Goal: Information Seeking & Learning: Learn about a topic

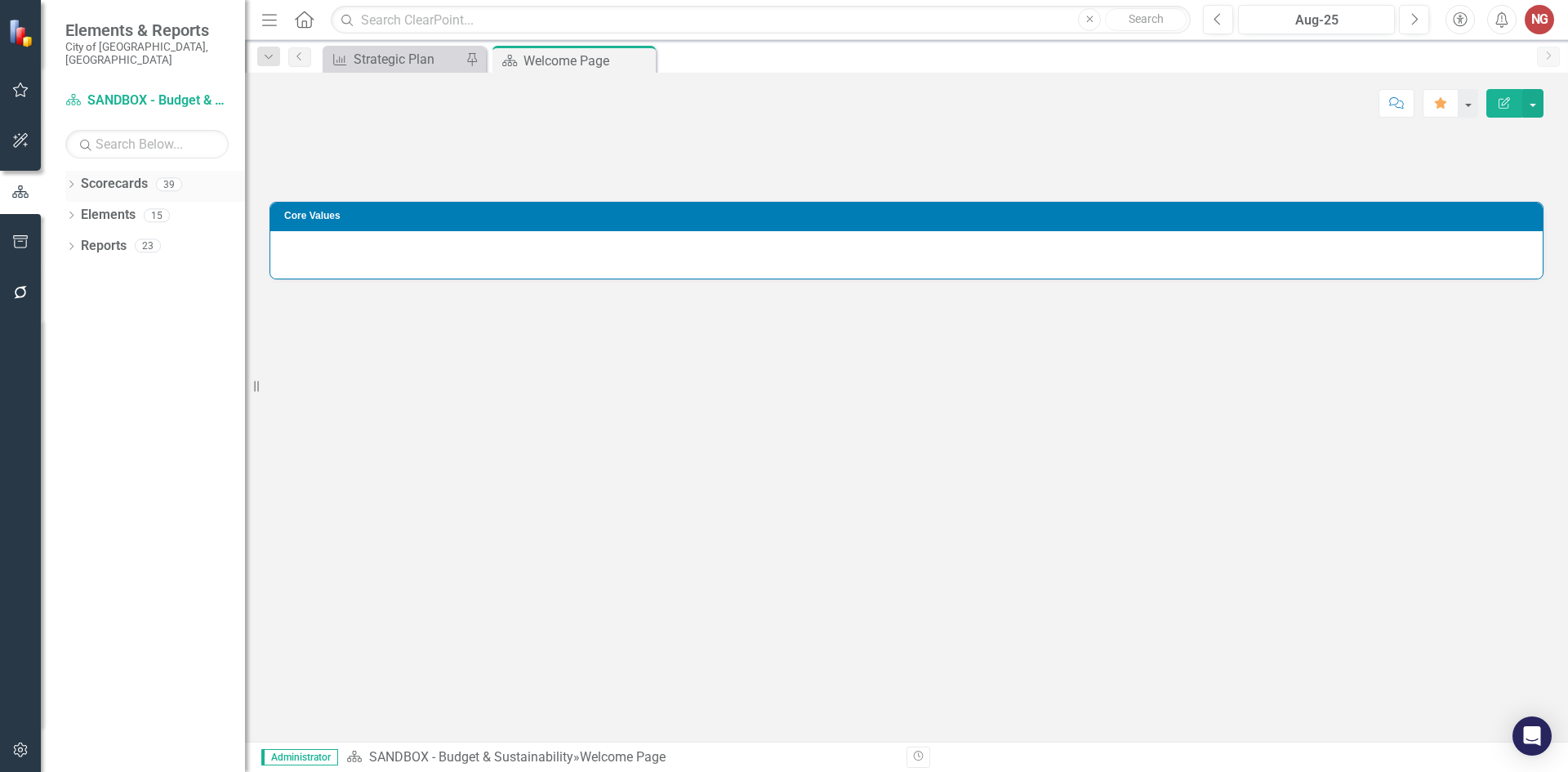
click at [71, 180] on div "Dropdown" at bounding box center [71, 187] width 11 height 14
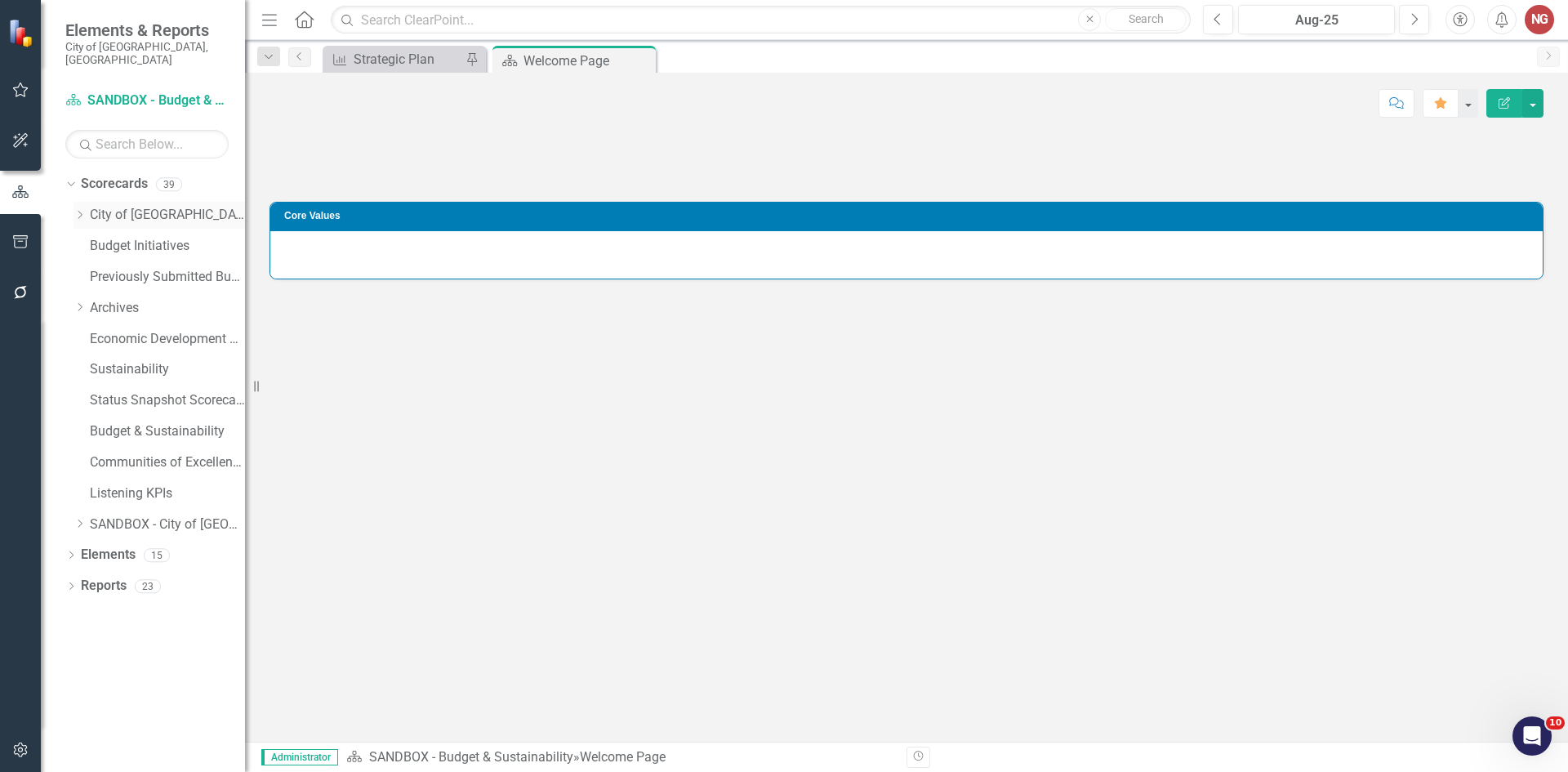
click at [78, 210] on icon "Dropdown" at bounding box center [79, 215] width 12 height 9
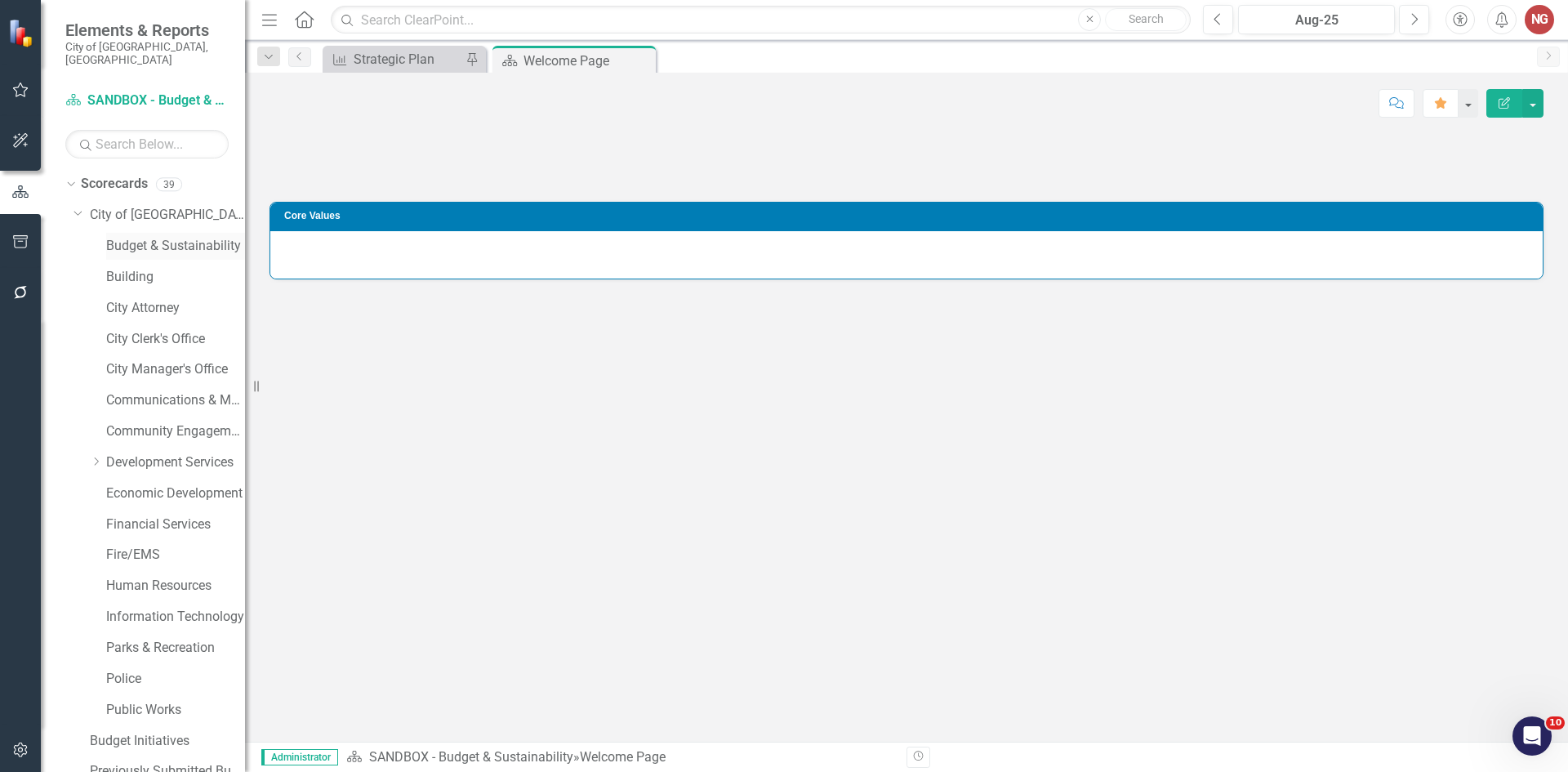
click at [140, 237] on link "Budget & Sustainability" at bounding box center [175, 246] width 139 height 19
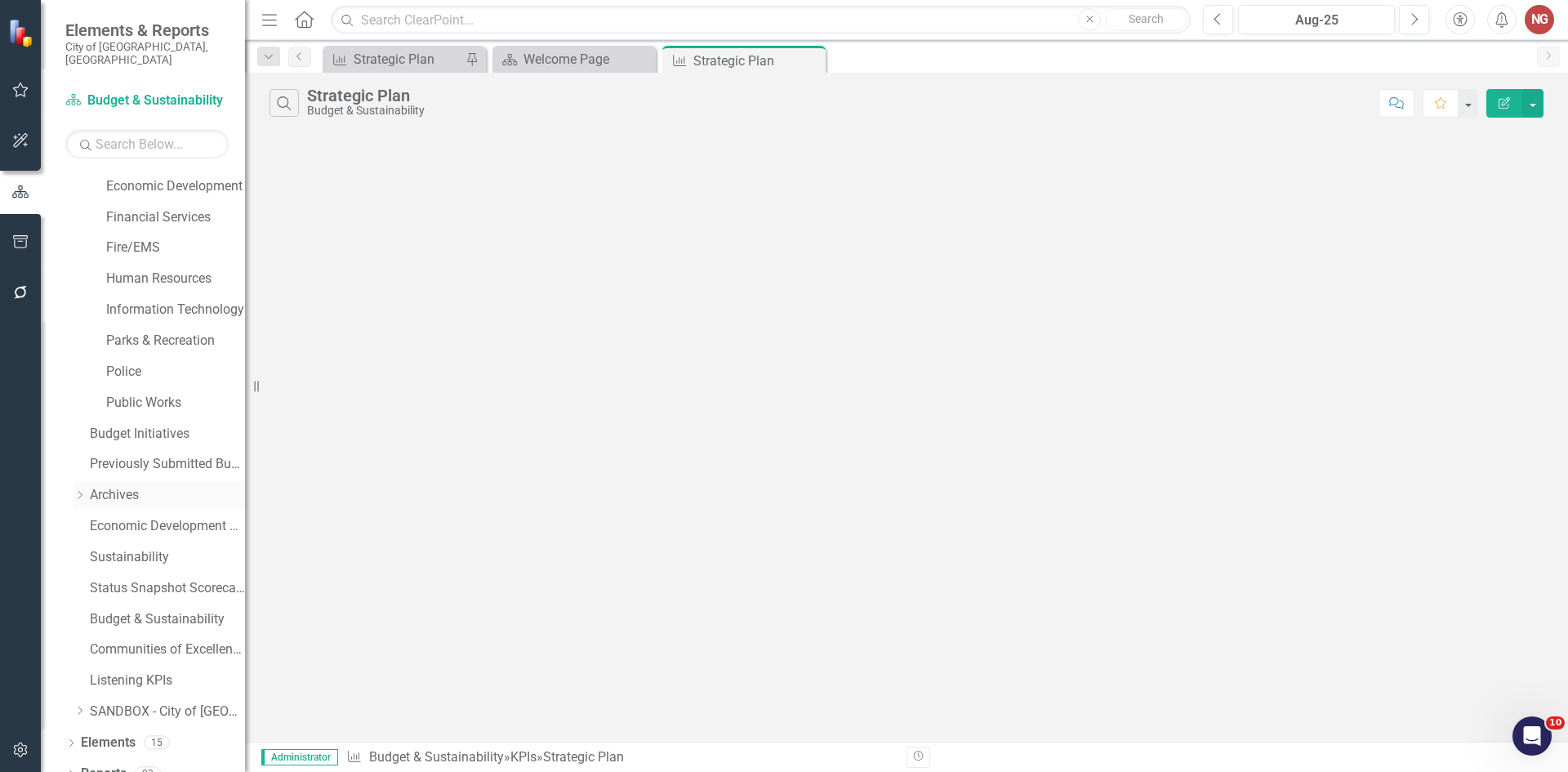
scroll to position [313, 0]
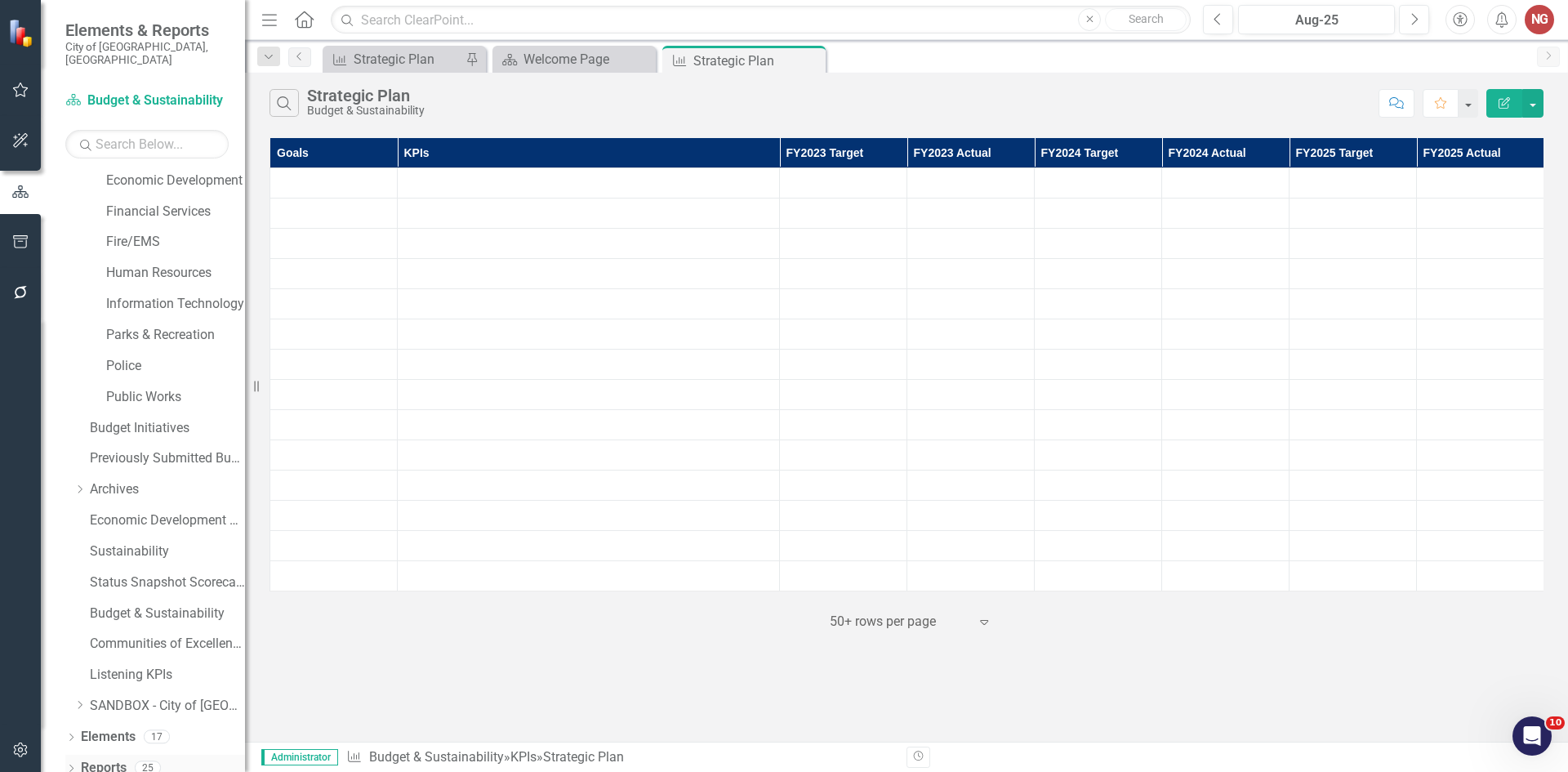
click at [72, 764] on icon at bounding box center [72, 767] width 4 height 8
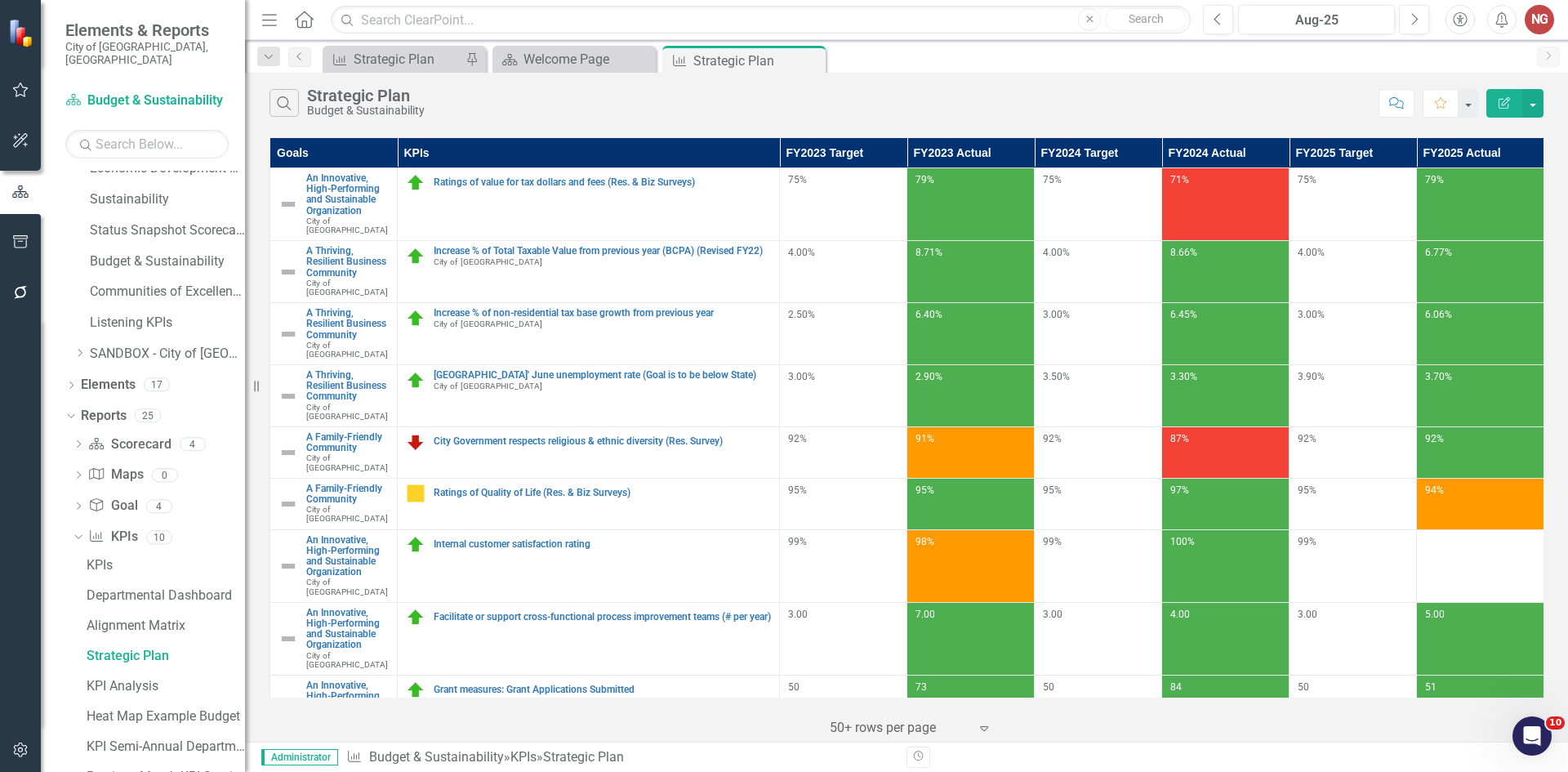
scroll to position [820, 0]
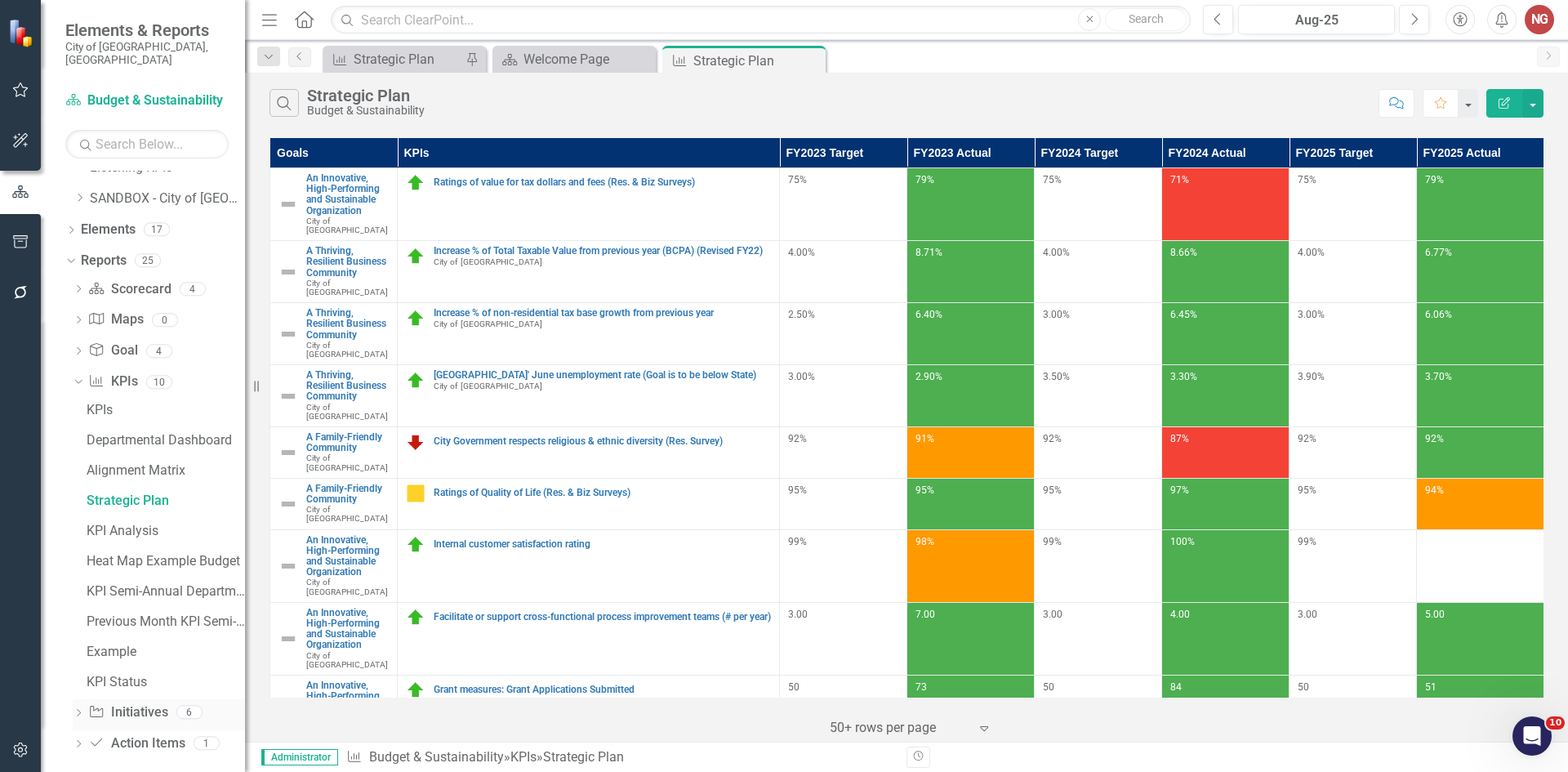
click at [84, 699] on div "Dropdown Initiative Initiatives 6" at bounding box center [158, 715] width 172 height 31
click at [76, 710] on icon "Dropdown" at bounding box center [78, 715] width 11 height 9
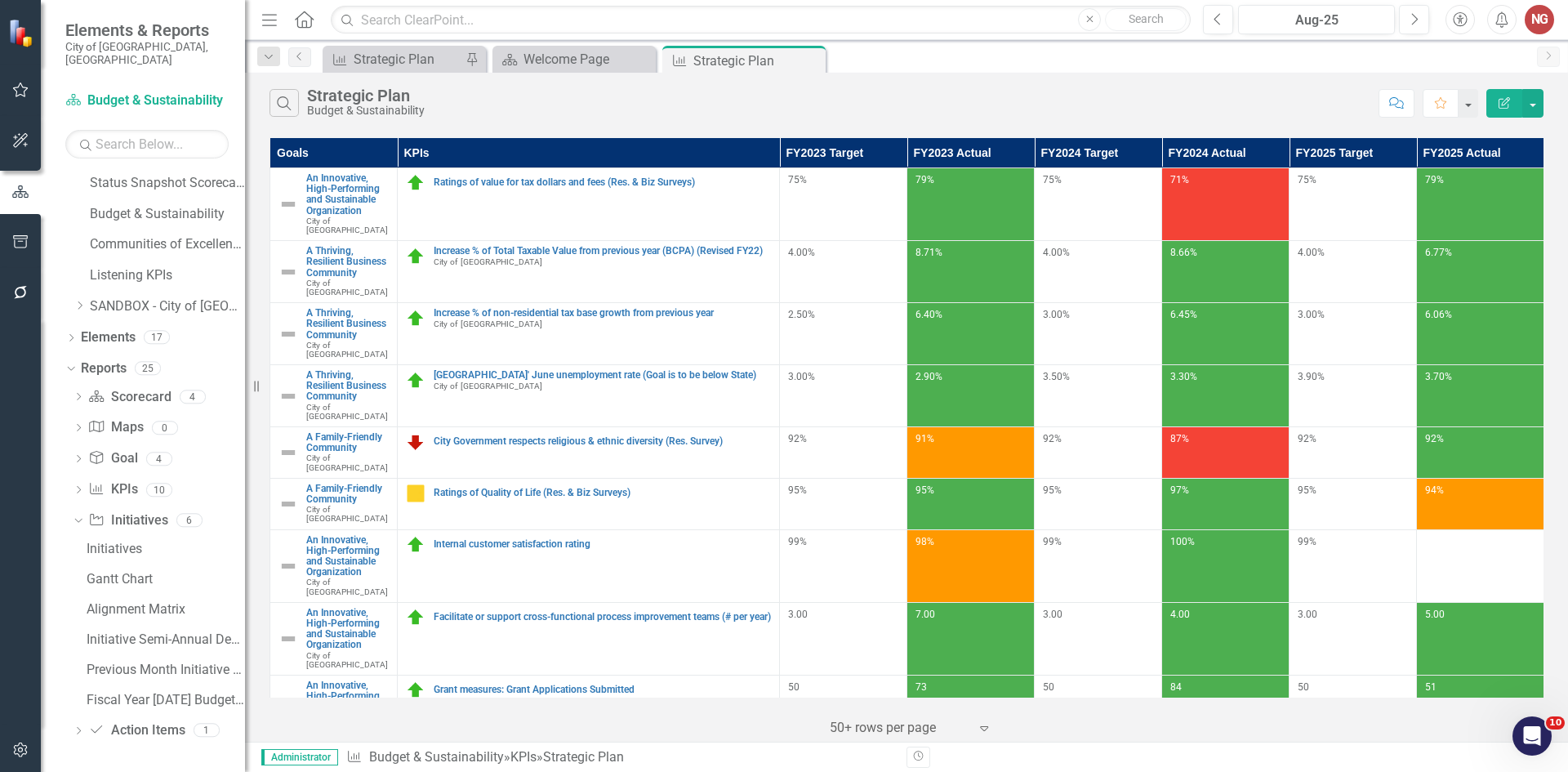
scroll to position [699, 0]
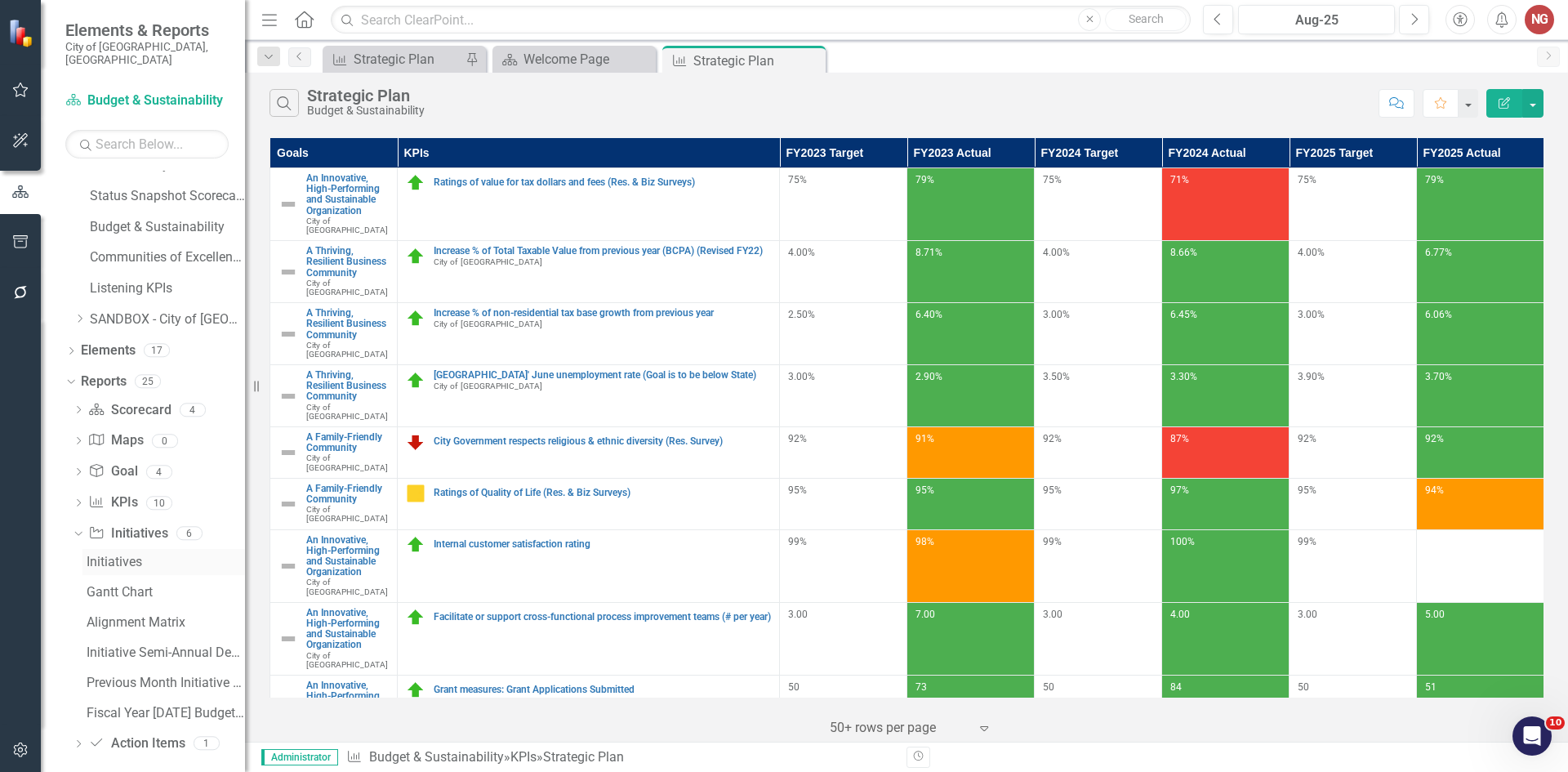
click at [102, 555] on div "Initiatives" at bounding box center [166, 563] width 158 height 15
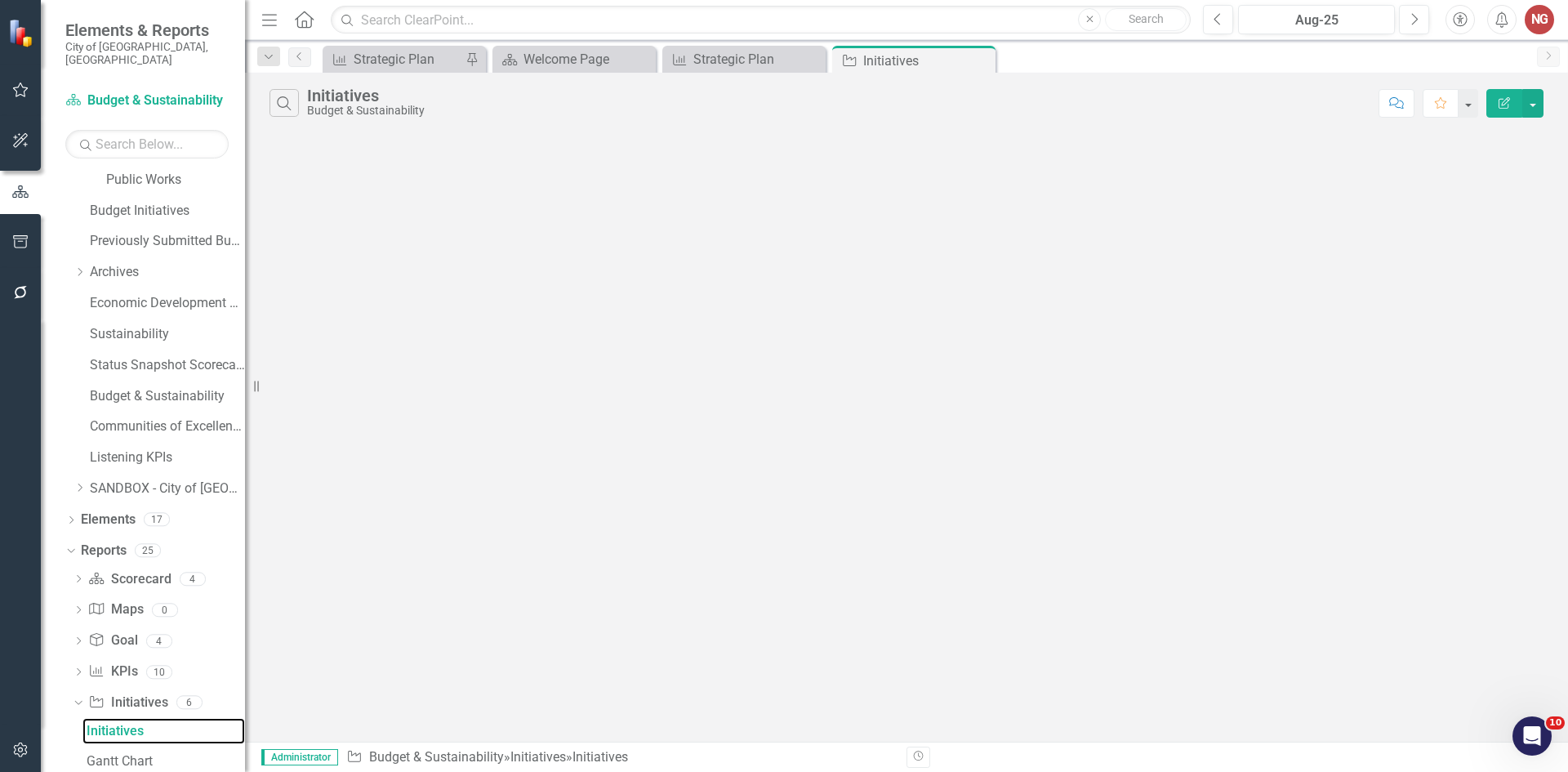
scroll to position [489, 0]
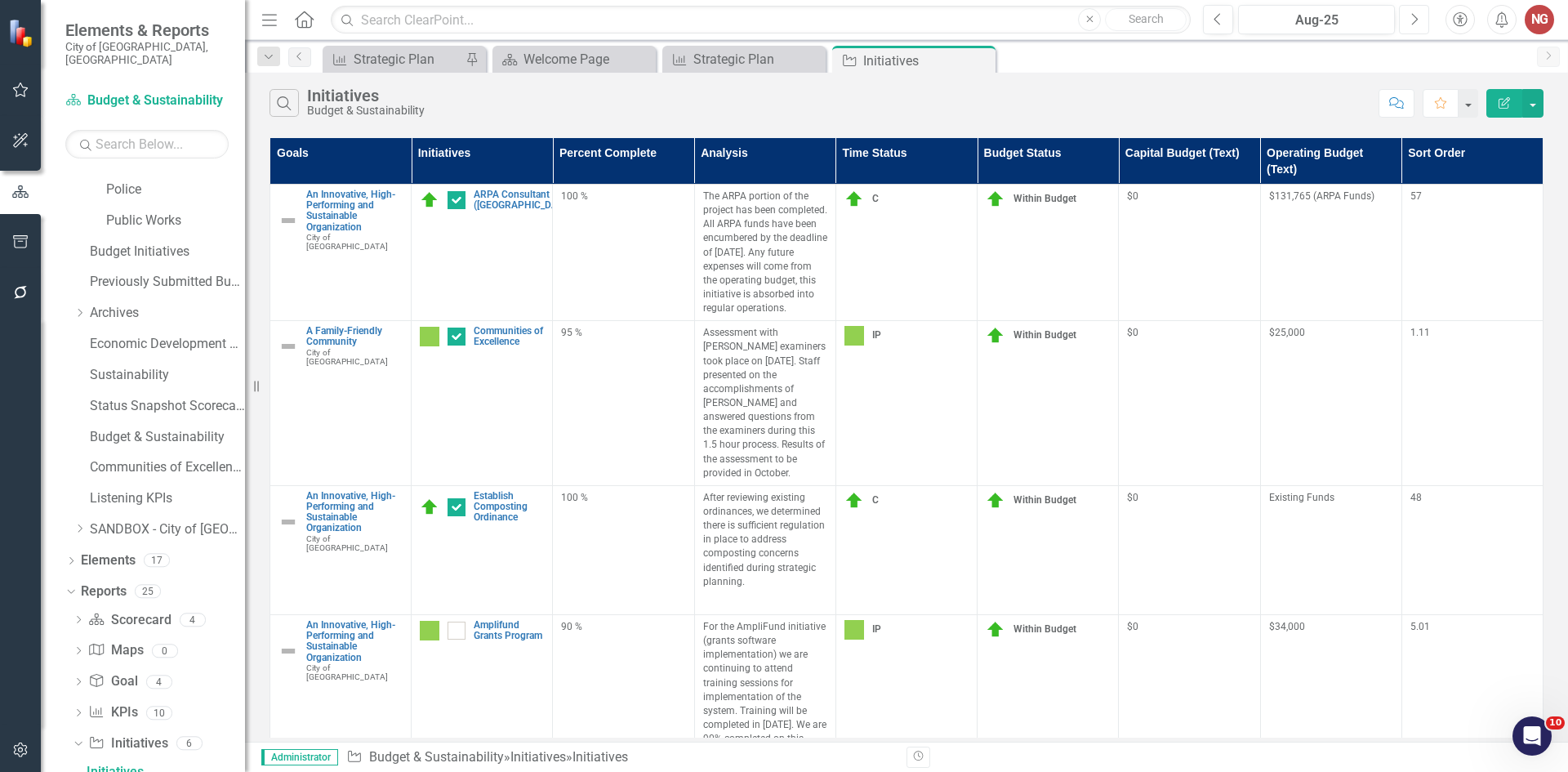
click at [1414, 21] on icon "Next" at bounding box center [1414, 20] width 9 height 15
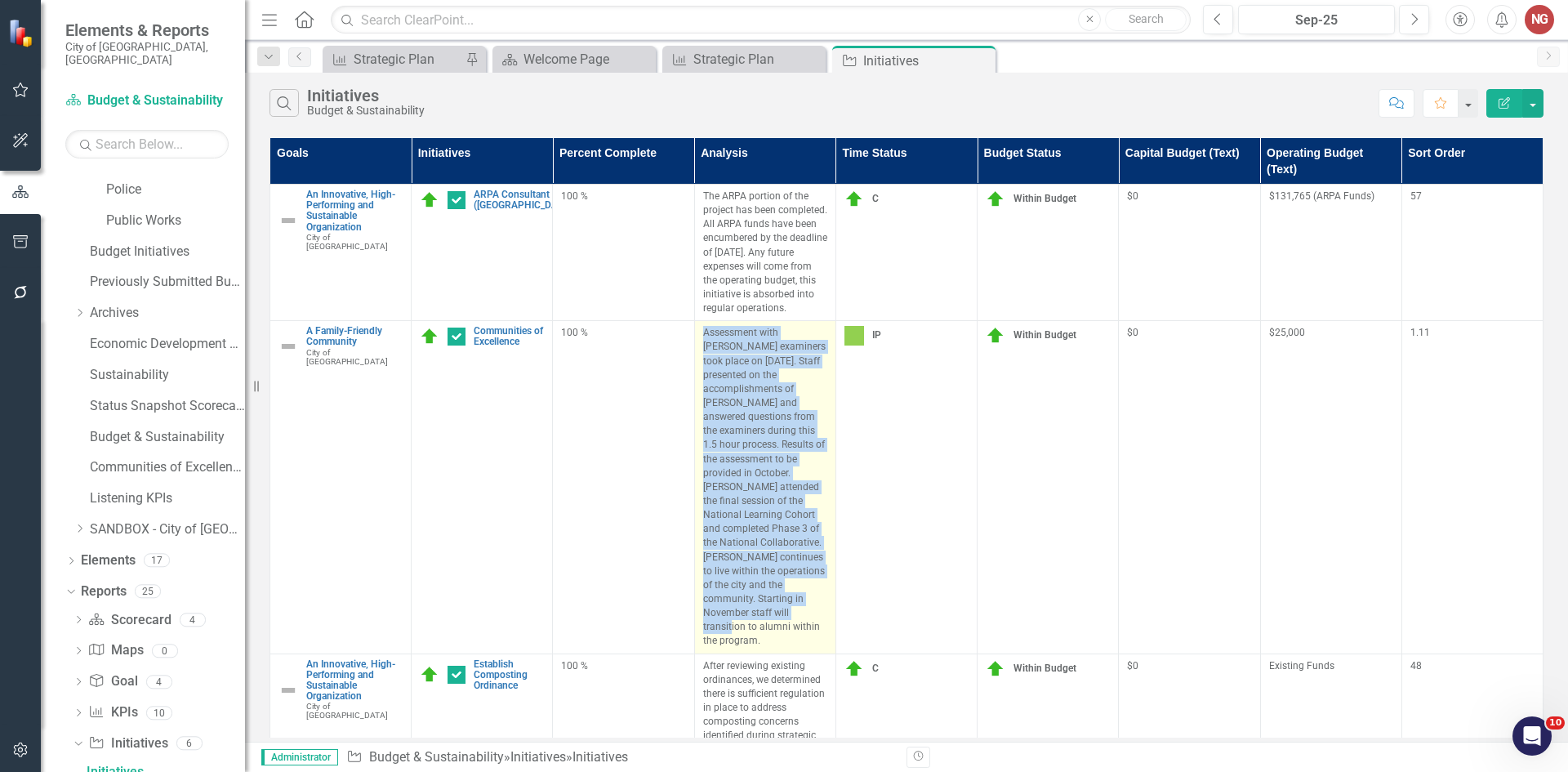
drag, startPoint x: 702, startPoint y: 334, endPoint x: 778, endPoint y: 597, distance: 273.8
click at [778, 599] on p "Assessment with [PERSON_NAME] examiners took place on [DATE]. Staff presented o…" at bounding box center [765, 487] width 124 height 322
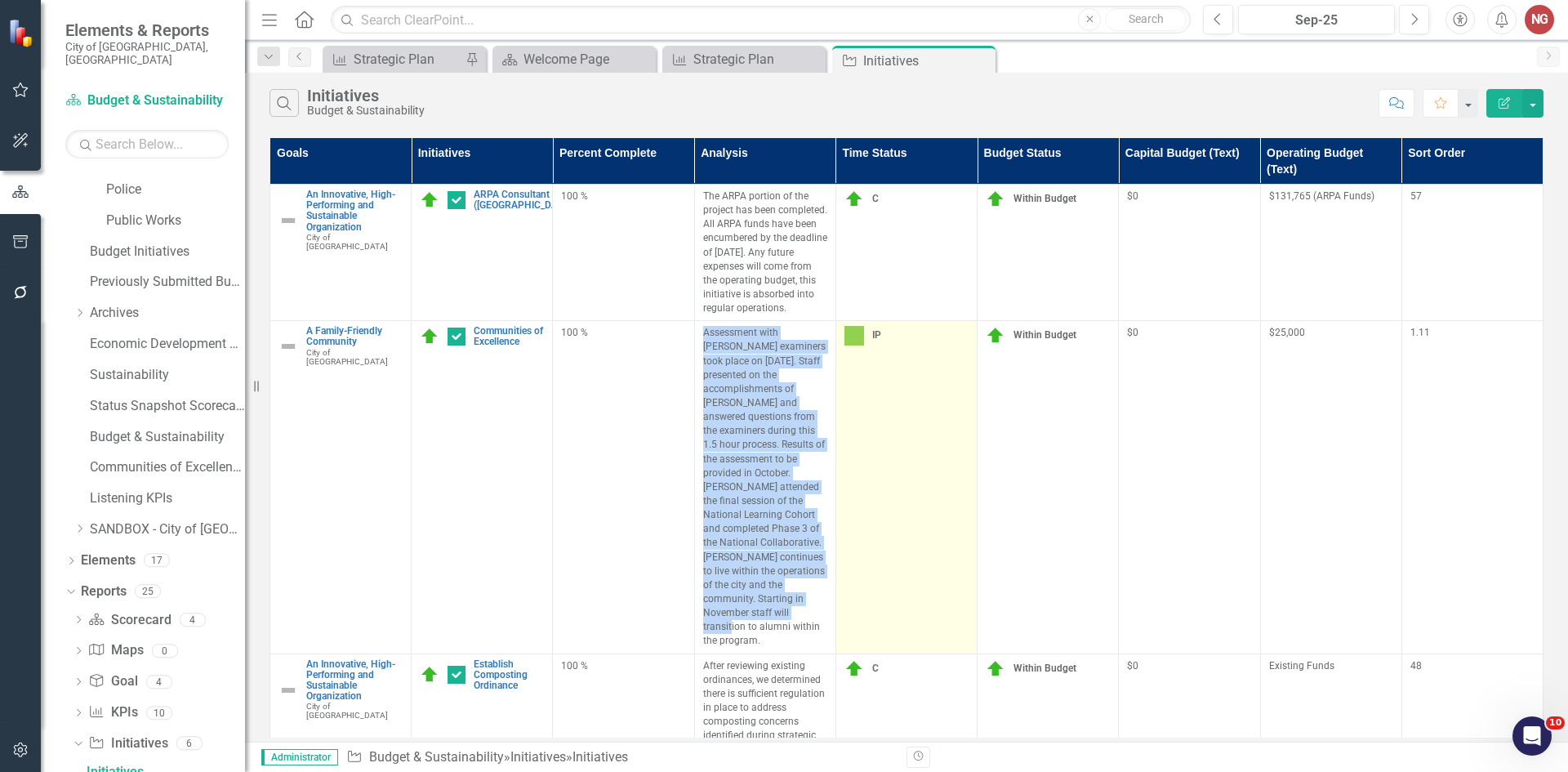
copy p "Assessment with [PERSON_NAME] examiners took place on [DATE]. Staff presented o…"
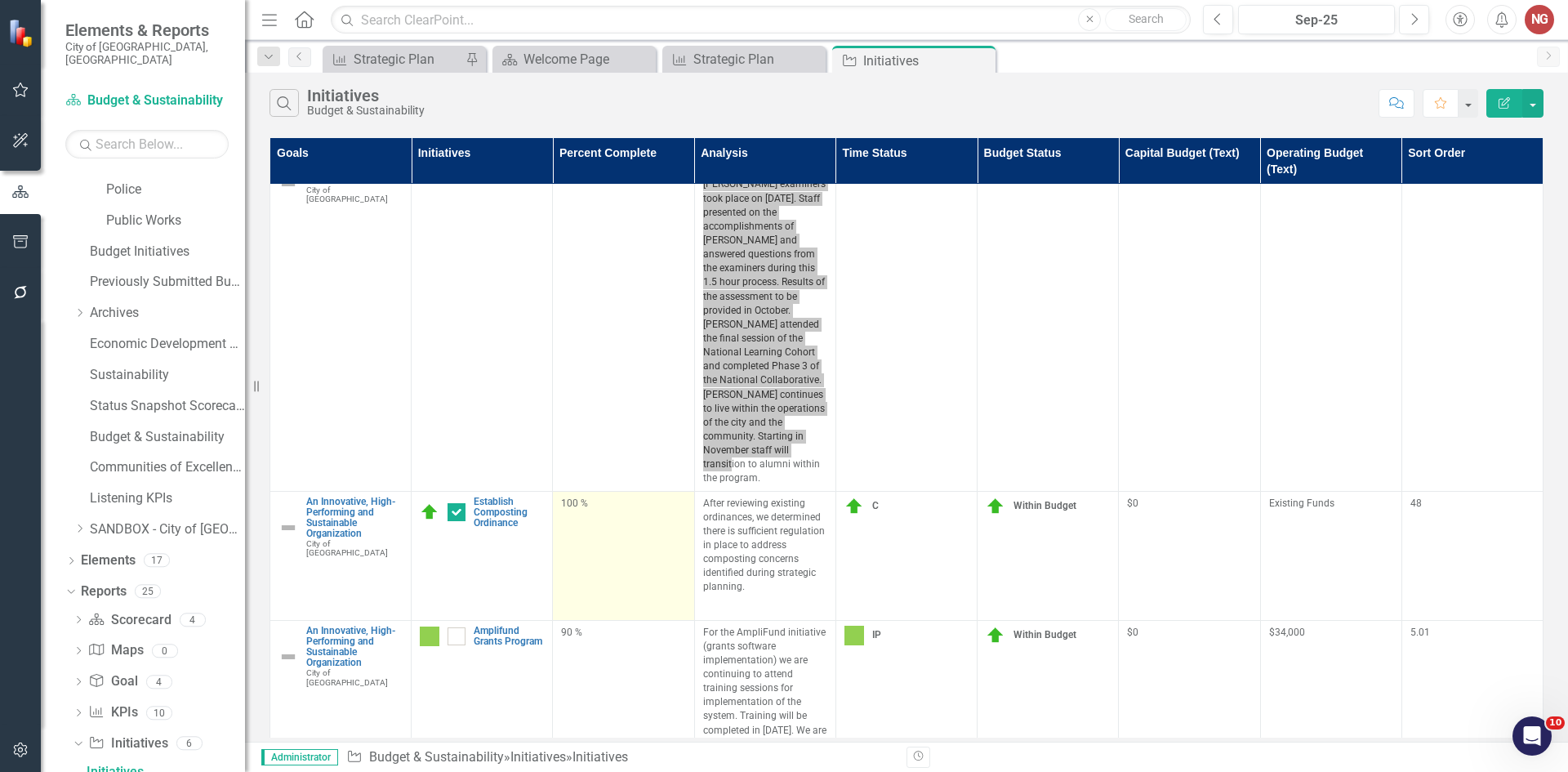
scroll to position [231, 0]
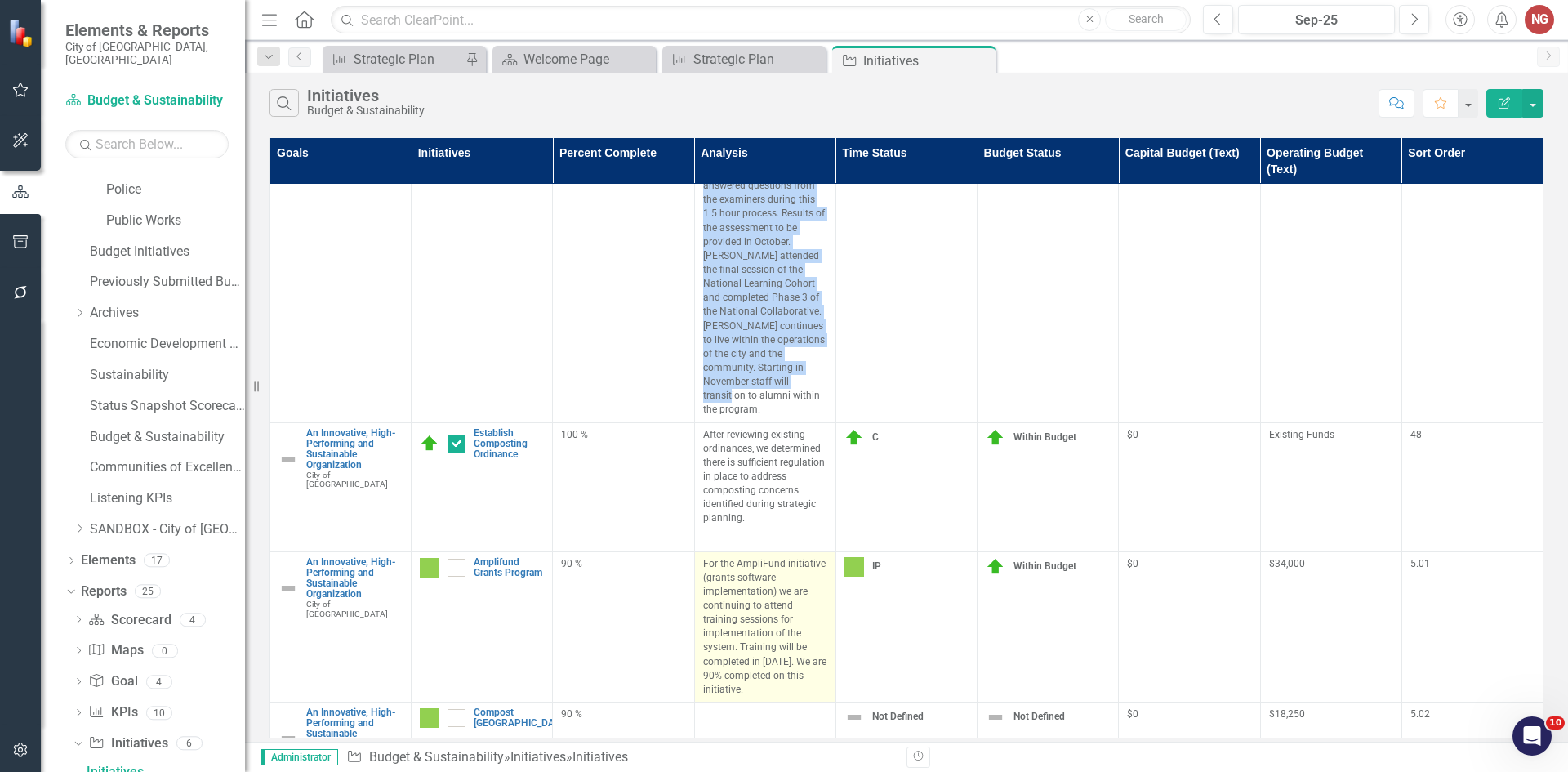
drag, startPoint x: 703, startPoint y: 519, endPoint x: 833, endPoint y: 644, distance: 180.3
click at [833, 644] on td "For the AmpliFund initiative (grants software implementation) we are continuing…" at bounding box center [765, 626] width 141 height 150
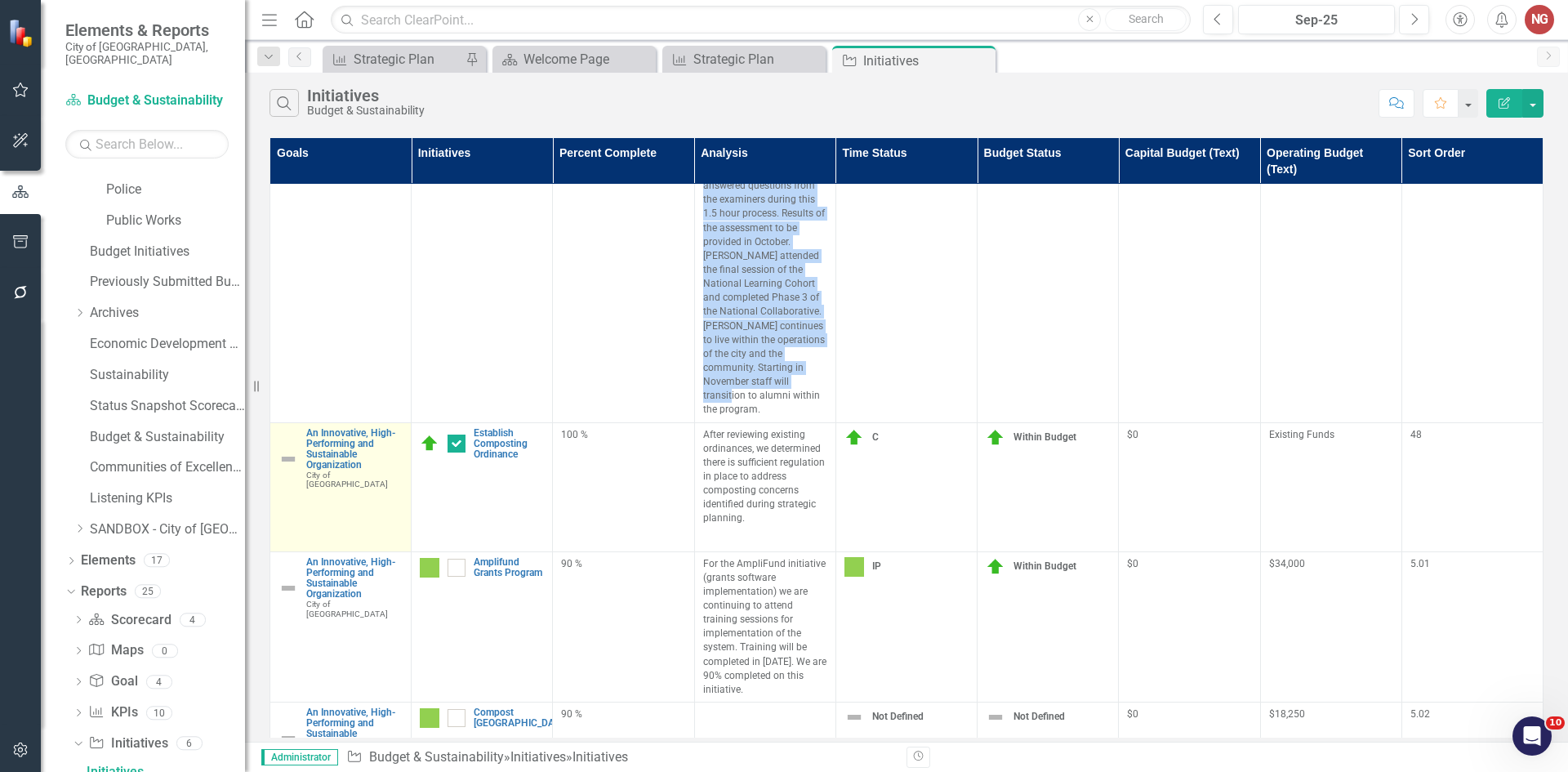
copy p "For the AmpliFund initiative (grants software implementation) we are continuing…"
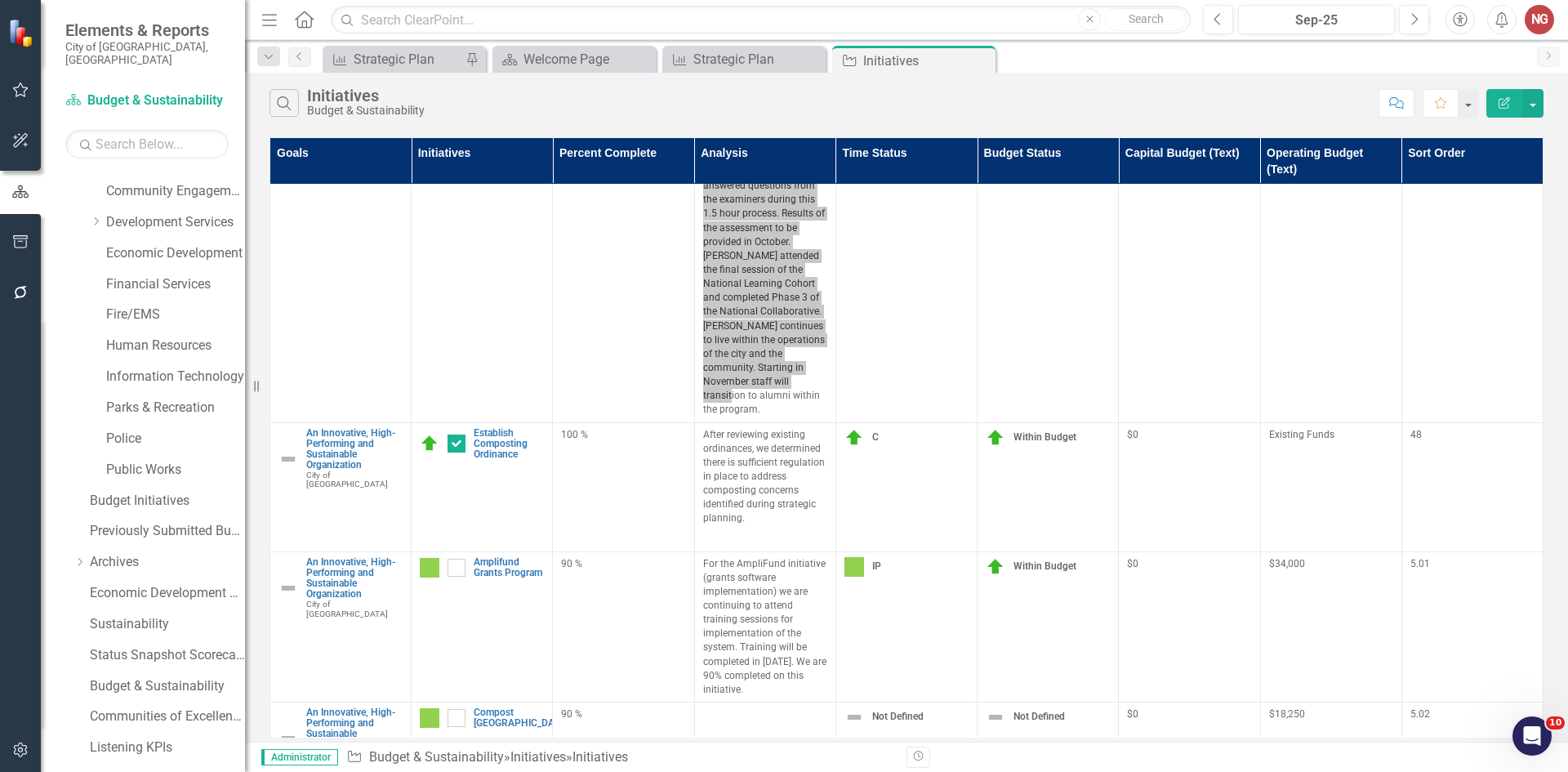
scroll to position [81, 0]
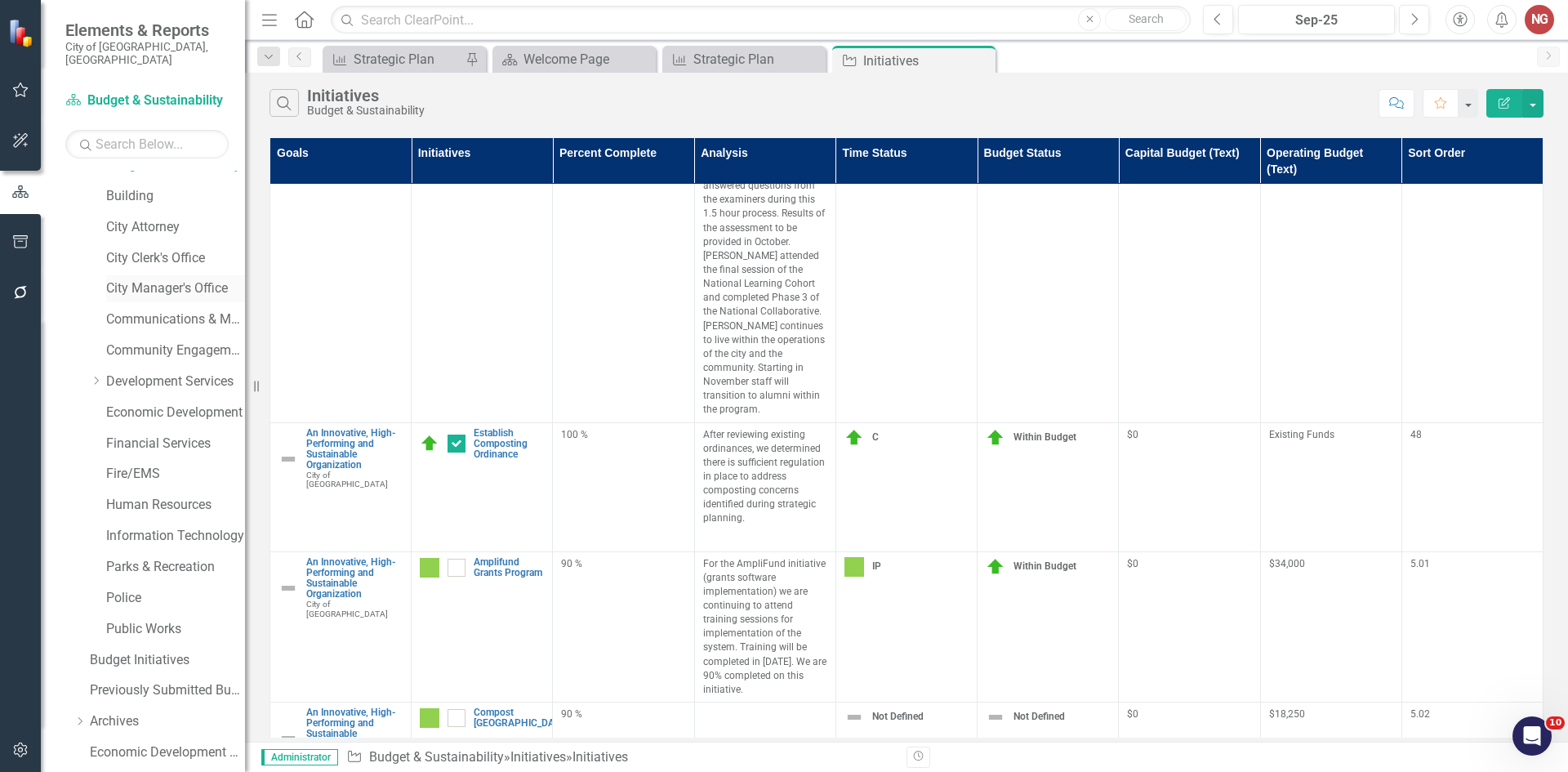
click at [133, 275] on div "City Manager's Office" at bounding box center [175, 288] width 139 height 27
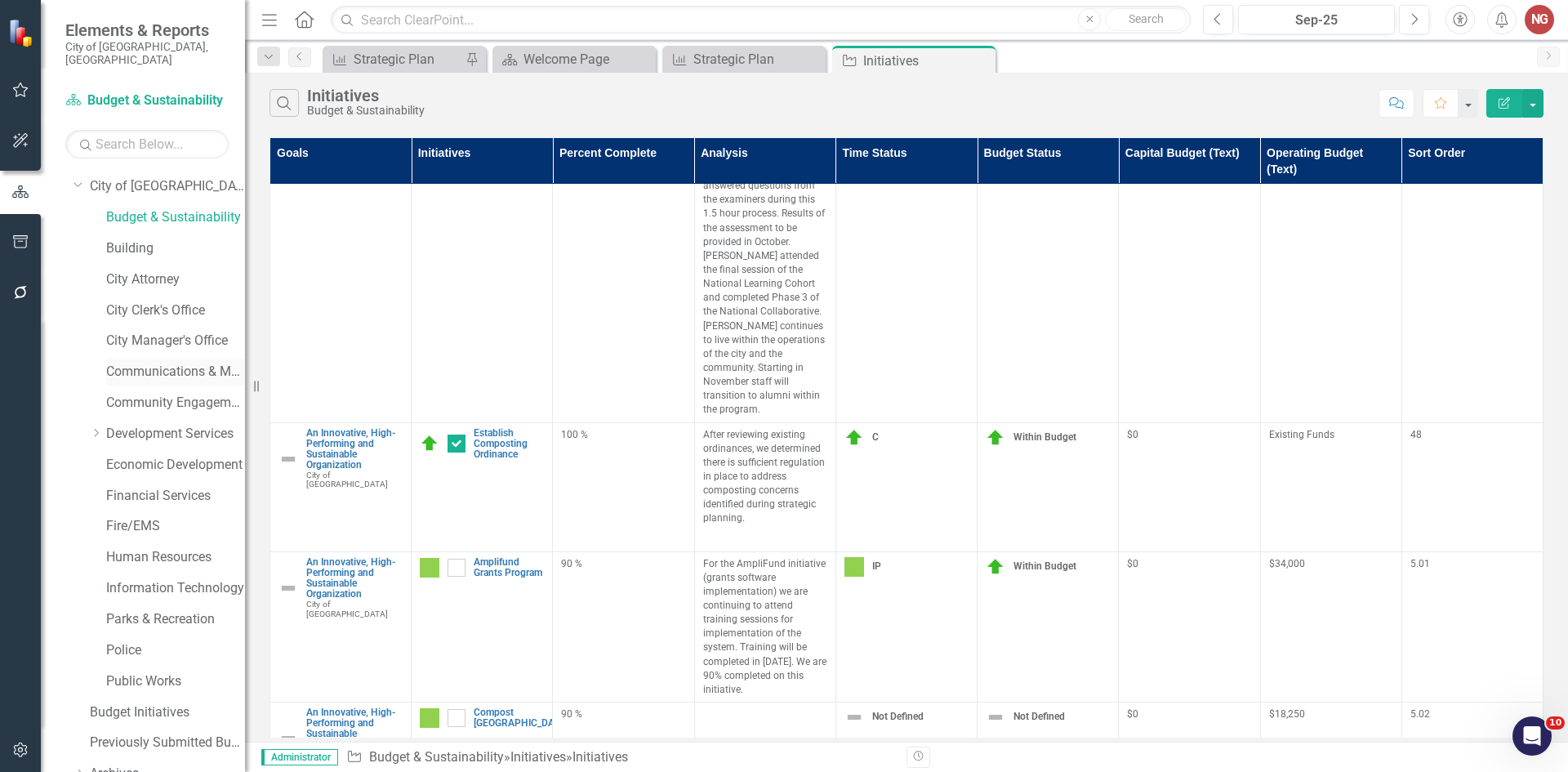
scroll to position [0, 0]
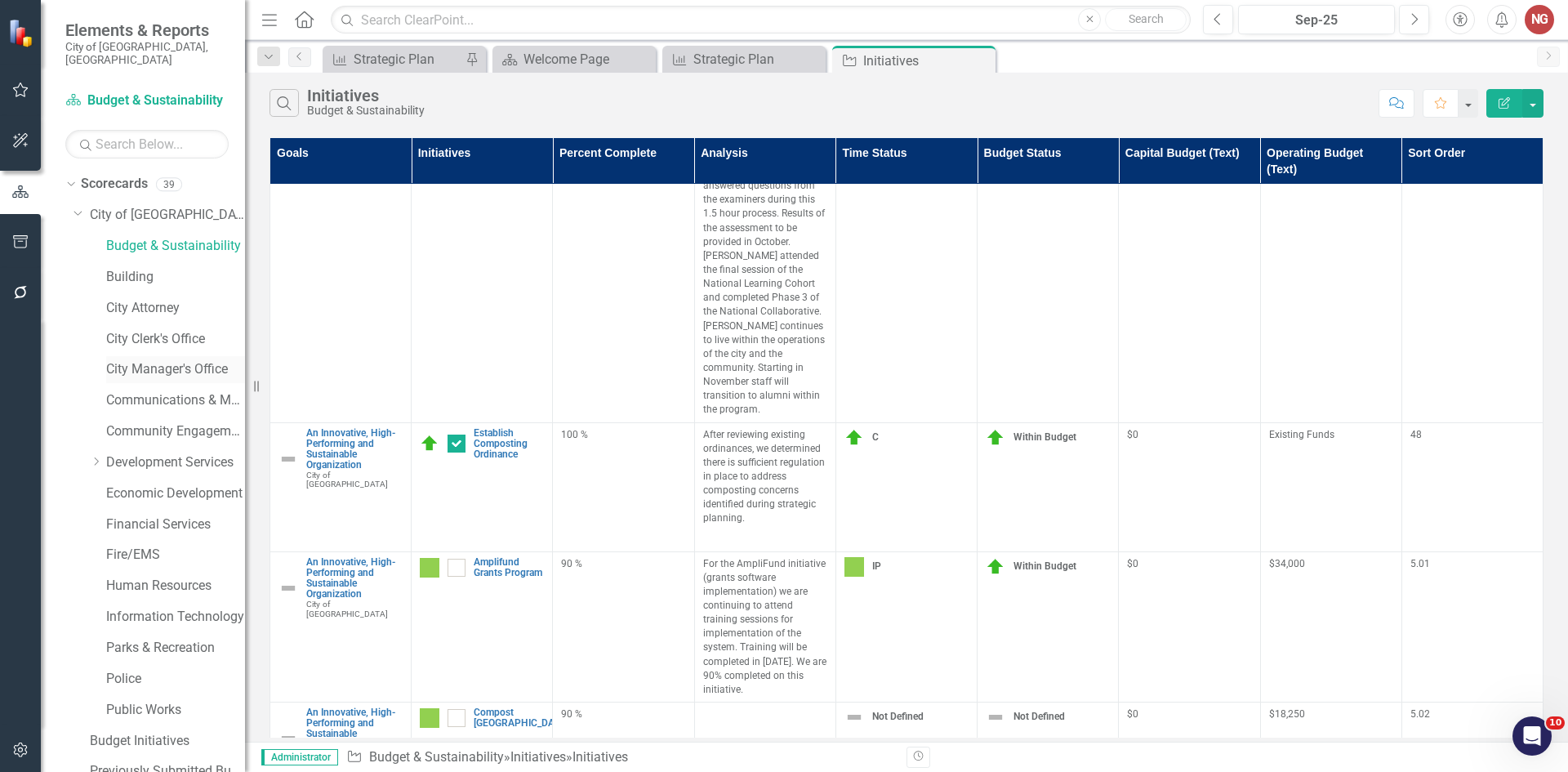
click at [144, 360] on link "City Manager's Office" at bounding box center [175, 370] width 139 height 19
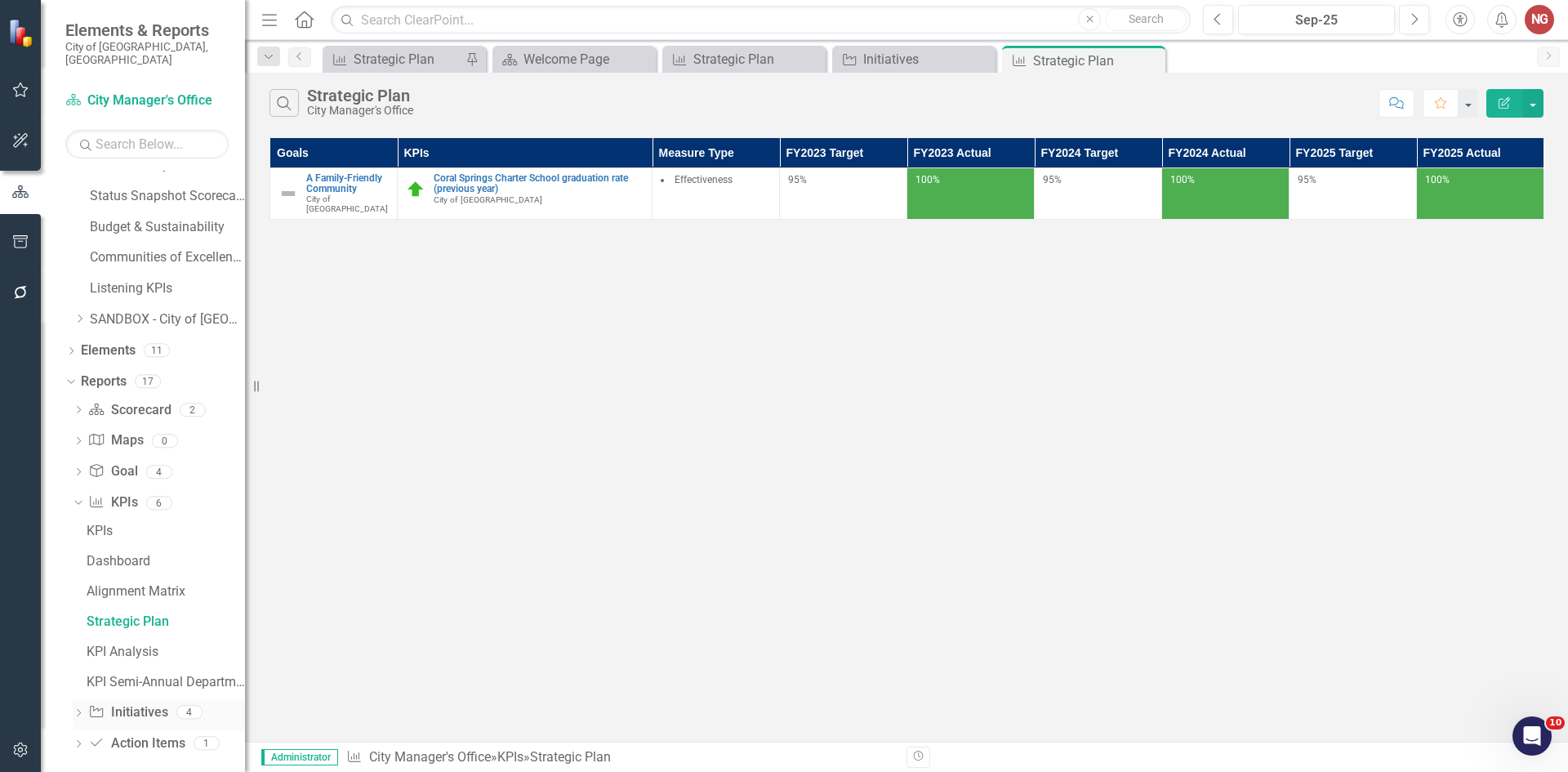
click at [77, 710] on icon "Dropdown" at bounding box center [78, 715] width 11 height 9
click at [106, 616] on div "Initiatives" at bounding box center [166, 623] width 158 height 15
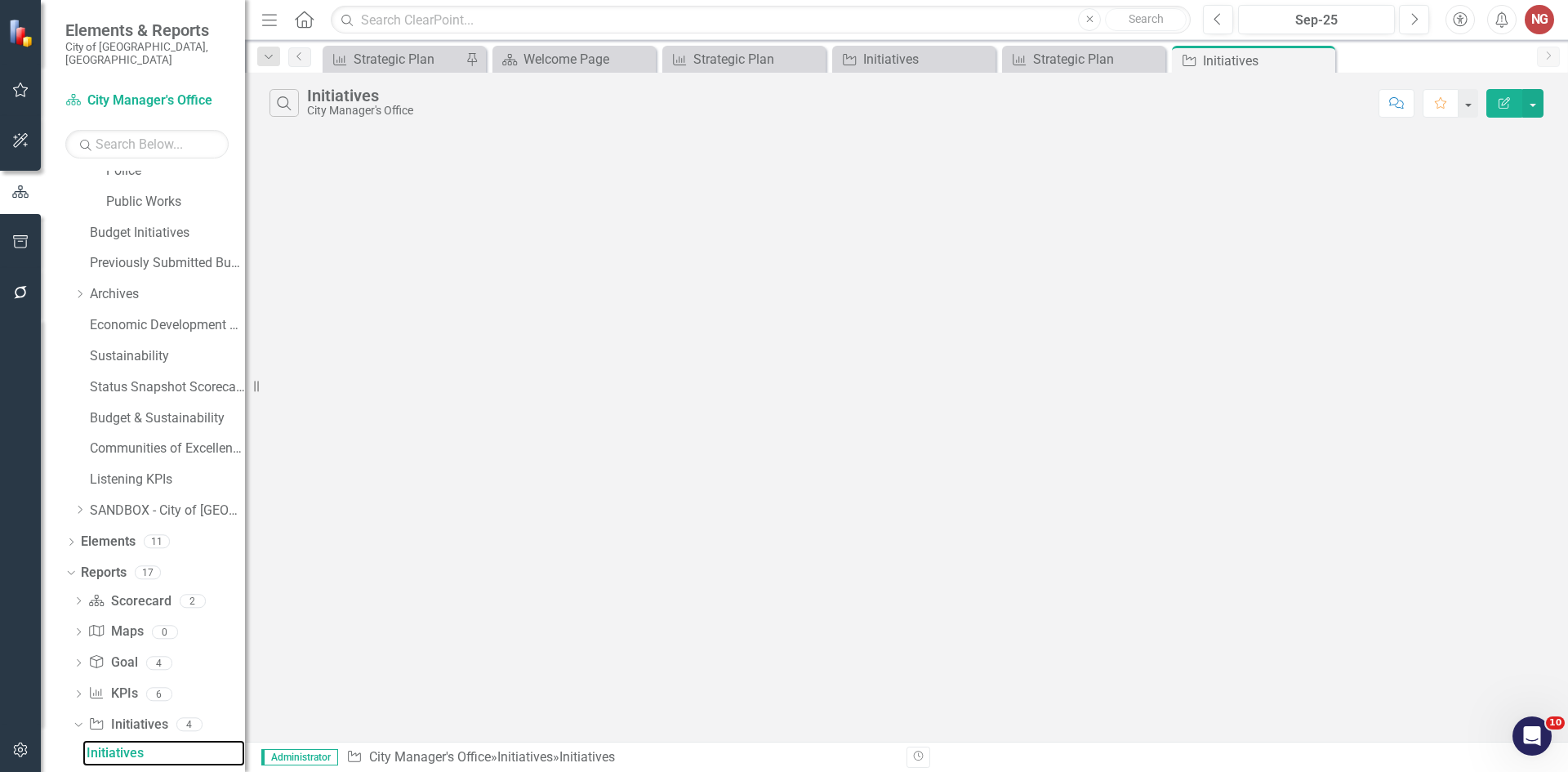
scroll to position [489, 0]
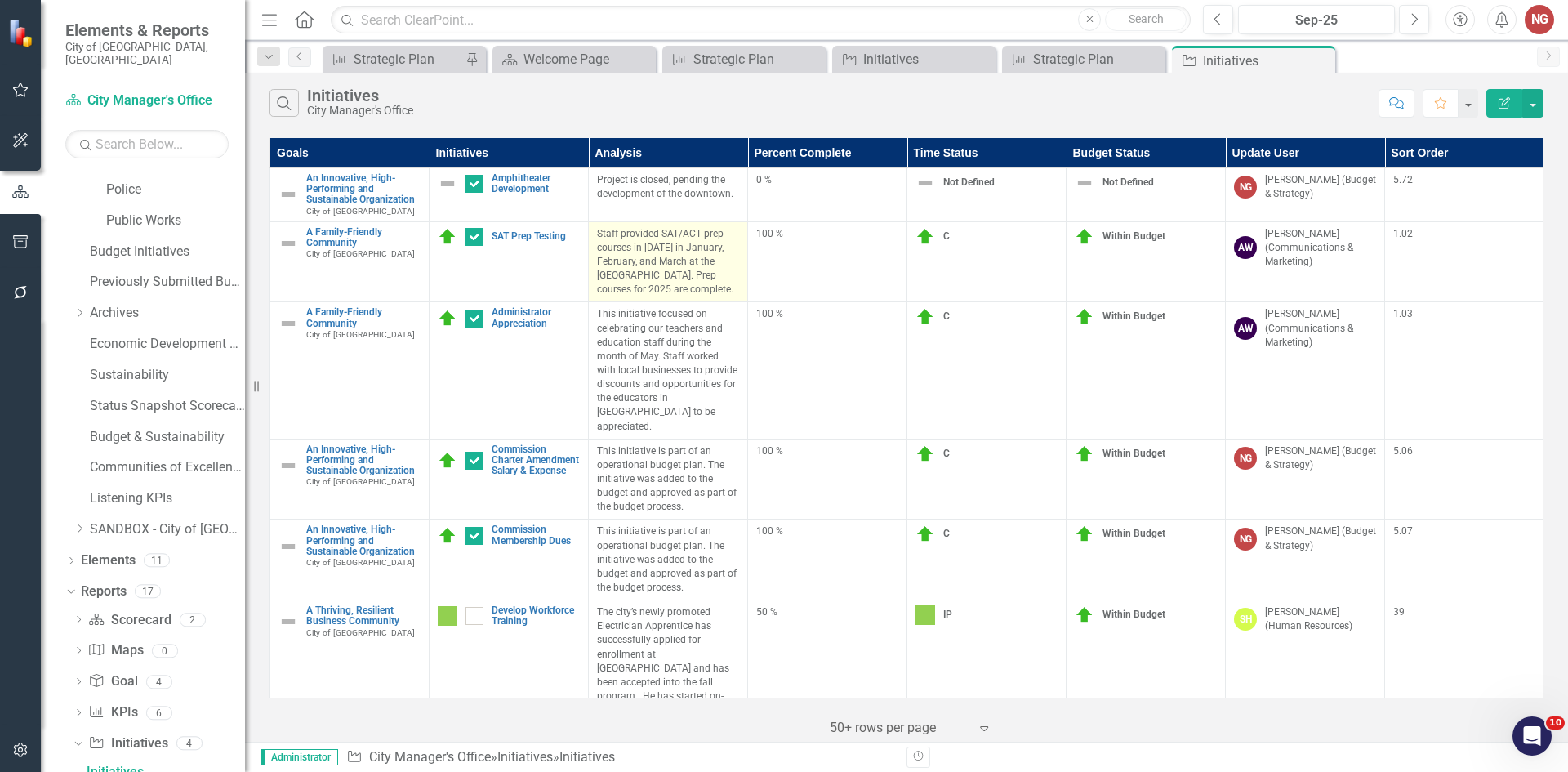
drag, startPoint x: 604, startPoint y: 228, endPoint x: 653, endPoint y: 303, distance: 89.6
click at [653, 298] on p "Staff provided SAT/ACT prep courses in [DATE] in January, February, and March a…" at bounding box center [668, 262] width 142 height 71
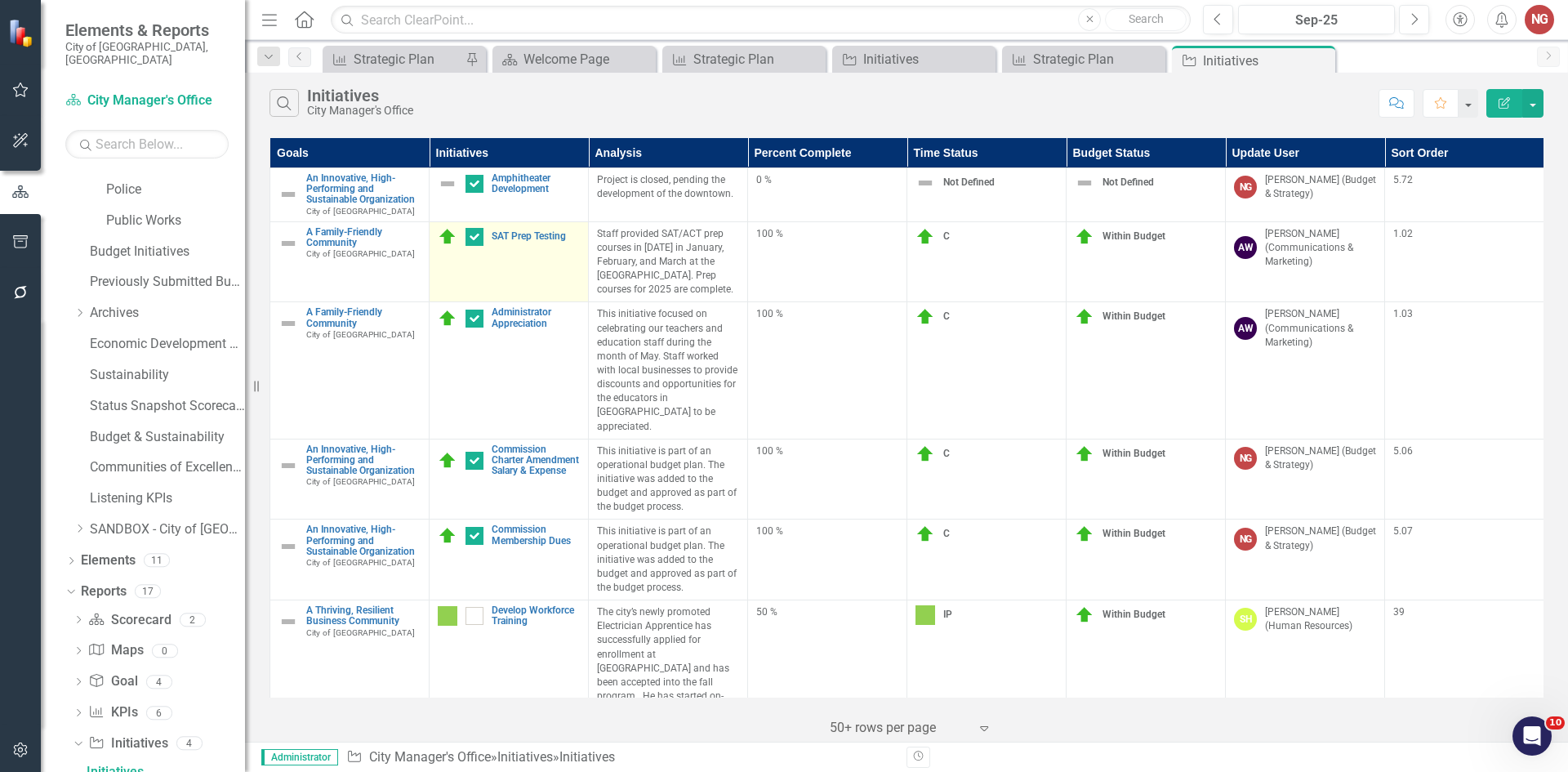
drag, startPoint x: 664, startPoint y: 299, endPoint x: 580, endPoint y: 235, distance: 105.6
click at [580, 235] on tr "A Family-Friendly Community City of [GEOGRAPHIC_DATA] Link Map View Link Map Ed…" at bounding box center [907, 262] width 1274 height 81
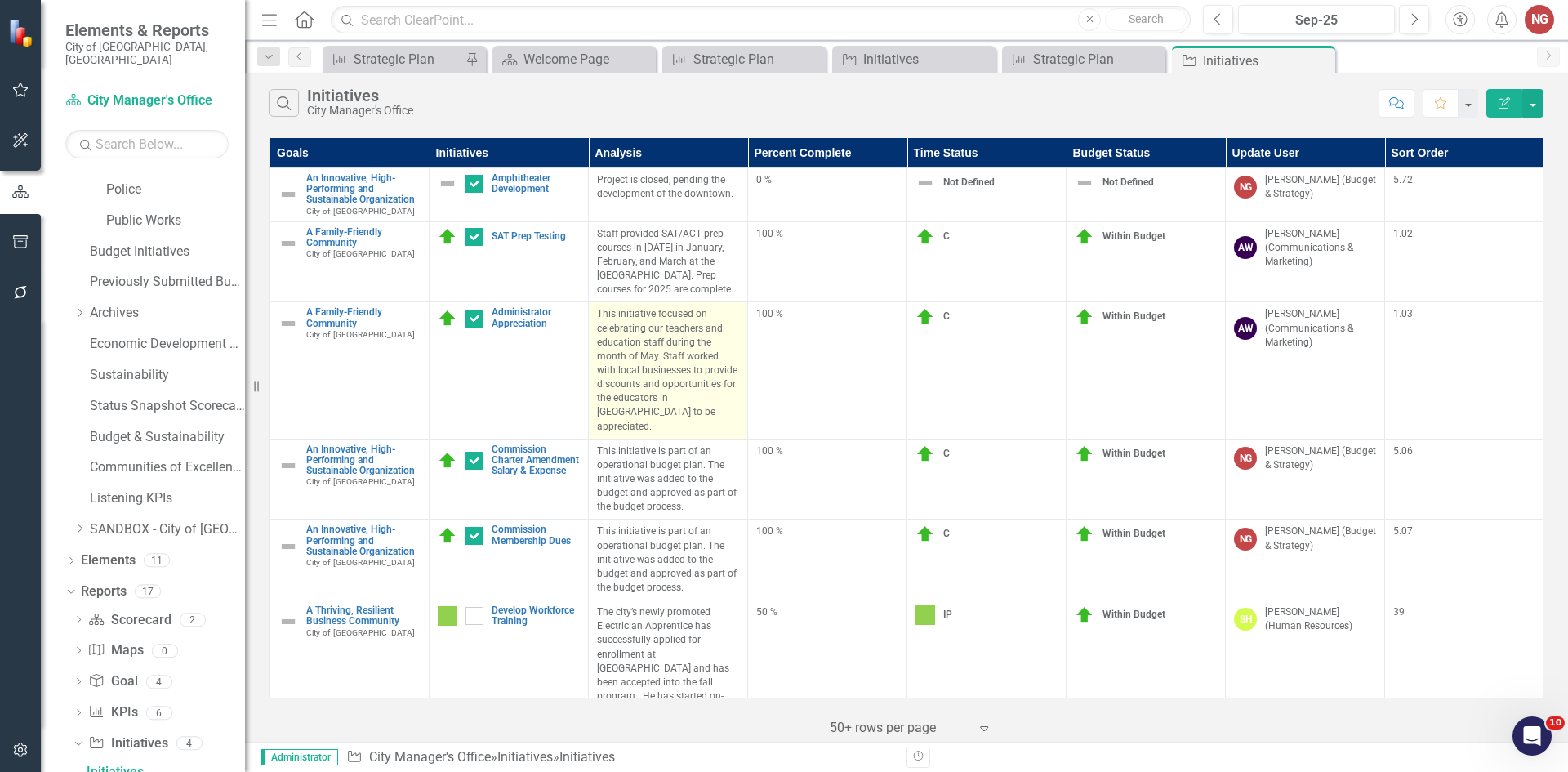
copy tr "Link Map View Link Map Edit Edit Initiative Link Open Element Staff provided SA…"
click at [599, 327] on p "This initiative focused on celebrating our teachers and education staff during …" at bounding box center [668, 370] width 142 height 125
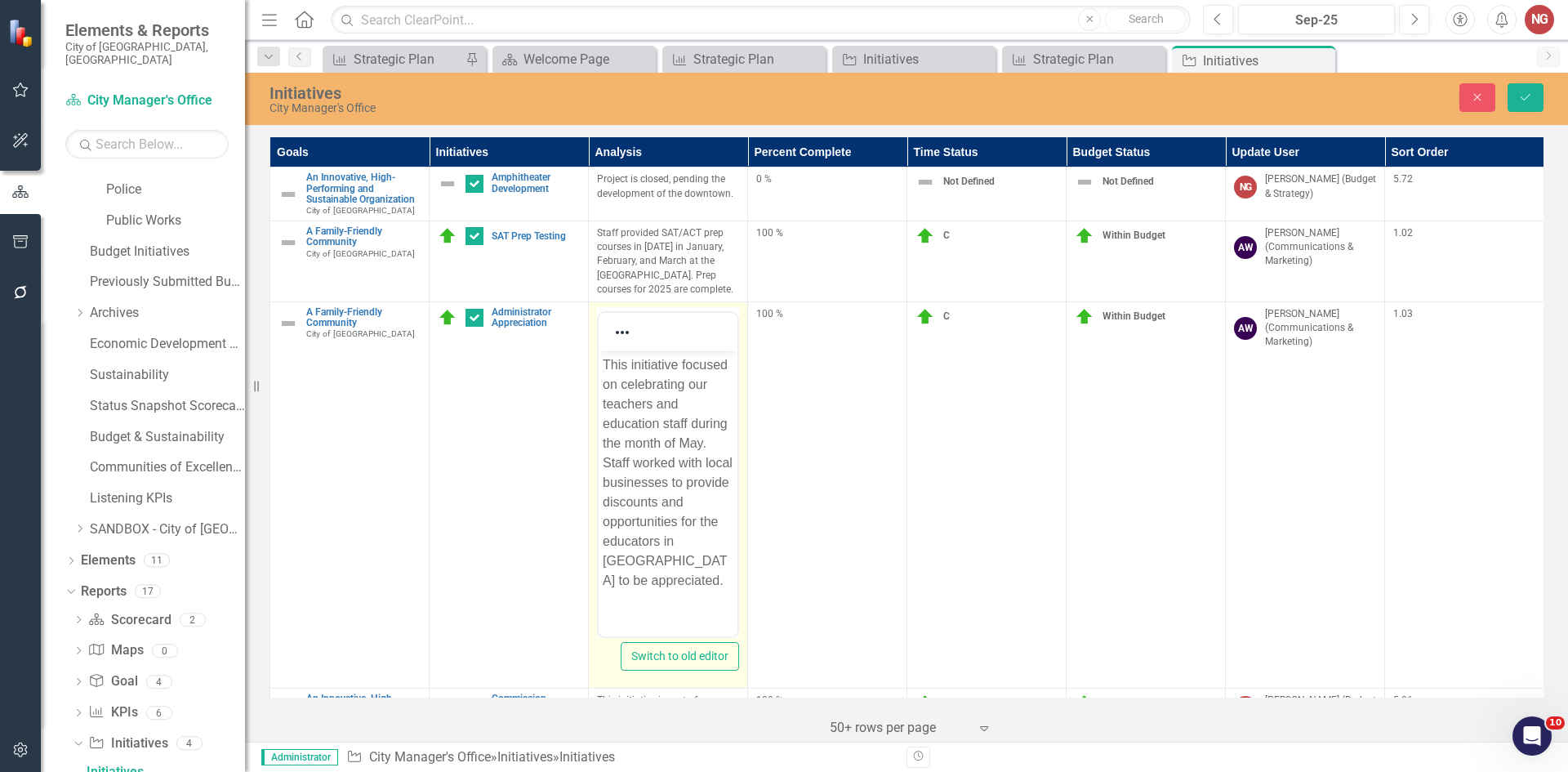
scroll to position [0, 0]
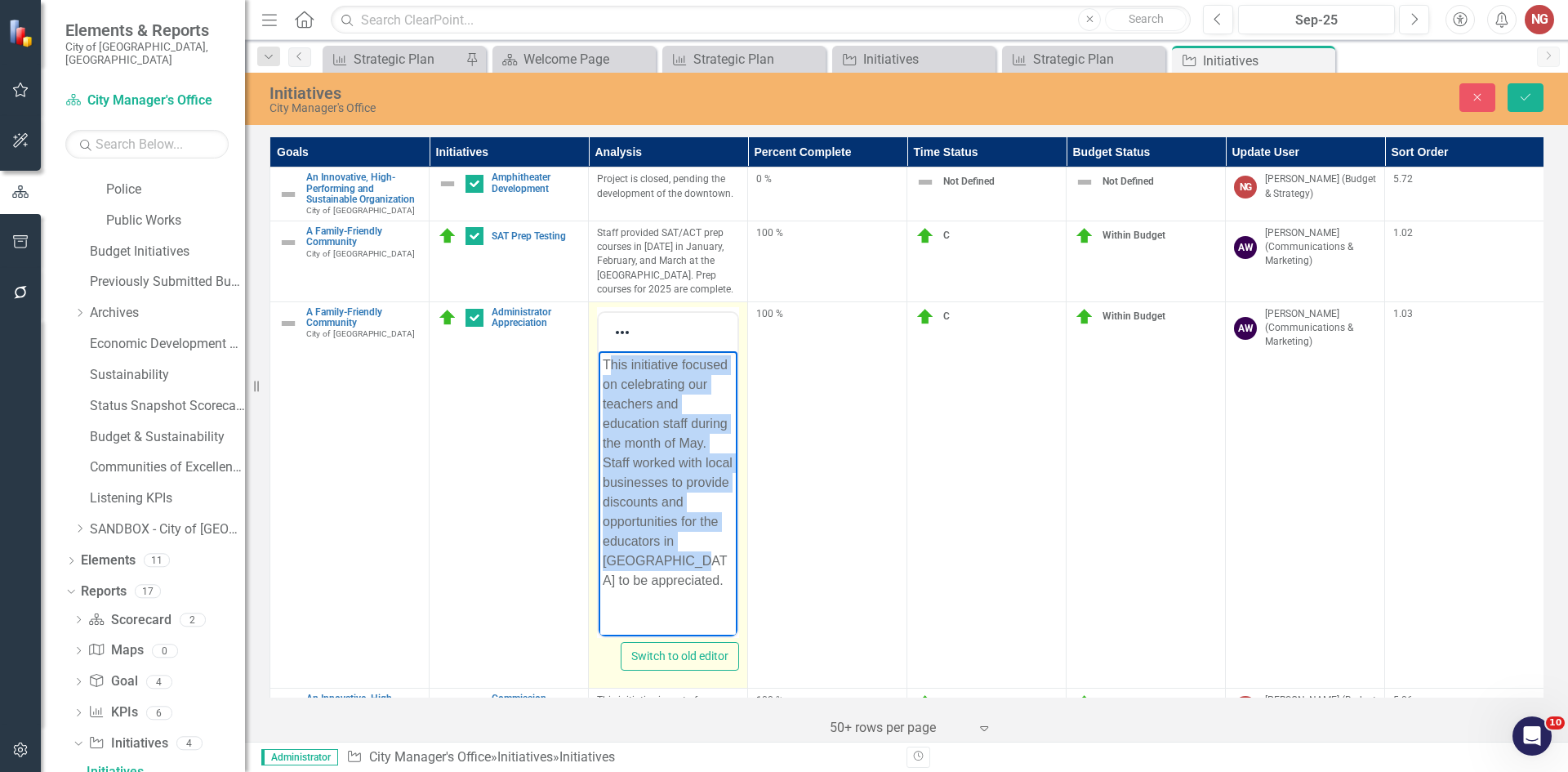
drag, startPoint x: 607, startPoint y: 359, endPoint x: 684, endPoint y: 589, distance: 242.5
click at [684, 589] on p "This initiative focused on celebrating our teachers and education staff during …" at bounding box center [668, 472] width 131 height 236
drag, startPoint x: 694, startPoint y: 623, endPoint x: 579, endPoint y: 369, distance: 278.8
click at [598, 369] on html "This initiative focused on celebrating our teachers and education staff during …" at bounding box center [667, 479] width 139 height 256
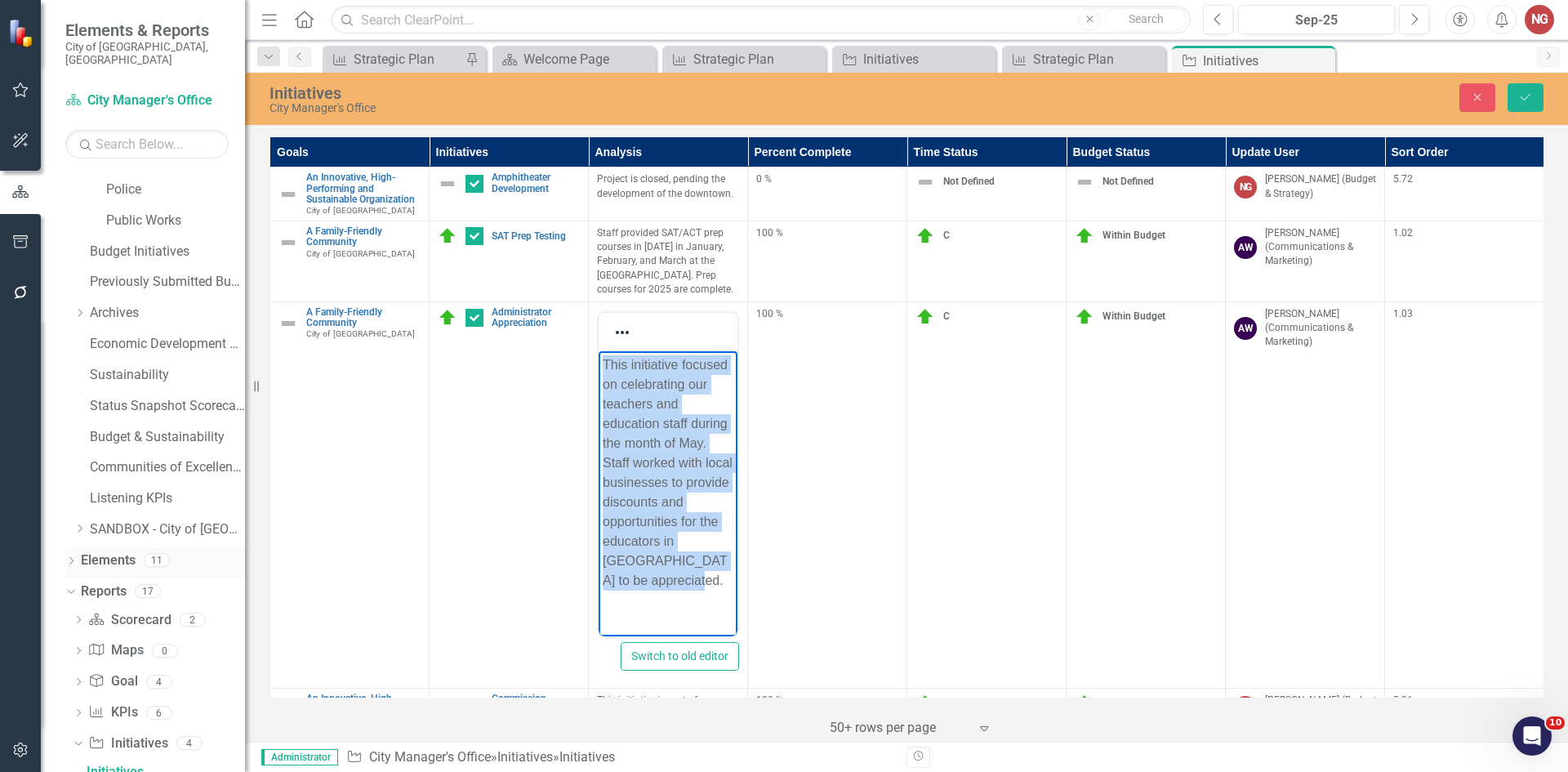
copy p "This initiative focused on celebrating our teachers and education staff during …"
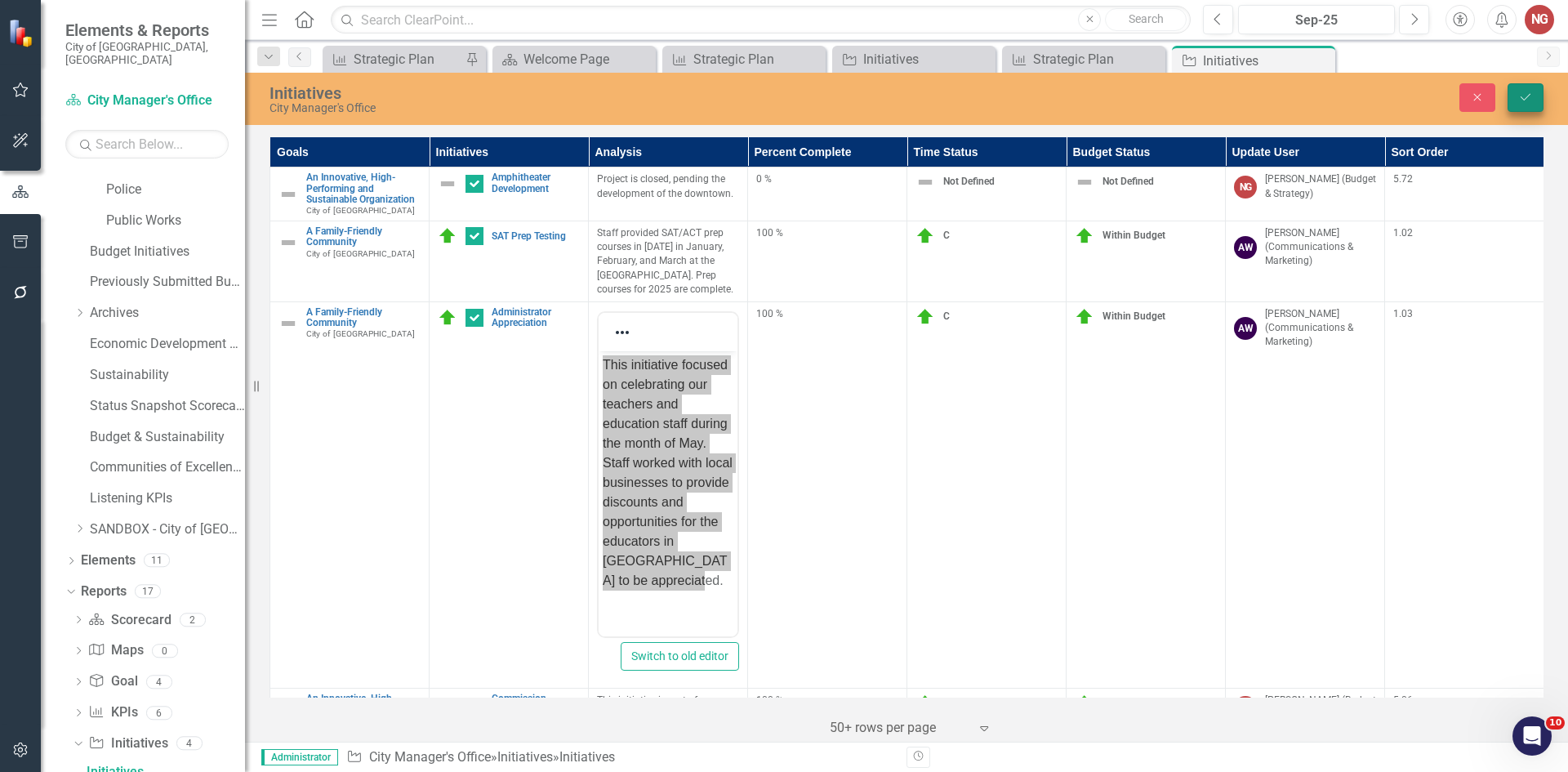
click at [1517, 95] on button "Save" at bounding box center [1526, 97] width 36 height 28
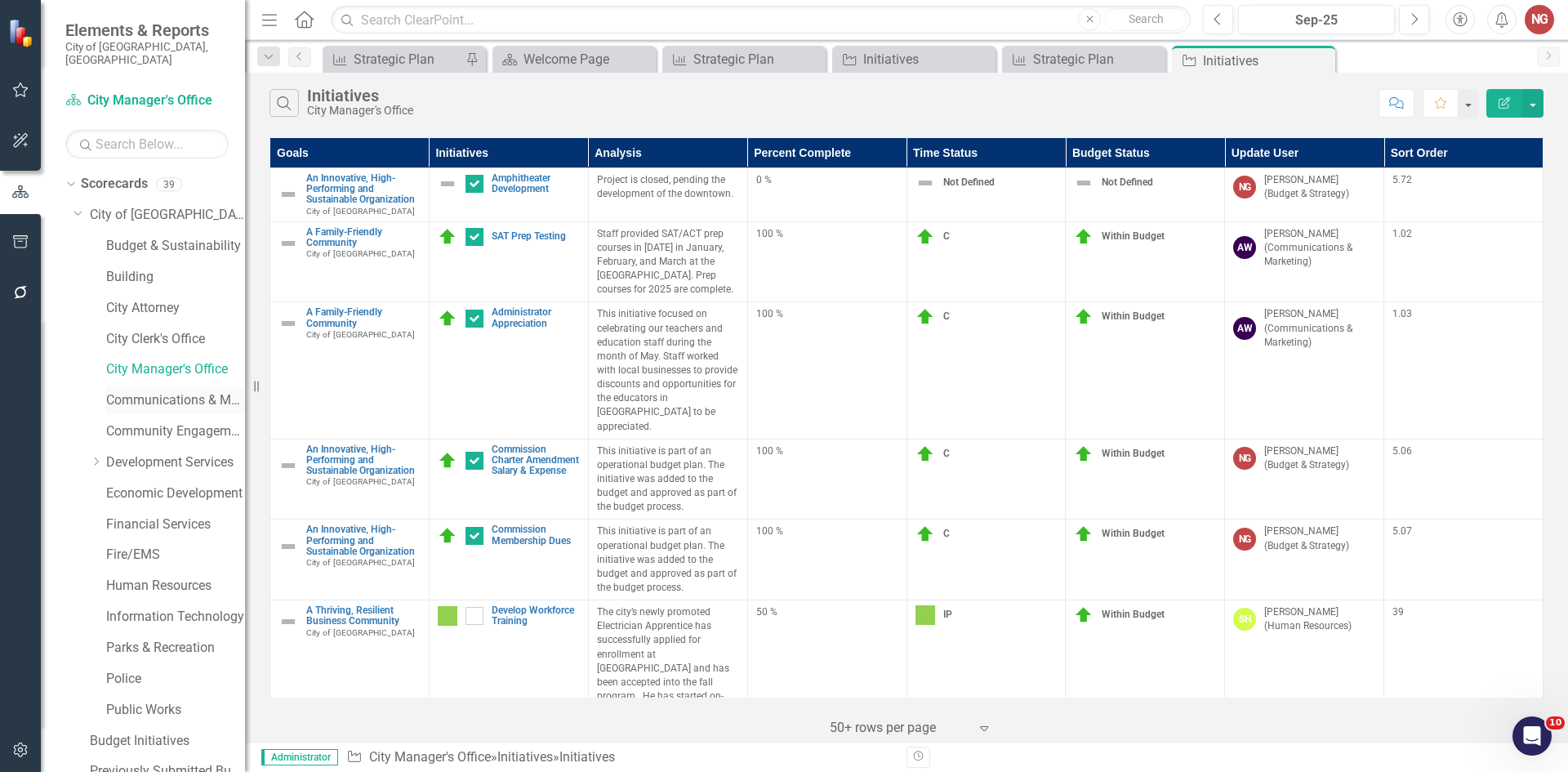
click at [156, 391] on link "Communications & Marketing" at bounding box center [175, 401] width 139 height 19
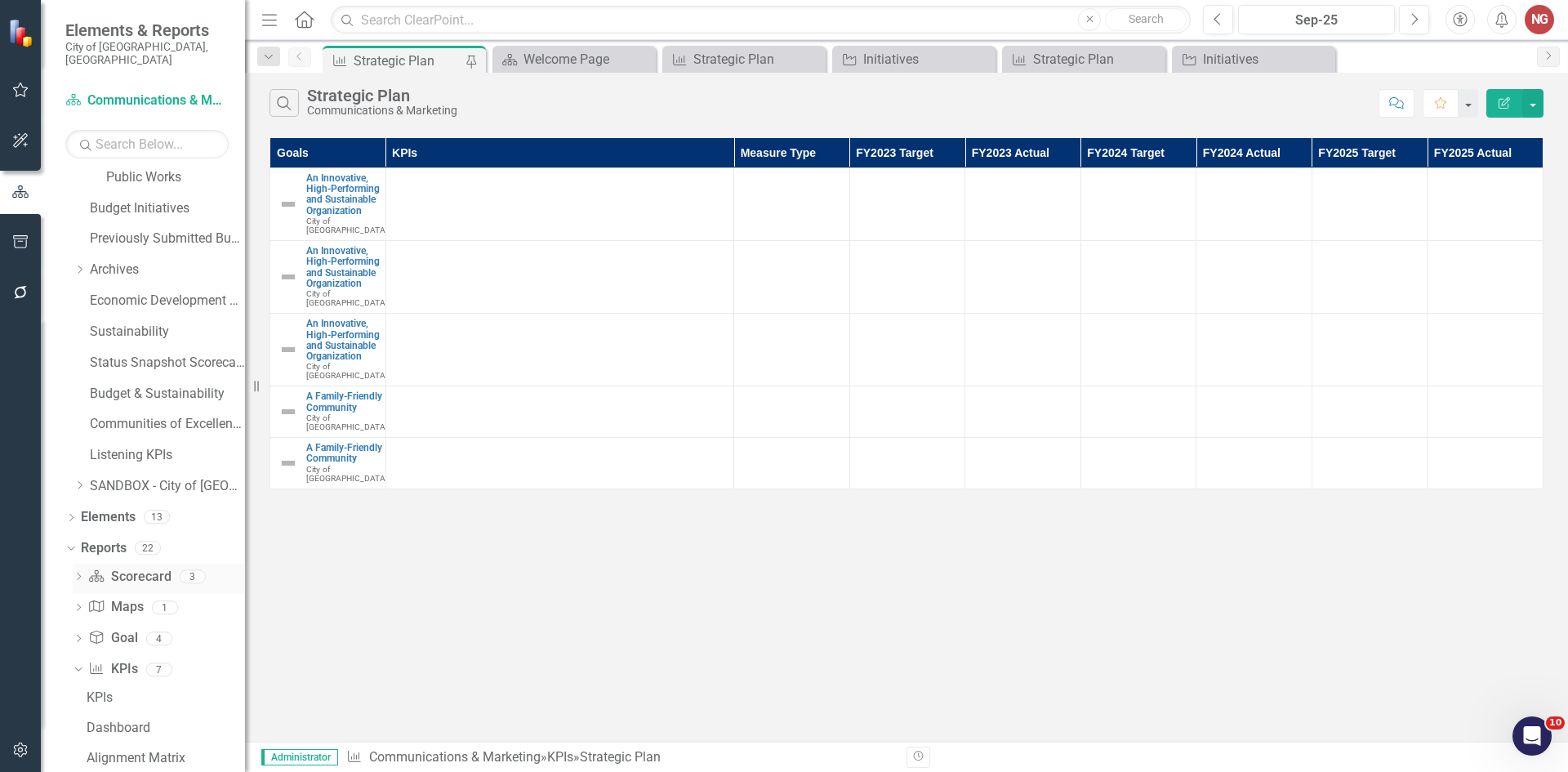
scroll to position [730, 0]
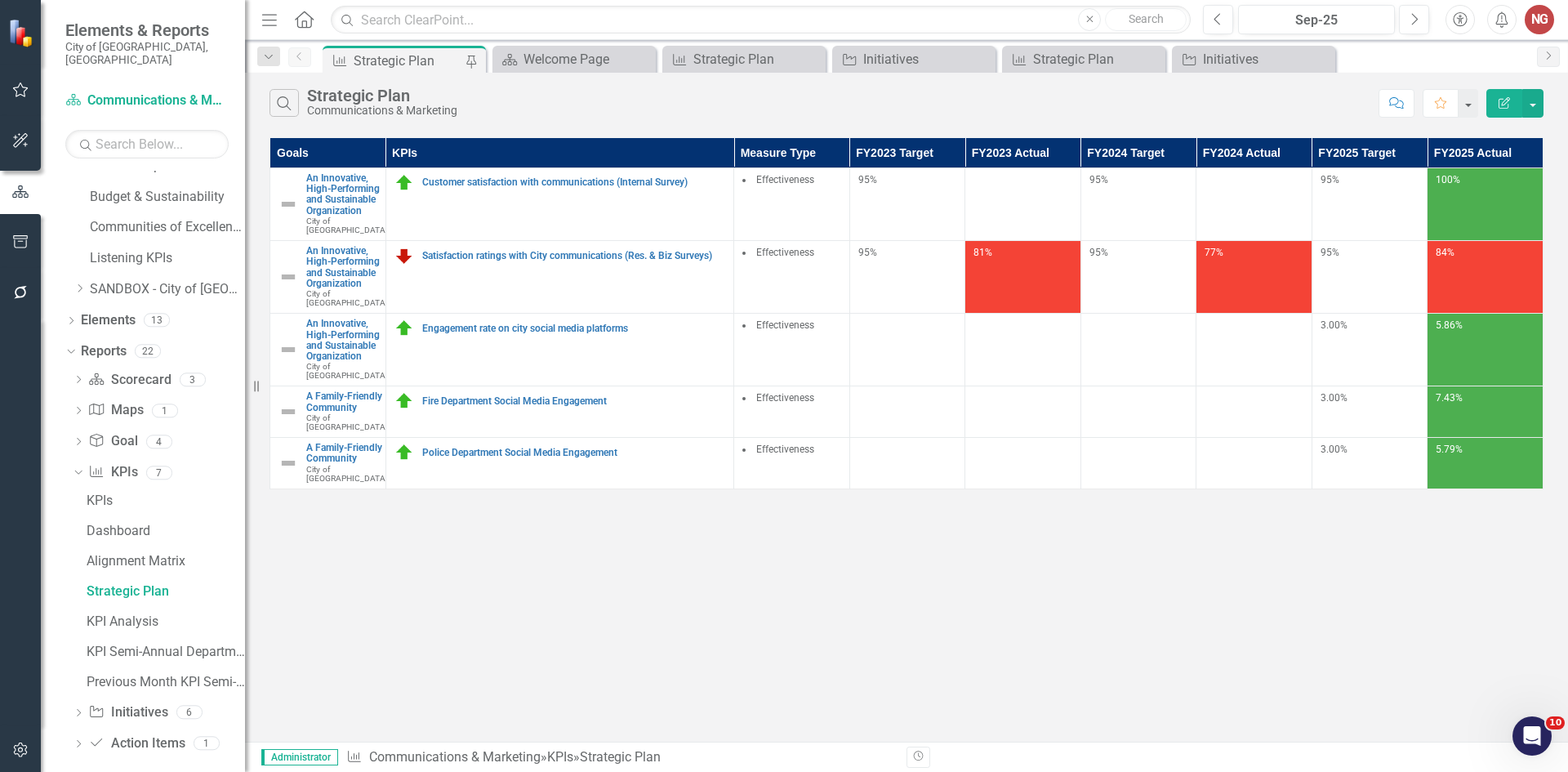
click at [72, 698] on div "Dropdown Scorecard Scorecard 3 scorecard s Department Measures Department Dashb…" at bounding box center [155, 564] width 180 height 395
click at [76, 710] on icon "Dropdown" at bounding box center [78, 715] width 11 height 9
click at [118, 560] on link "Initiatives" at bounding box center [164, 563] width 163 height 26
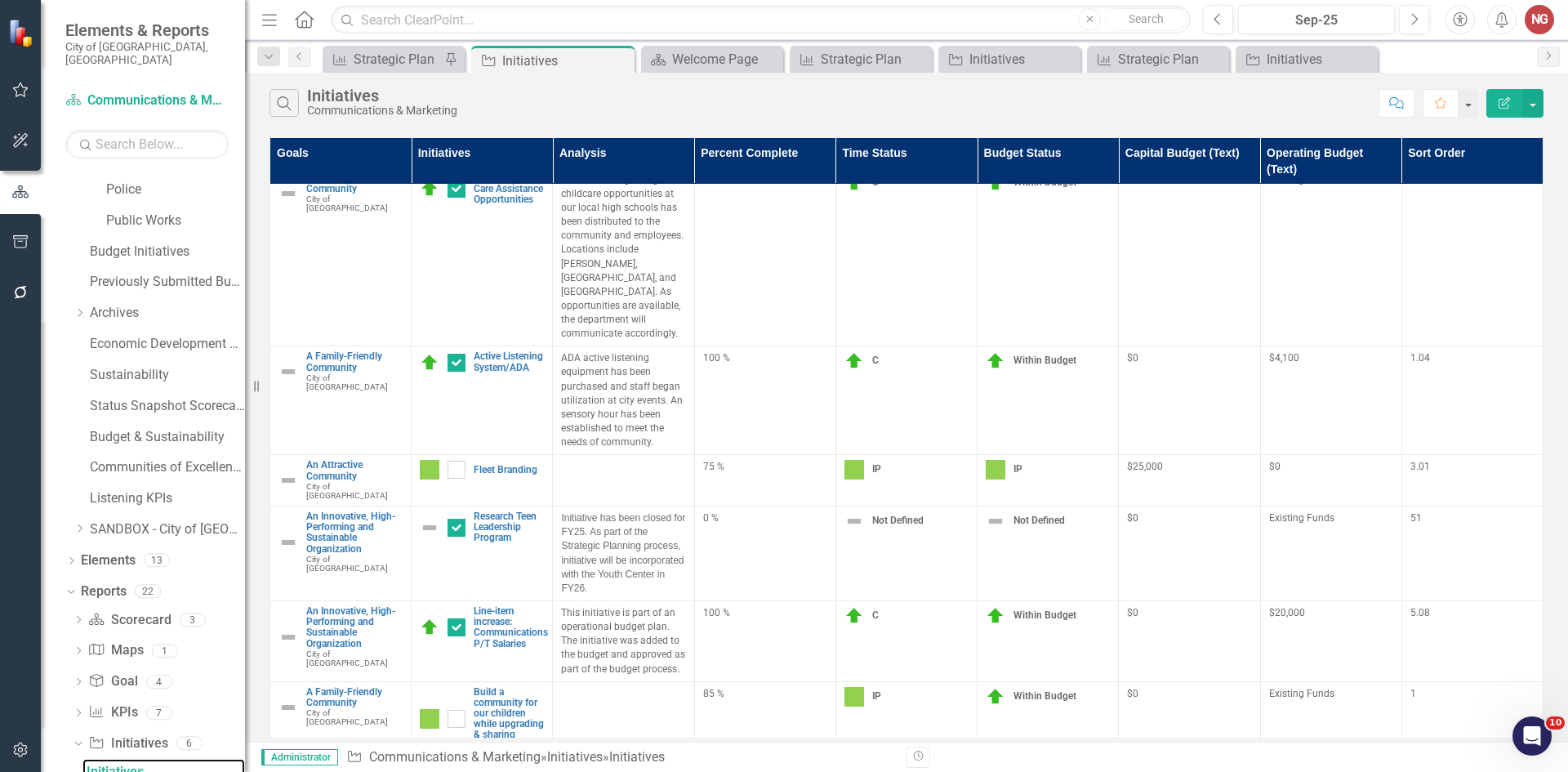
scroll to position [201, 0]
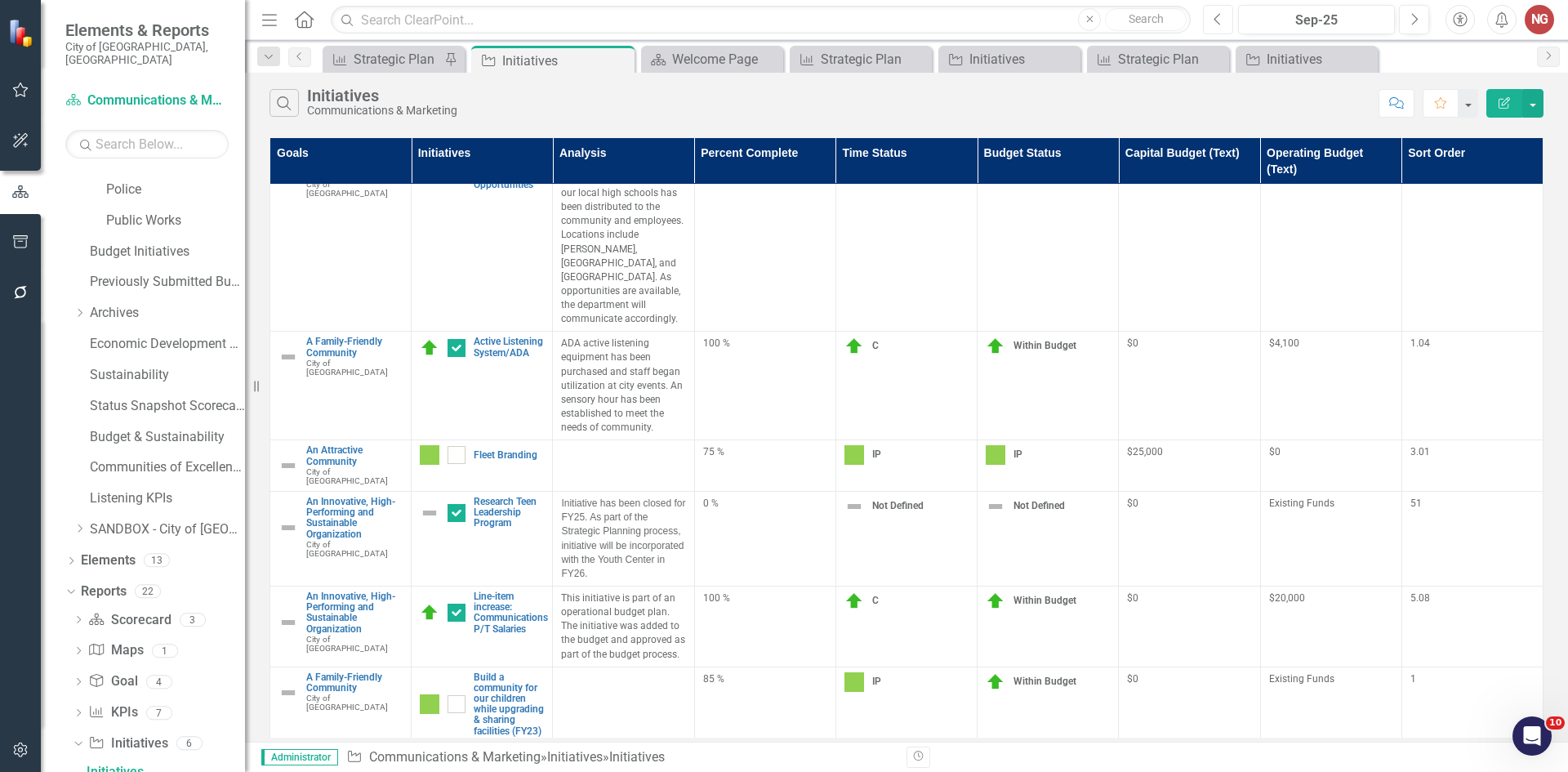
click at [1229, 28] on button "Previous" at bounding box center [1218, 19] width 30 height 29
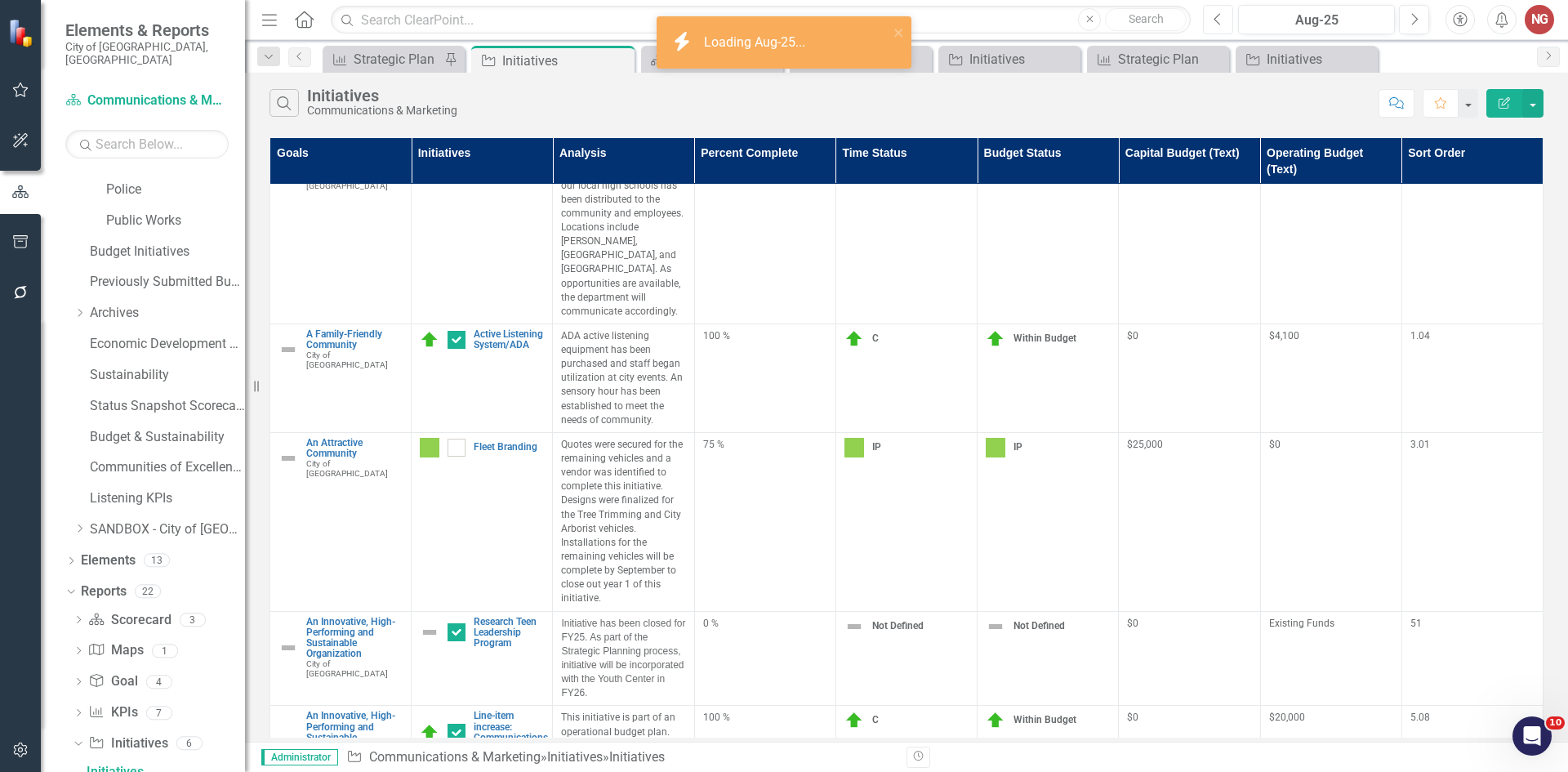
scroll to position [408, 0]
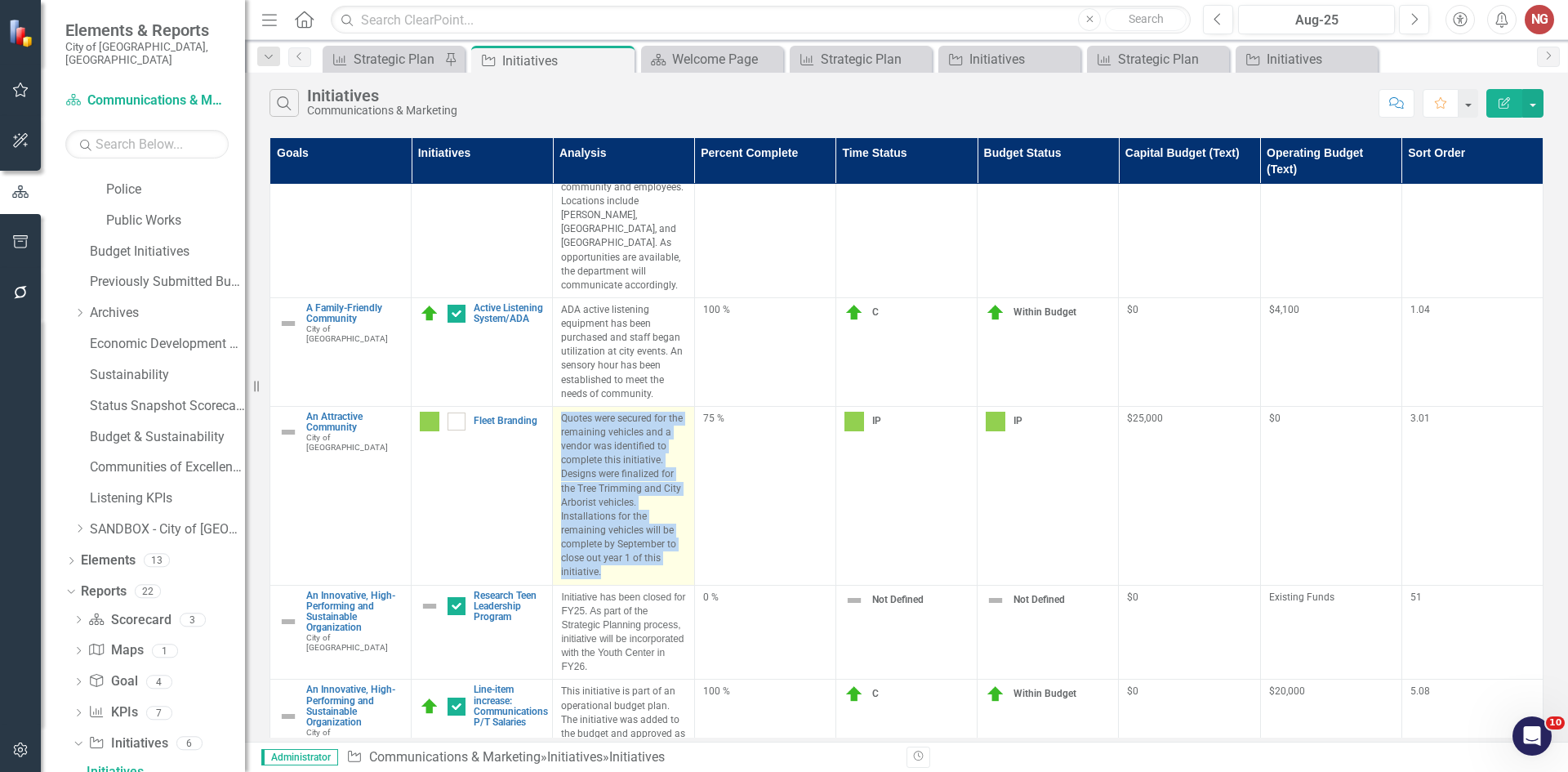
drag, startPoint x: 558, startPoint y: 419, endPoint x: 626, endPoint y: 580, distance: 174.8
click at [626, 580] on td "Quotes were secured for the remaining vehicles and a vendor was identified to c…" at bounding box center [624, 496] width 141 height 179
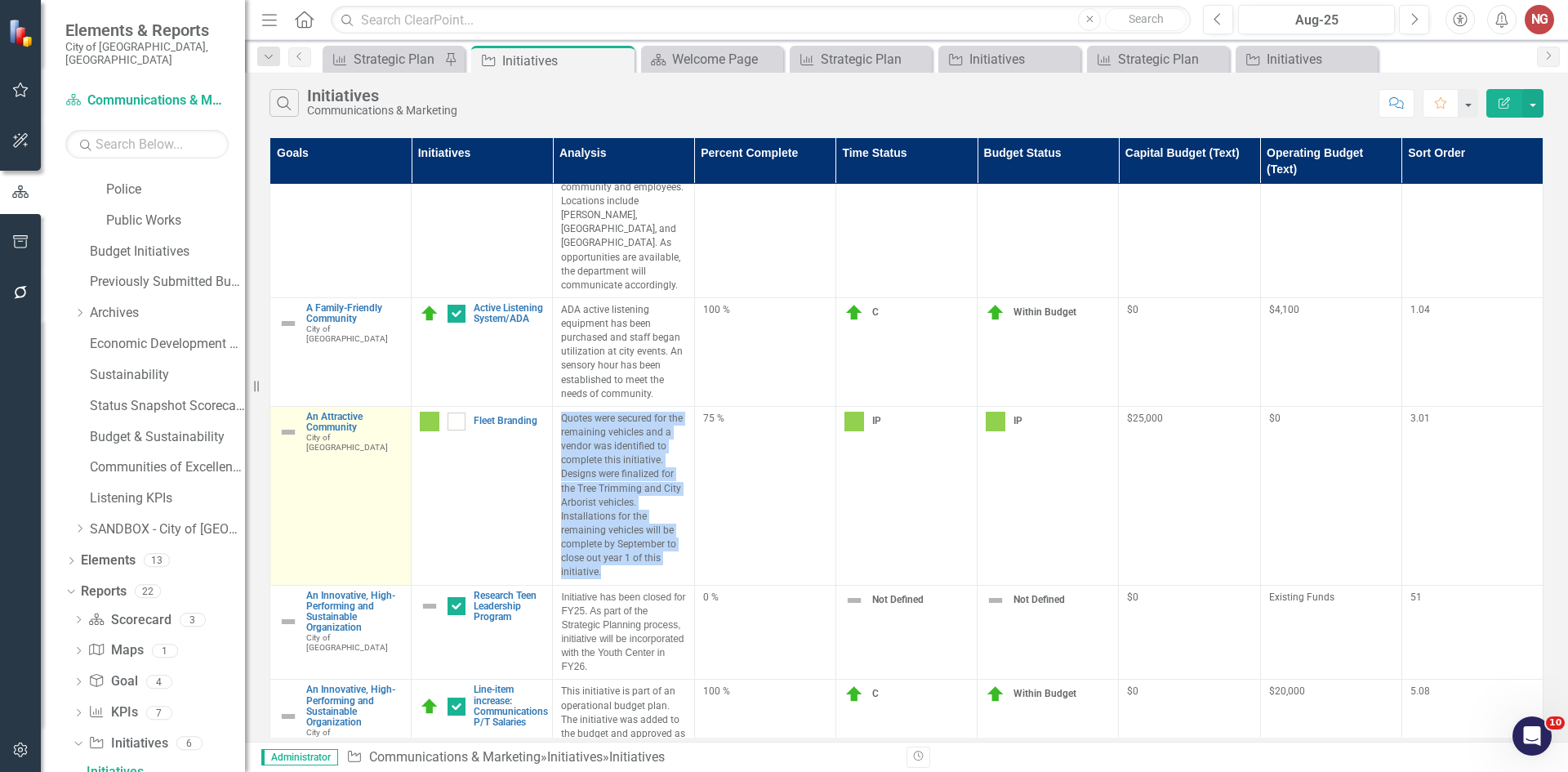
copy p "Quotes were secured for the remaining vehicles and a vendor was identified to c…"
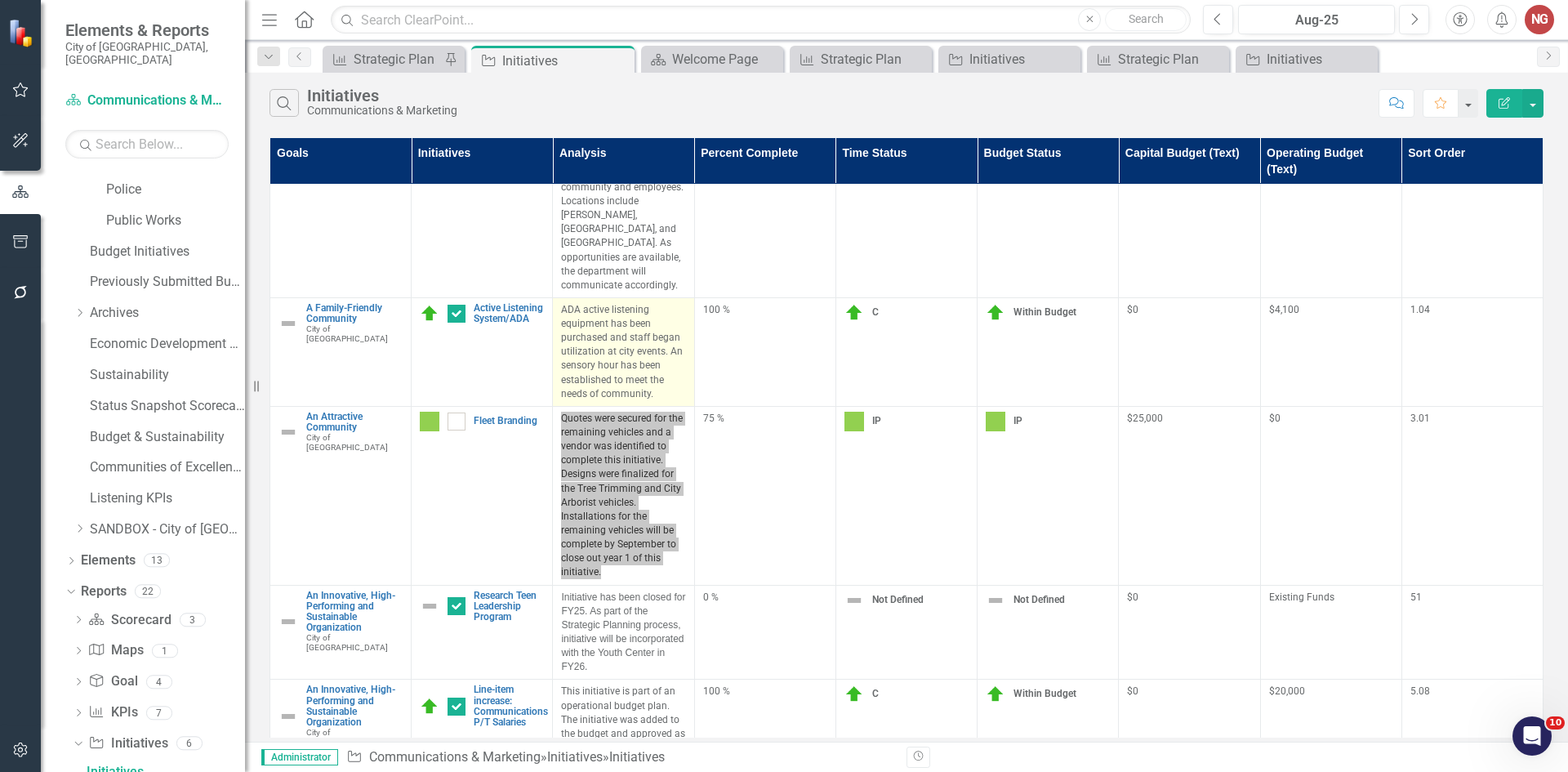
scroll to position [0, 0]
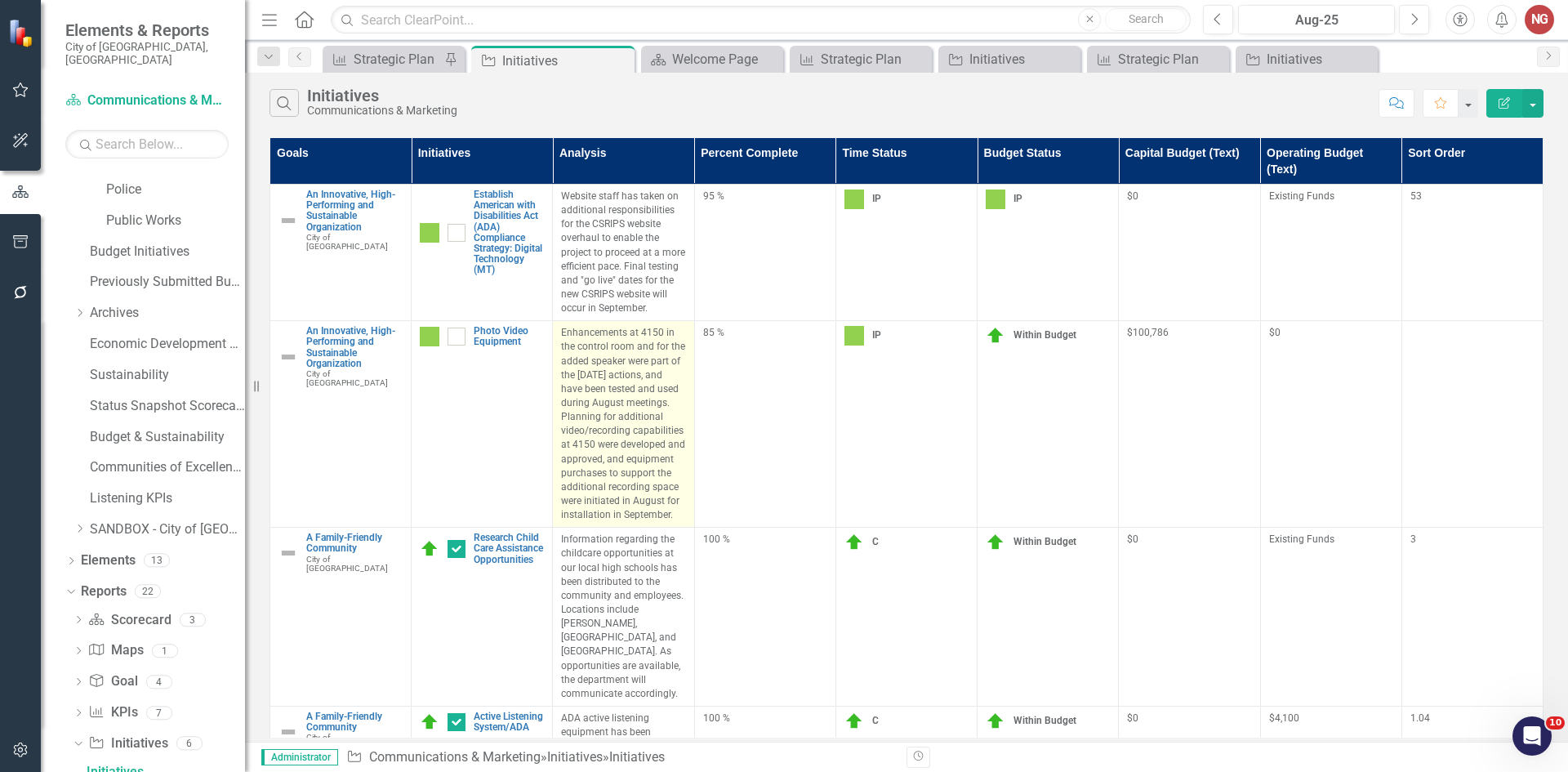
drag, startPoint x: 559, startPoint y: 334, endPoint x: 681, endPoint y: 519, distance: 221.6
click at [681, 519] on td "Enhancements at 4150 in the control room and for the added speaker were part of…" at bounding box center [624, 424] width 141 height 206
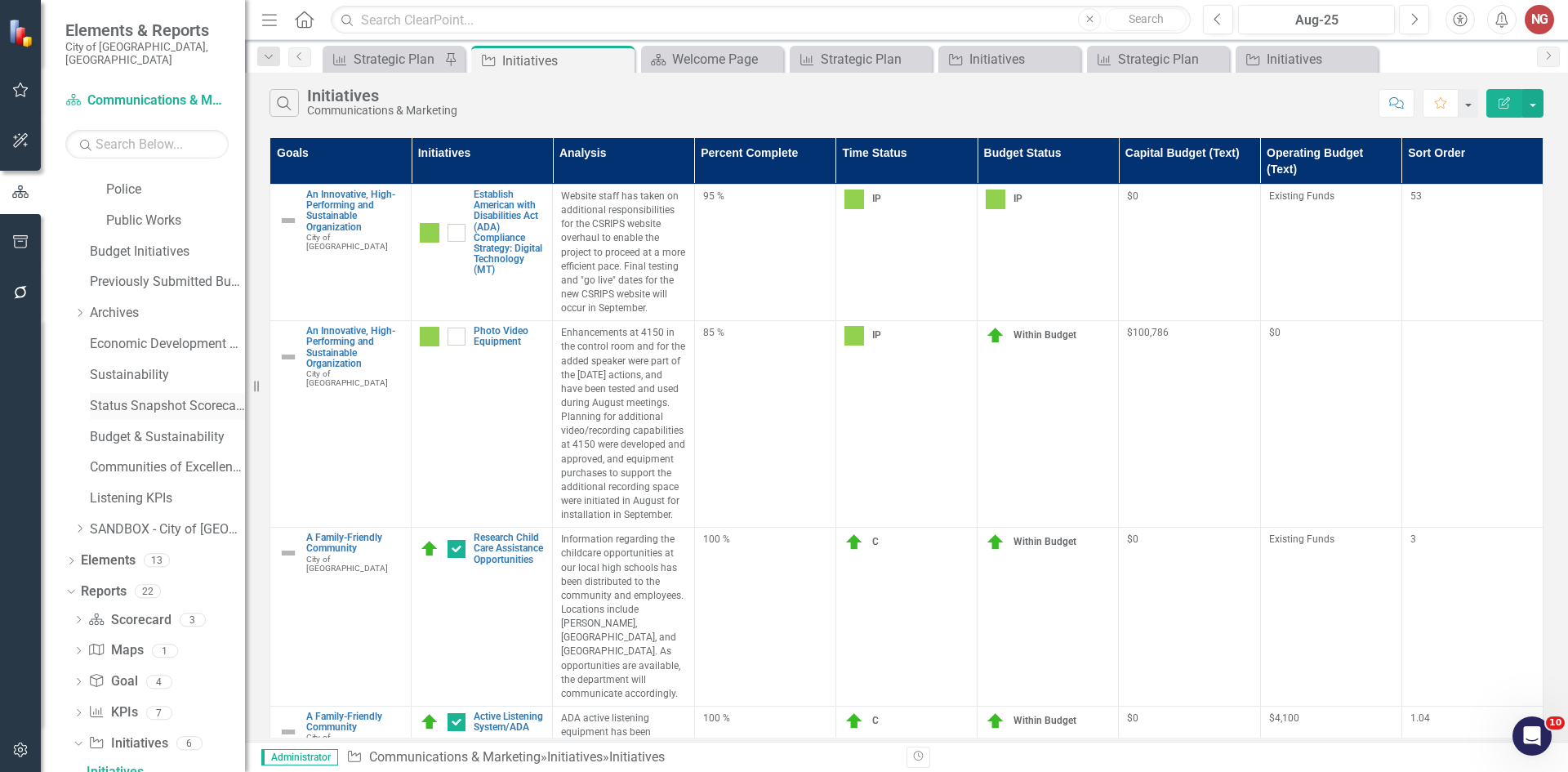
copy p "Enhancements at 4150 in the control room and for the added speaker were part of…"
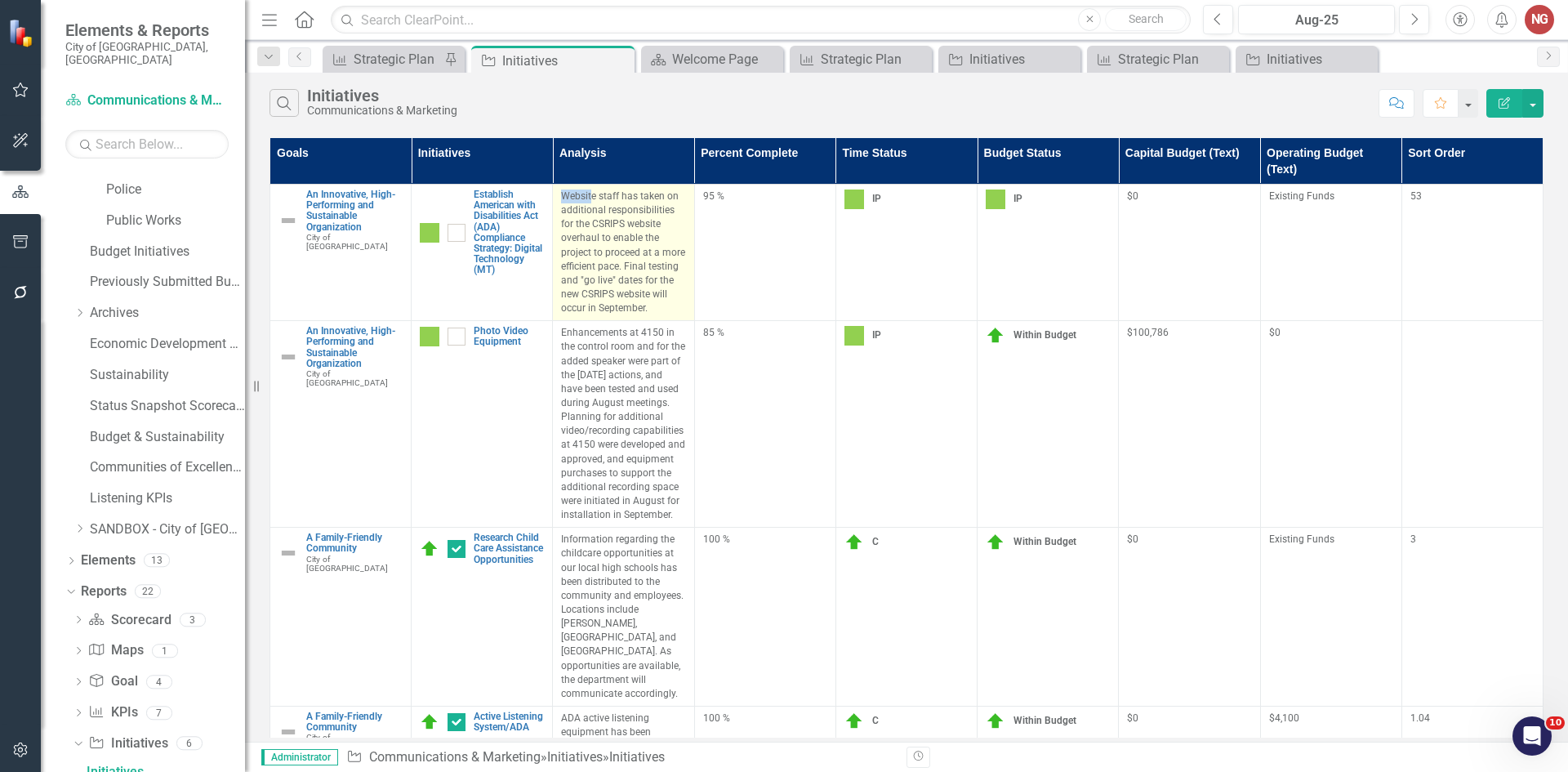
drag, startPoint x: 561, startPoint y: 190, endPoint x: 592, endPoint y: 201, distance: 32.9
click at [592, 201] on td "Website staff has taken on additional responsibilities for the CSRIPS website o…" at bounding box center [624, 253] width 141 height 137
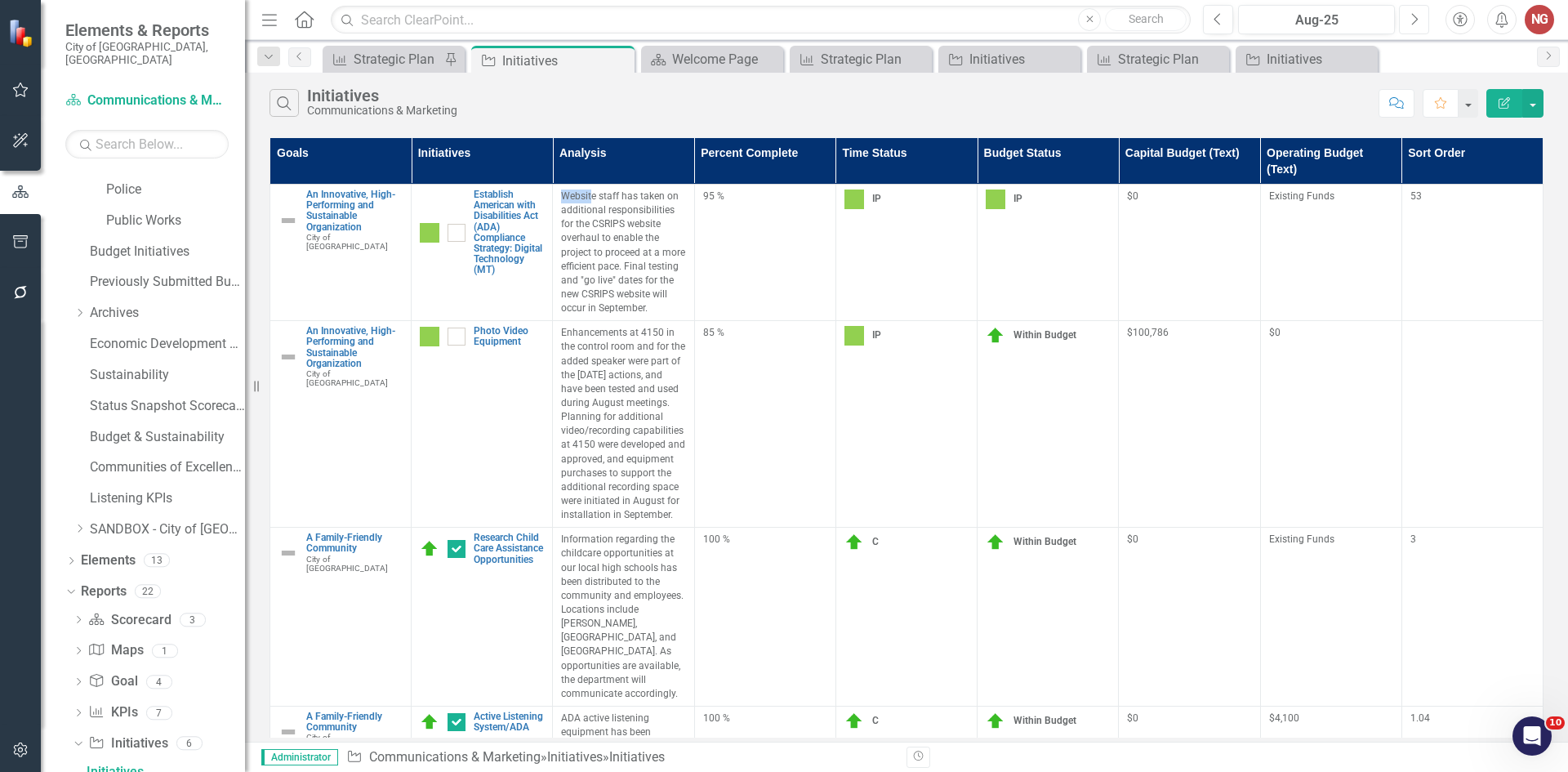
click at [1423, 20] on button "Next" at bounding box center [1414, 19] width 30 height 29
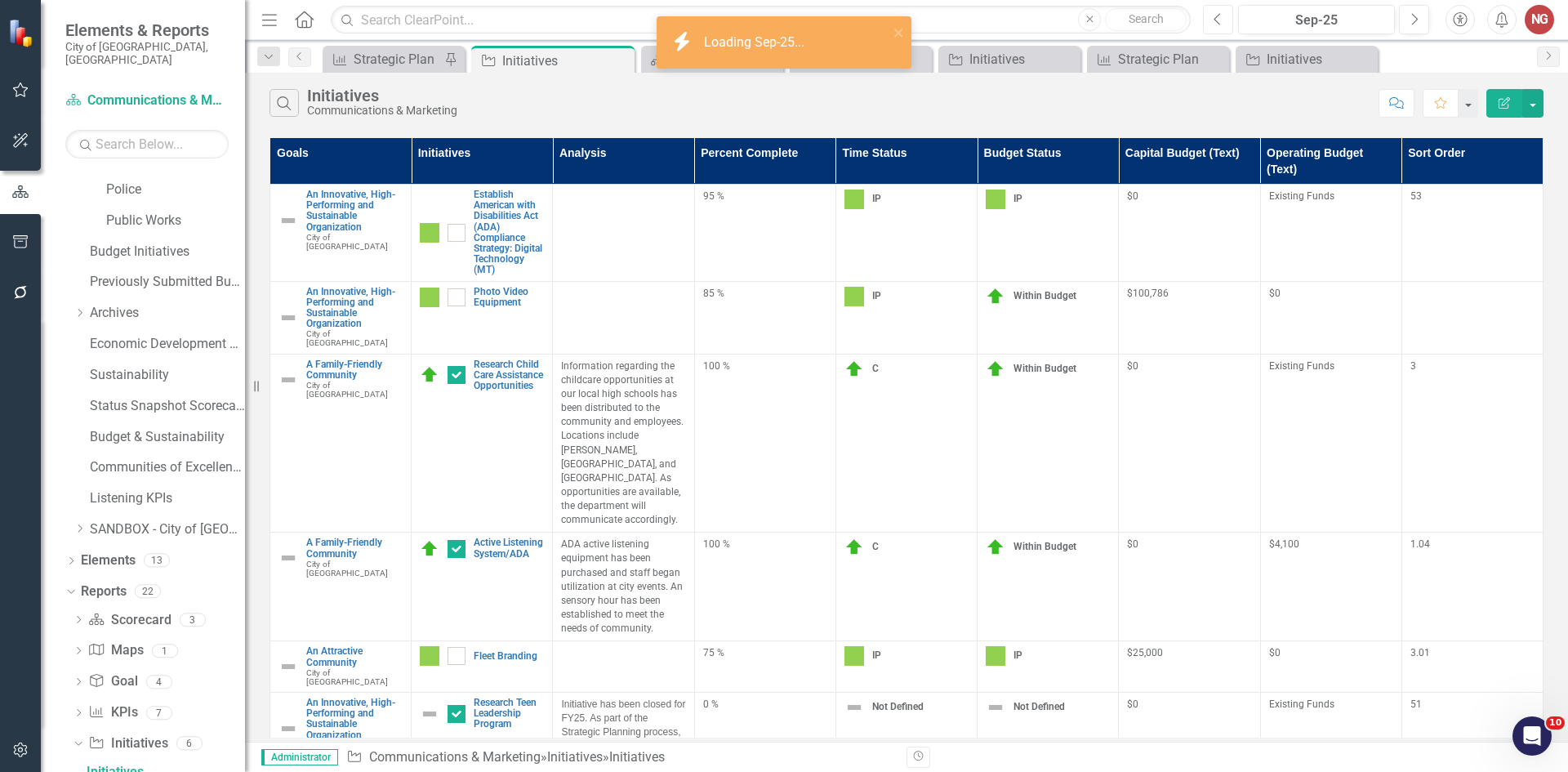
click at [1224, 22] on button "Previous" at bounding box center [1218, 19] width 30 height 29
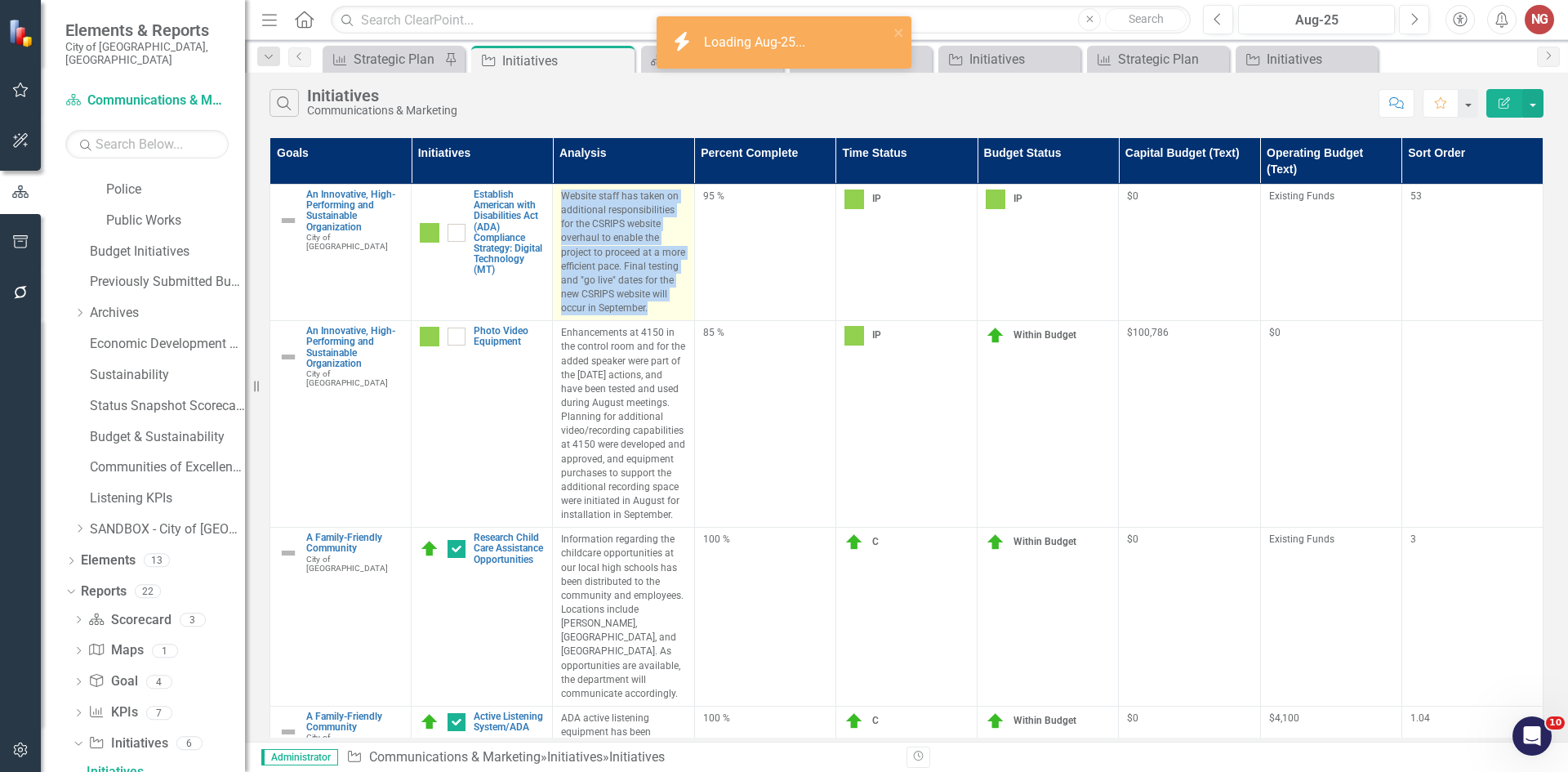
drag, startPoint x: 560, startPoint y: 194, endPoint x: 674, endPoint y: 305, distance: 159.1
click at [674, 305] on td "Website staff has taken on additional responsibilities for the CSRIPS website o…" at bounding box center [624, 253] width 141 height 137
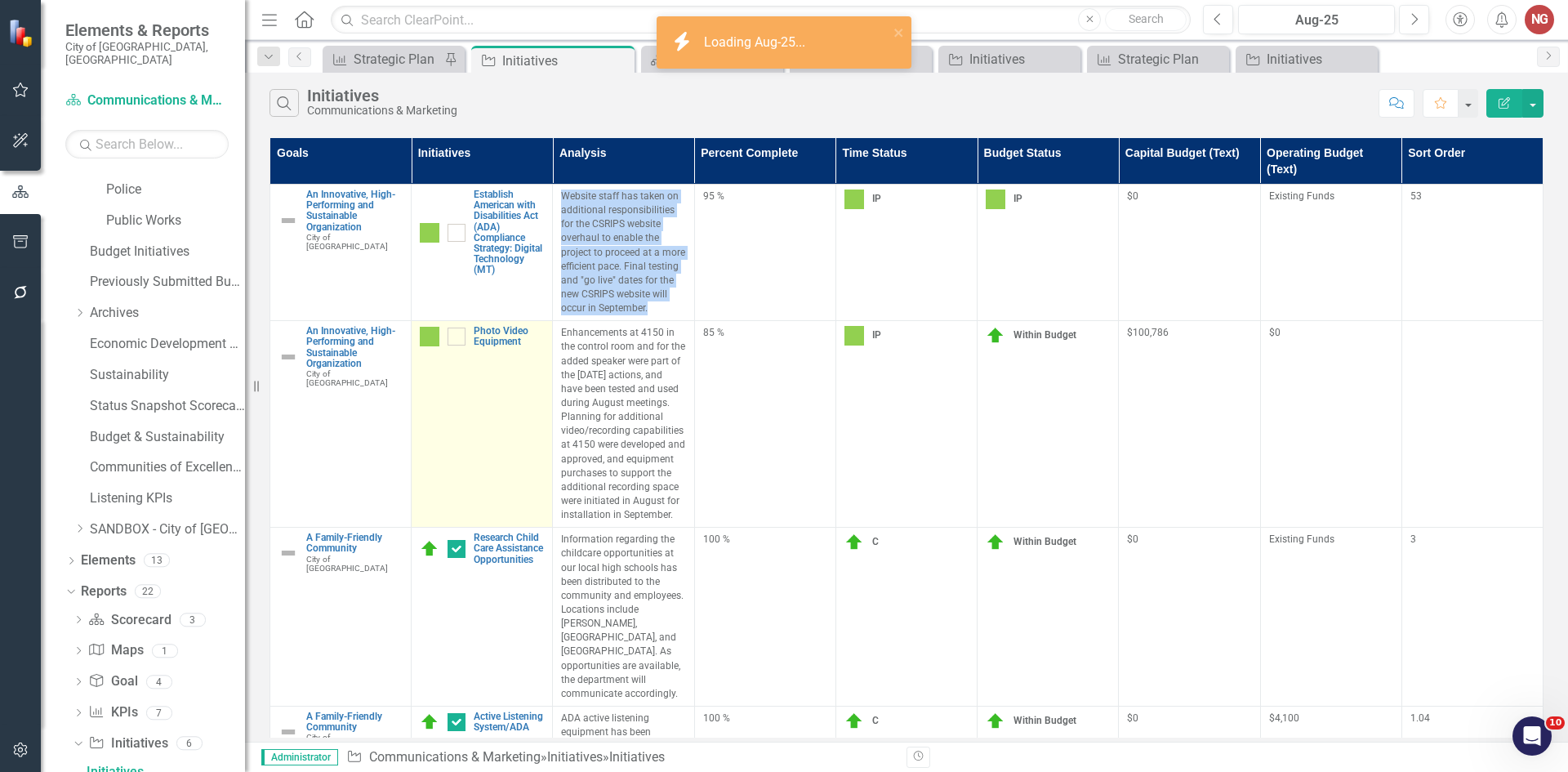
copy p "Website staff has taken on additional responsibilities for the CSRIPS website o…"
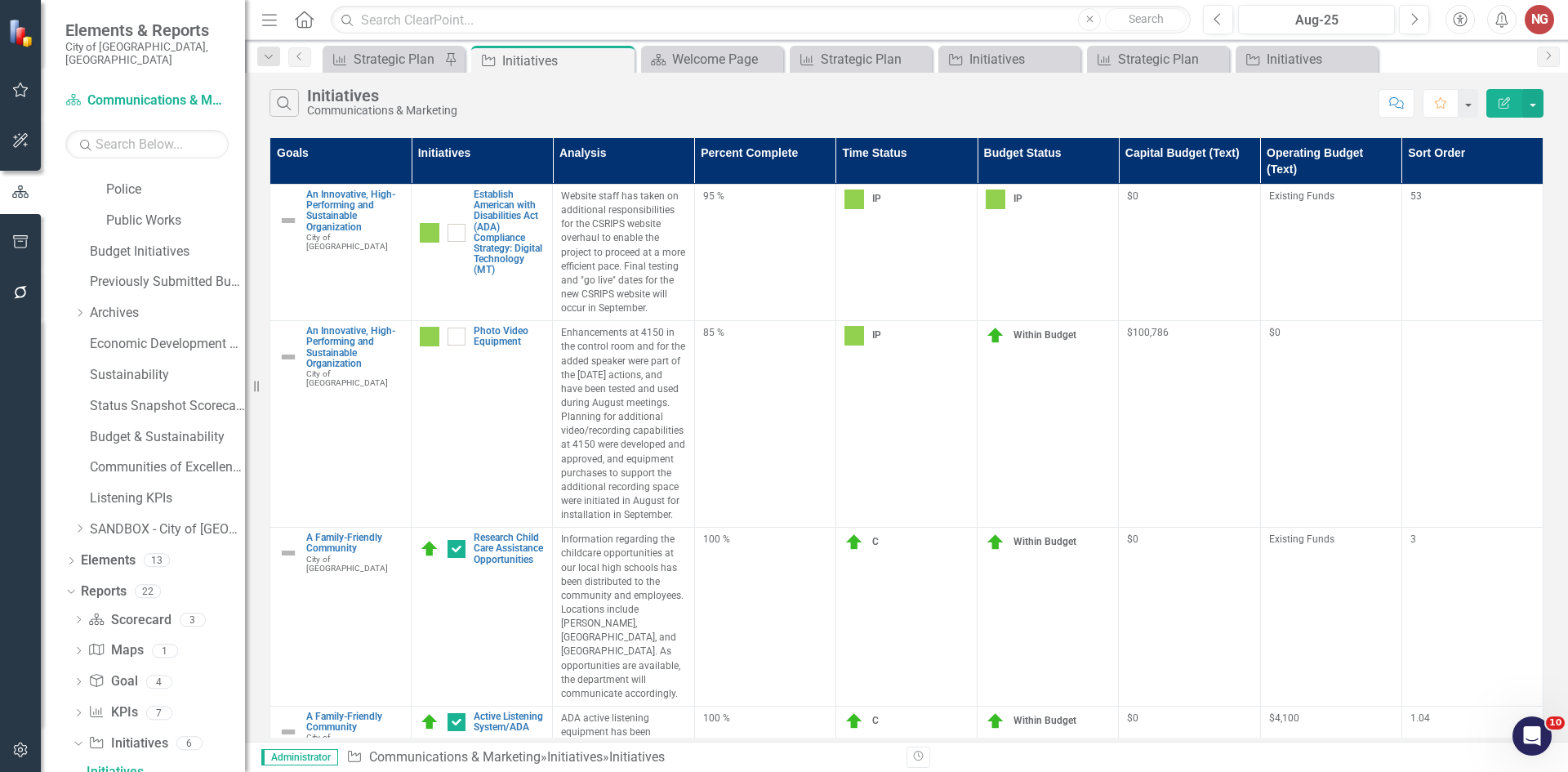
drag, startPoint x: 619, startPoint y: 64, endPoint x: 535, endPoint y: 95, distance: 89.5
click at [0, 0] on icon "Close" at bounding box center [0, 0] width 0 height 0
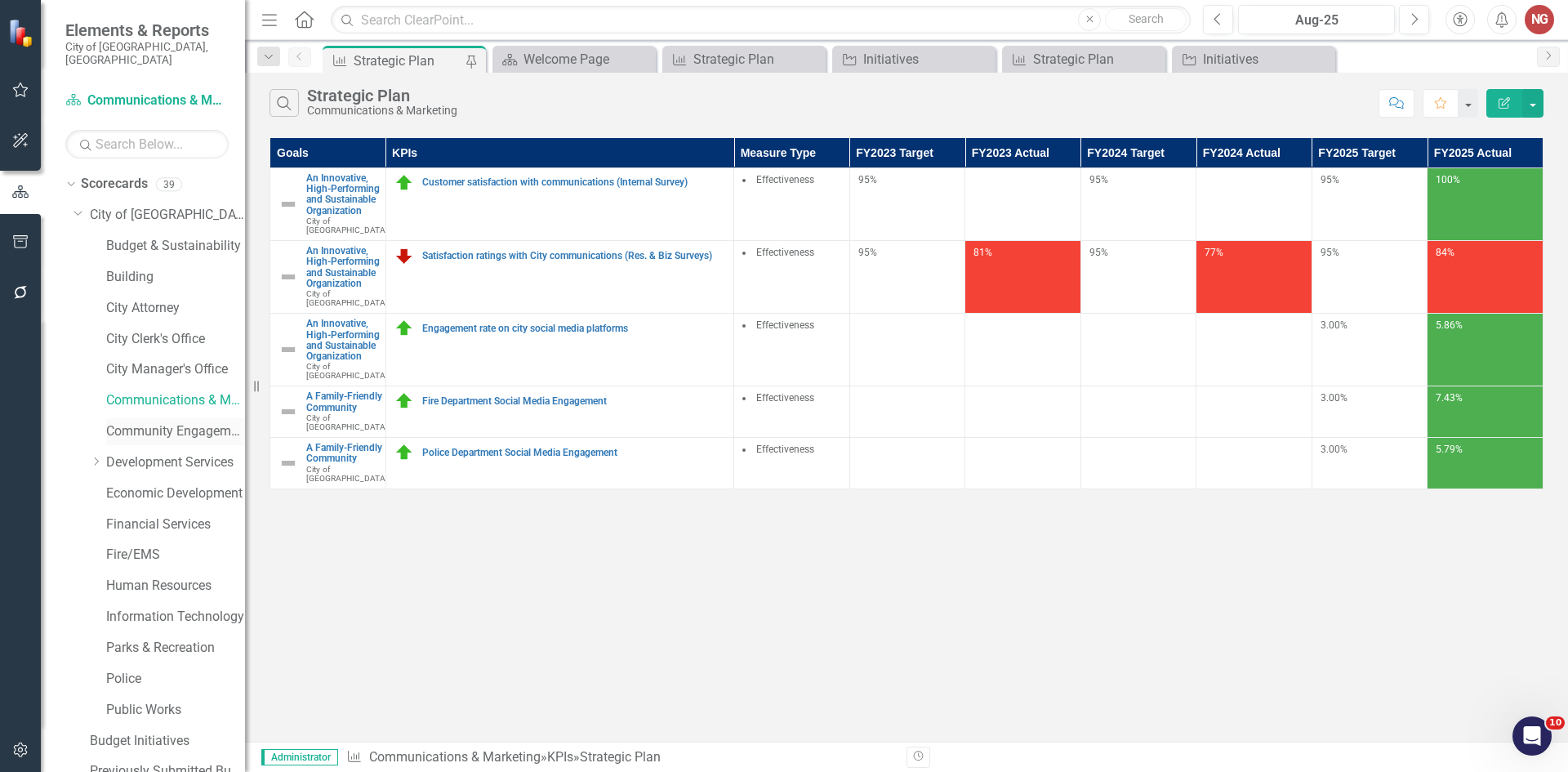
click at [125, 422] on link "Community Engagement & Emergency Preparedness" at bounding box center [175, 432] width 139 height 19
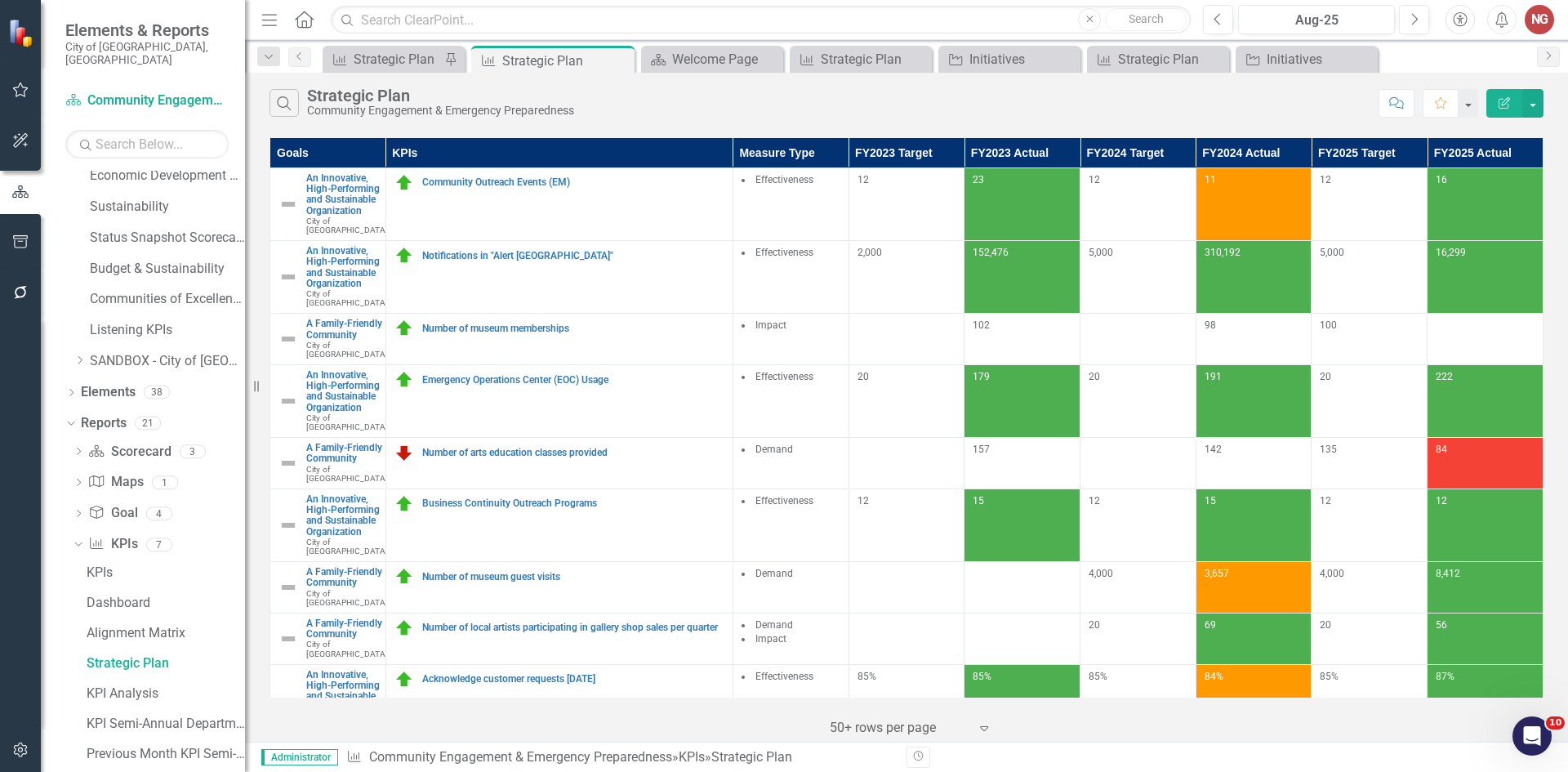
scroll to position [730, 0]
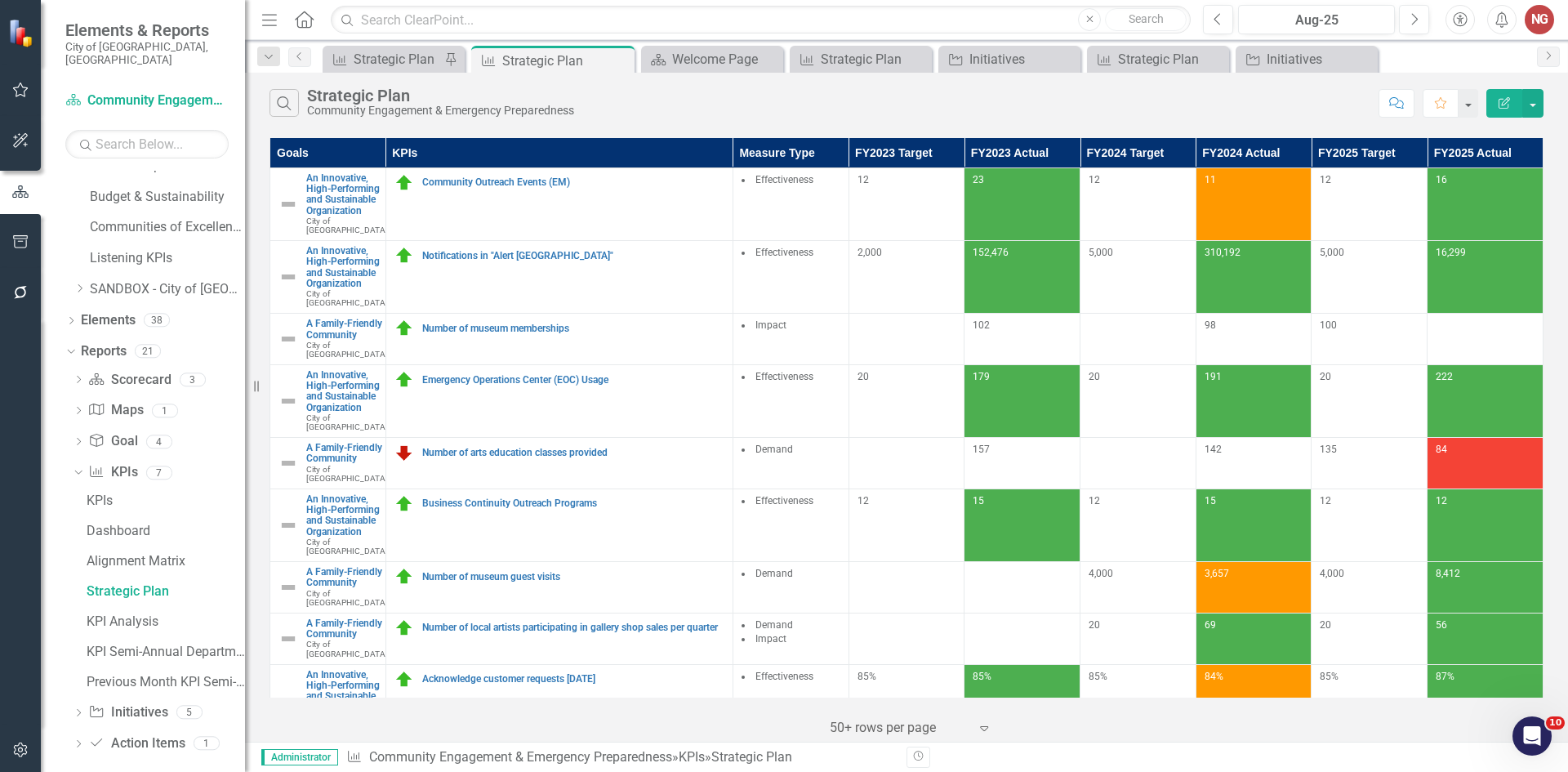
click at [75, 710] on icon "Dropdown" at bounding box center [78, 715] width 11 height 9
click at [102, 591] on link "Initiatives" at bounding box center [164, 593] width 163 height 26
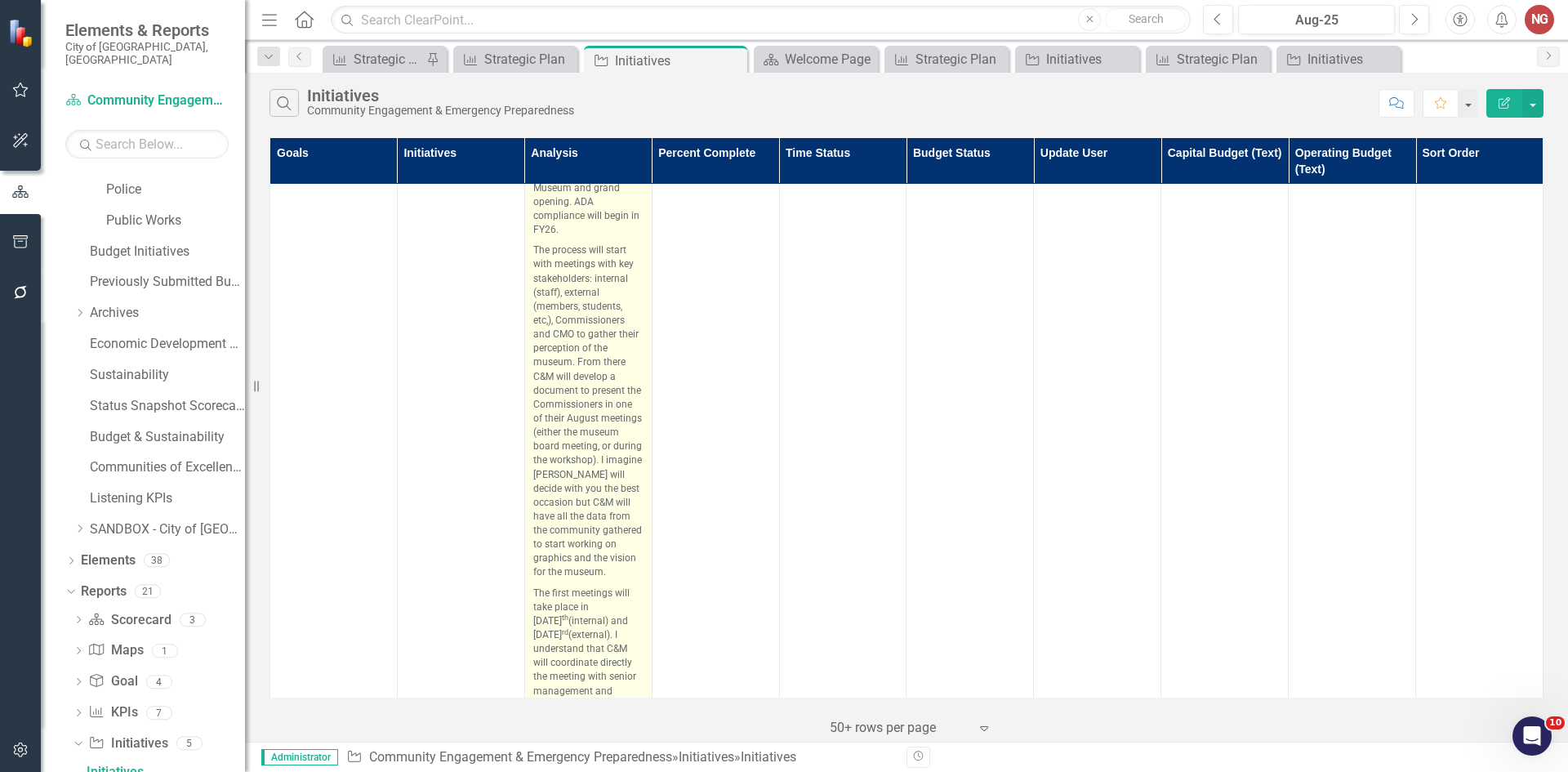
scroll to position [1307, 0]
drag, startPoint x: 531, startPoint y: 378, endPoint x: 613, endPoint y: 607, distance: 243.2
click at [613, 607] on span "Funding allocated as part of the FY25 will be utilized for the rebranding of th…" at bounding box center [588, 389] width 110 height 587
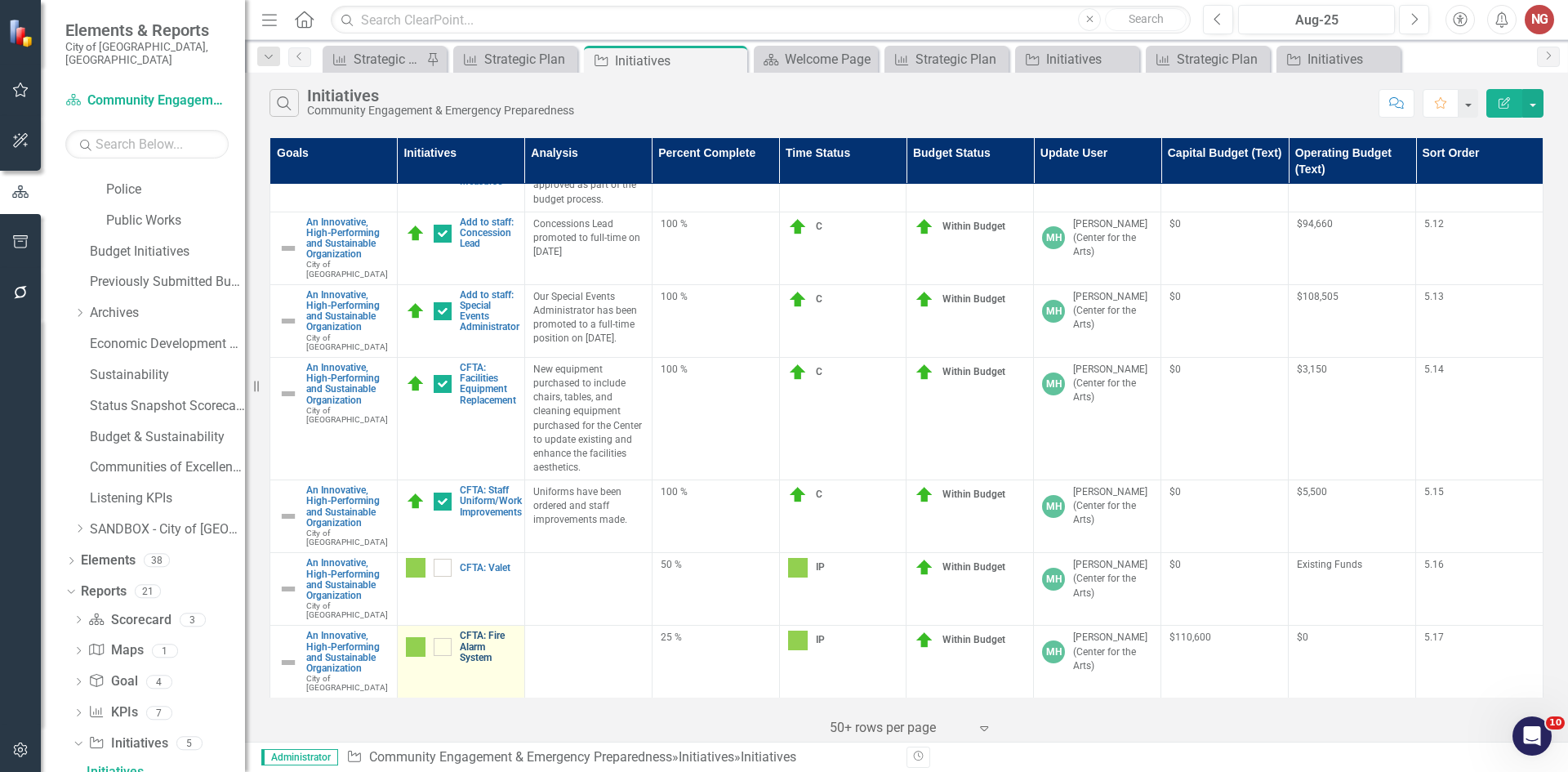
scroll to position [1798, 0]
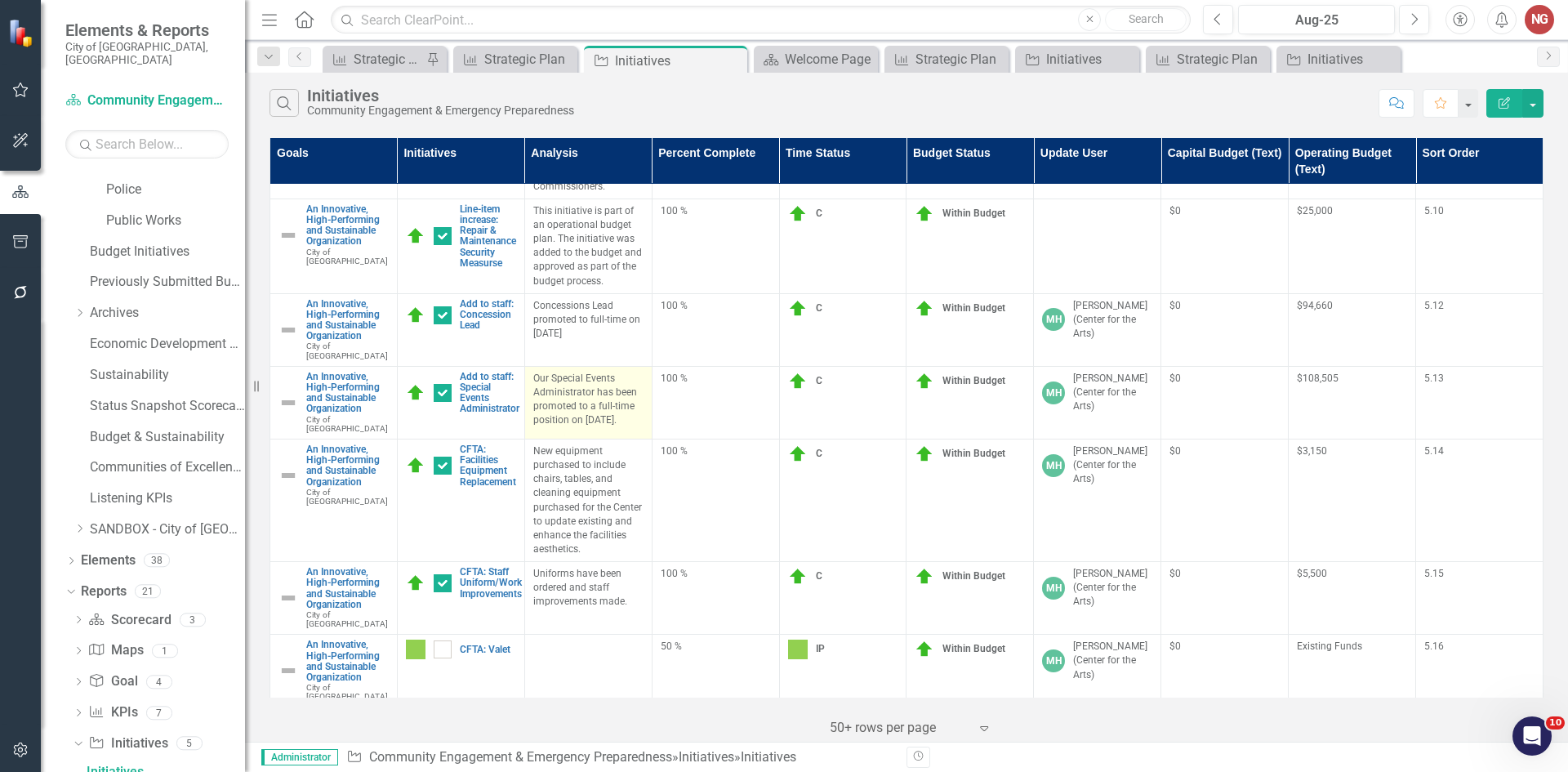
drag, startPoint x: 531, startPoint y: 304, endPoint x: 577, endPoint y: 359, distance: 71.7
click at [577, 371] on p "Our Special Events Administrator has been promoted to a full-time position on […" at bounding box center [588, 400] width 110 height 57
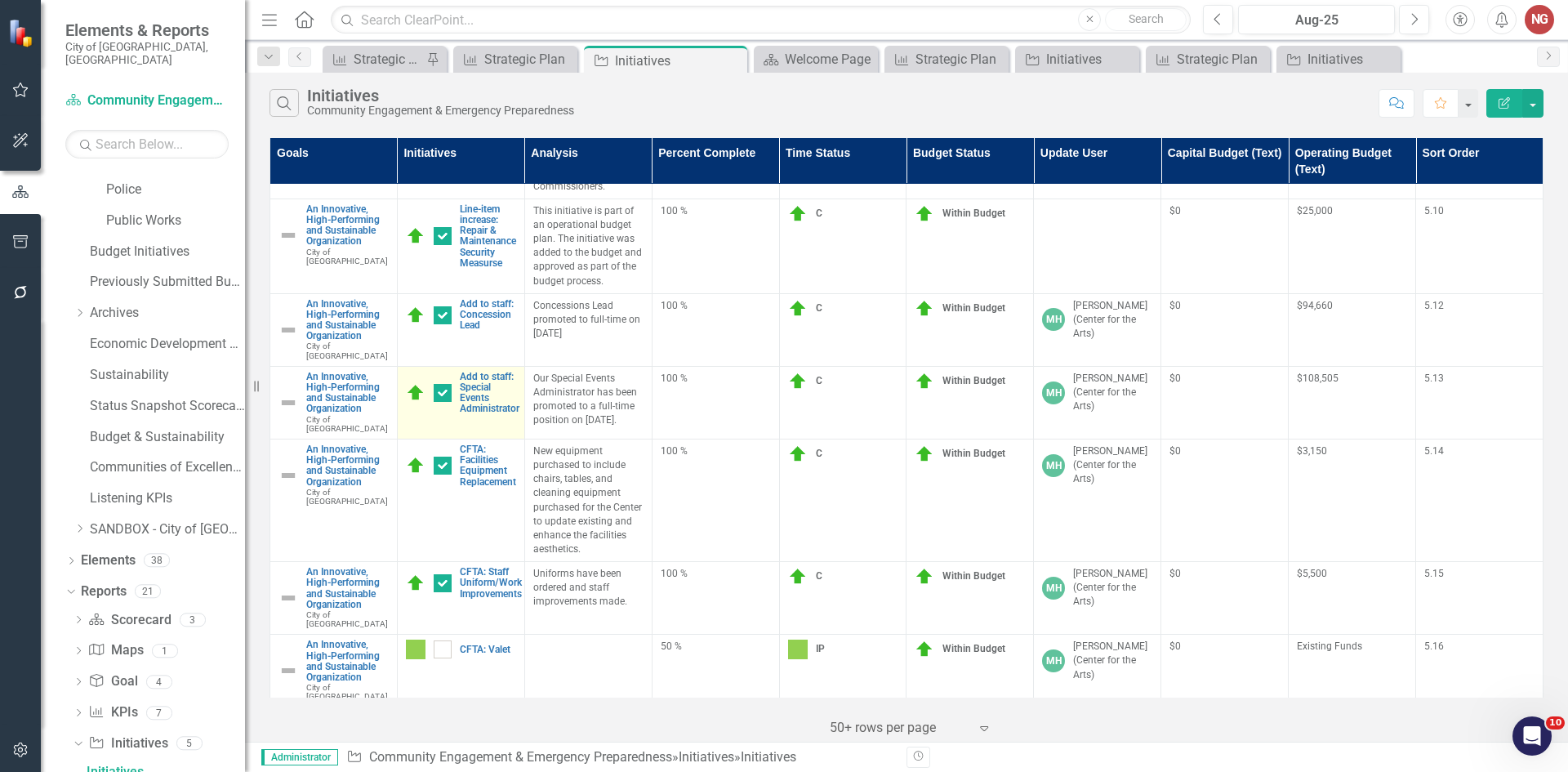
copy p "Our Special Events Administrator has been promoted to a full-time position on […"
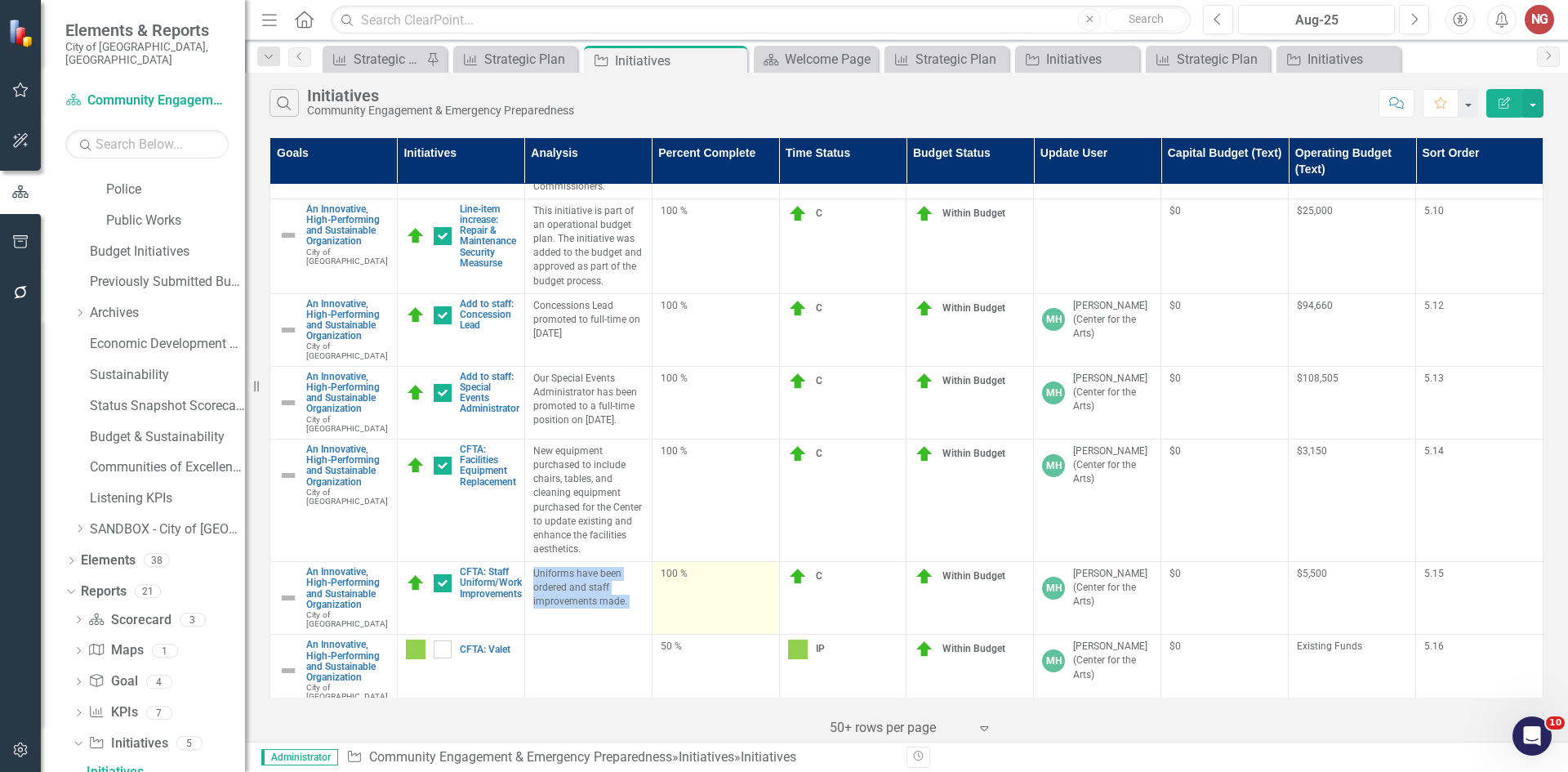
drag, startPoint x: 526, startPoint y: 504, endPoint x: 656, endPoint y: 542, distance: 135.4
click at [656, 562] on tr "An Innovative, High-Performing and Sustainable Organization City of [GEOGRAPHIC…" at bounding box center [906, 598] width 1273 height 73
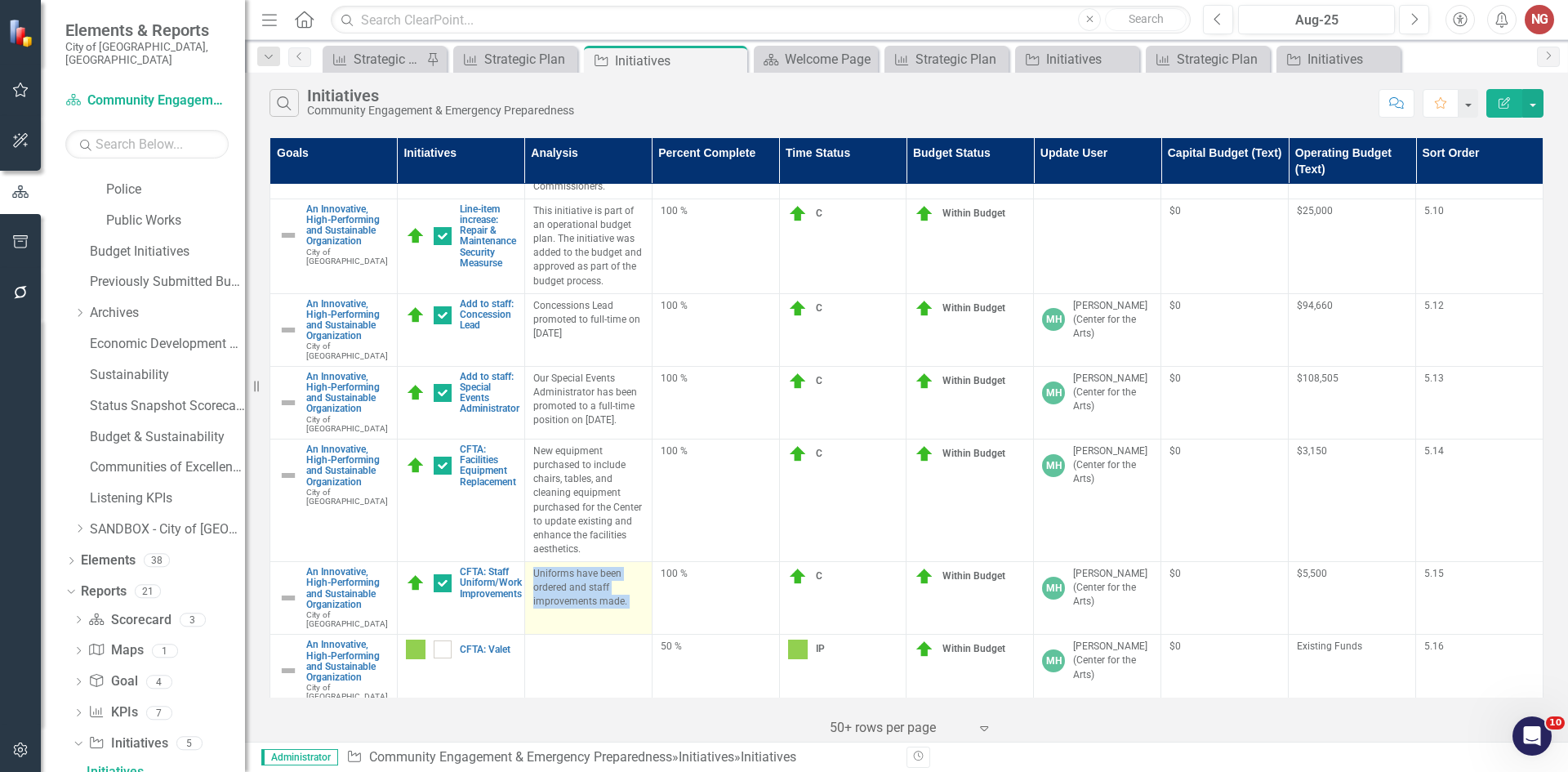
copy p "Uniforms have been ordered and staff improvements made."
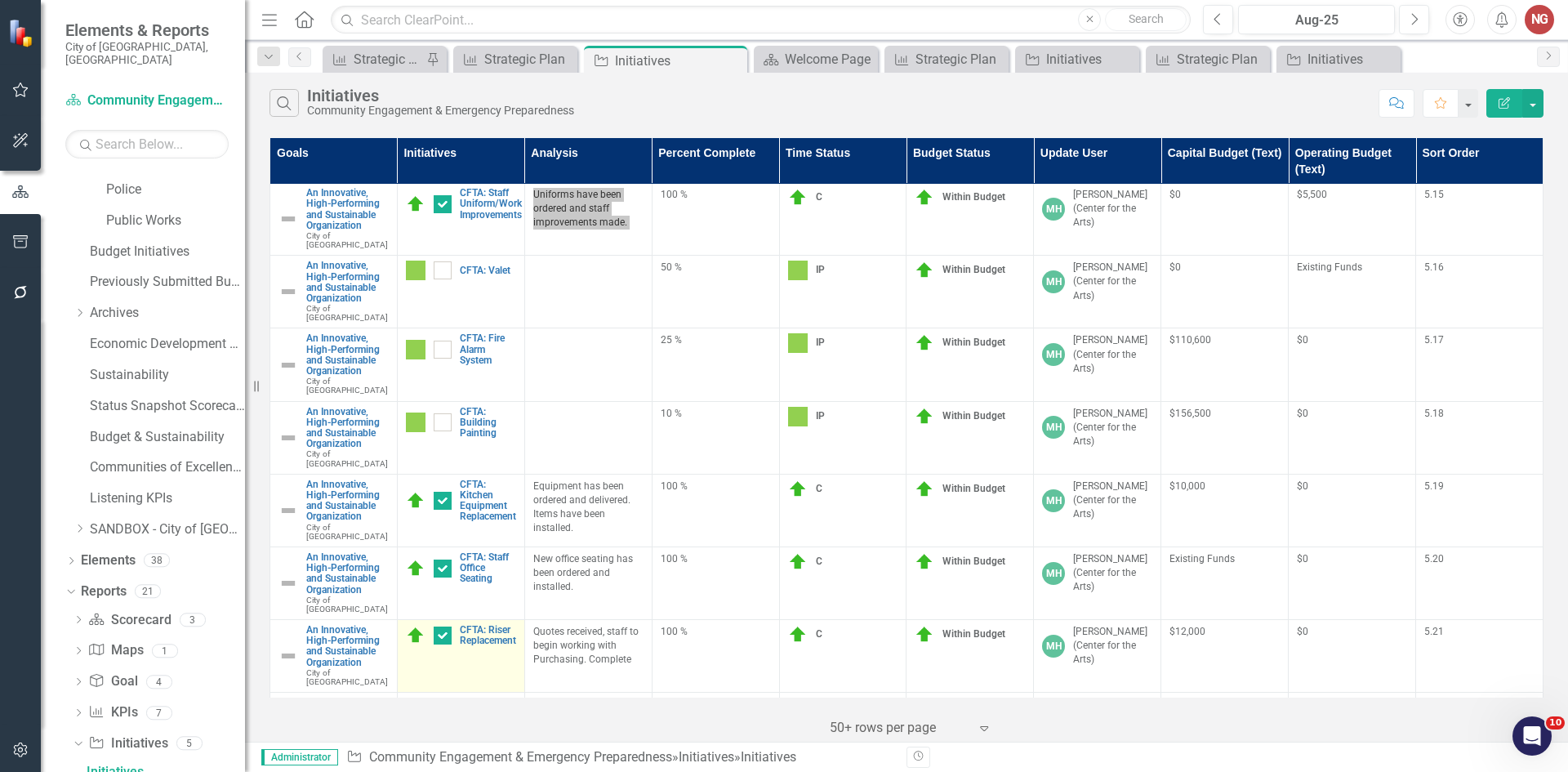
scroll to position [2206, 0]
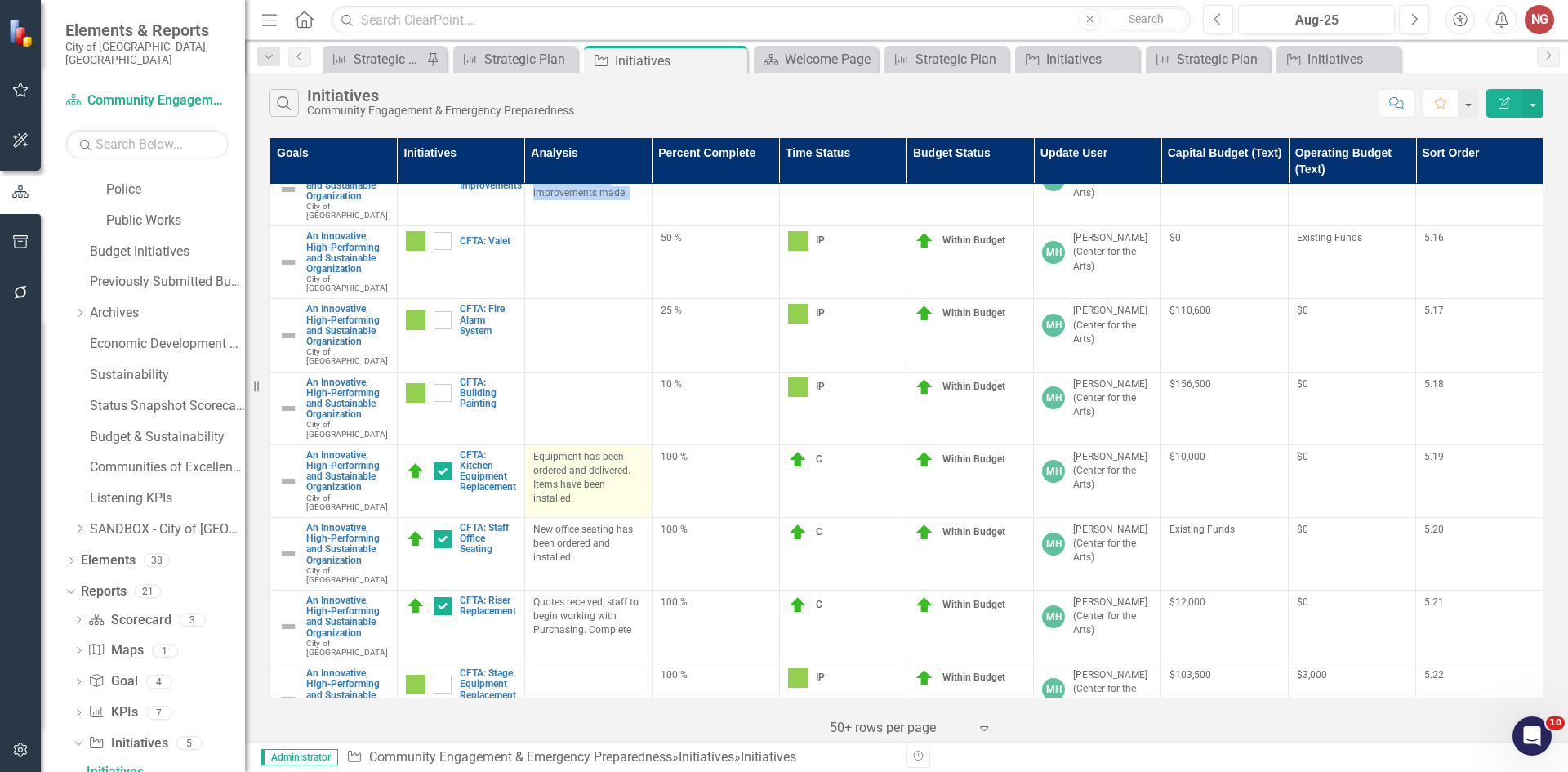
drag, startPoint x: 531, startPoint y: 353, endPoint x: 589, endPoint y: 393, distance: 70.5
click at [592, 451] on p "Equipment has been ordered and delivered. Items have been installed." at bounding box center [588, 479] width 110 height 57
copy p "Equipment has been ordered and delivered. Items have been installed."
drag, startPoint x: 529, startPoint y: 423, endPoint x: 609, endPoint y: 453, distance: 85.4
click at [609, 517] on td "New office seating has been ordered and installed." at bounding box center [588, 553] width 127 height 73
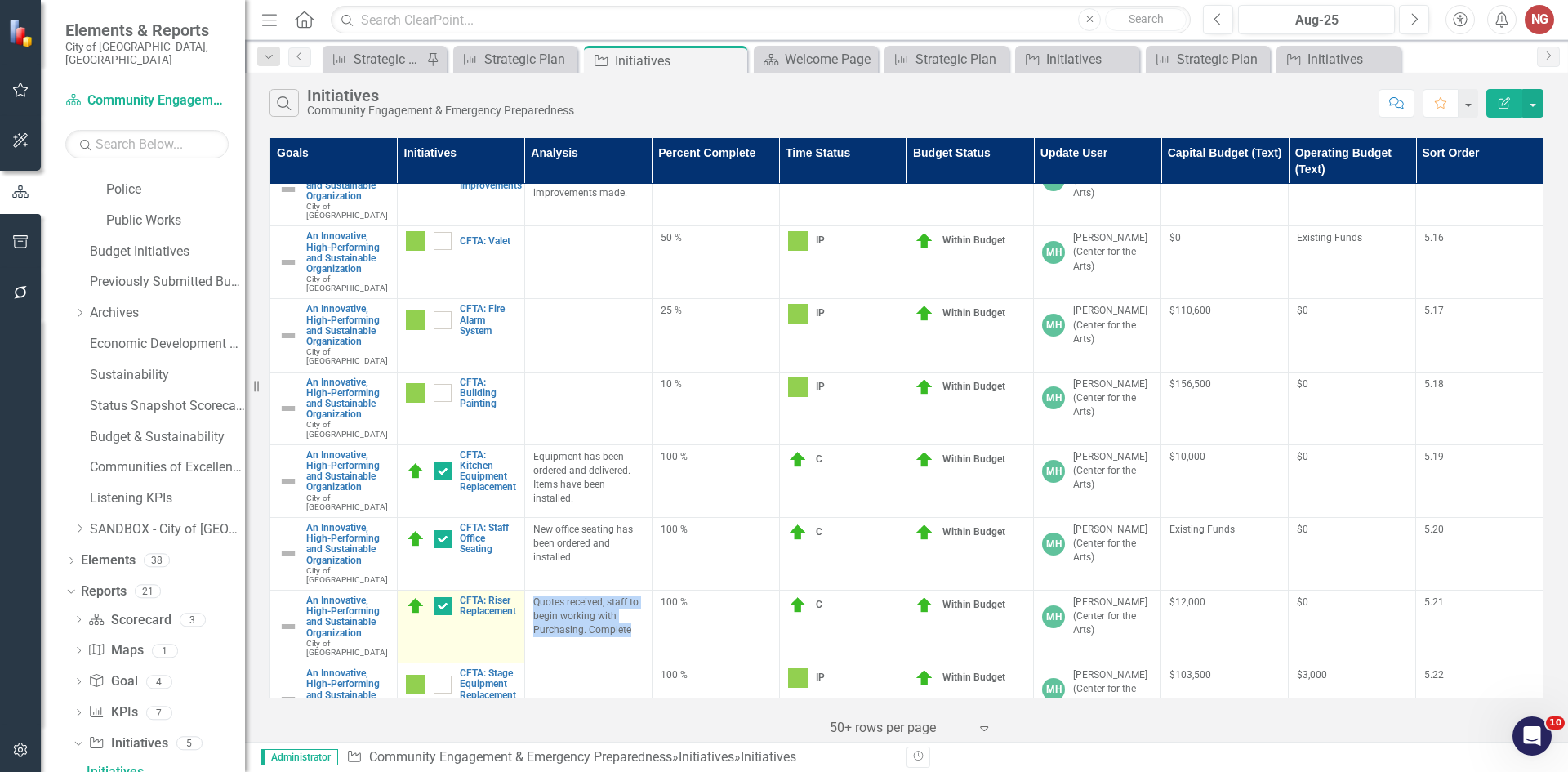
drag, startPoint x: 530, startPoint y: 486, endPoint x: 452, endPoint y: 478, distance: 78.4
click at [643, 591] on td "Quotes received, staff to begin working with Purchasing. Complete" at bounding box center [588, 627] width 127 height 73
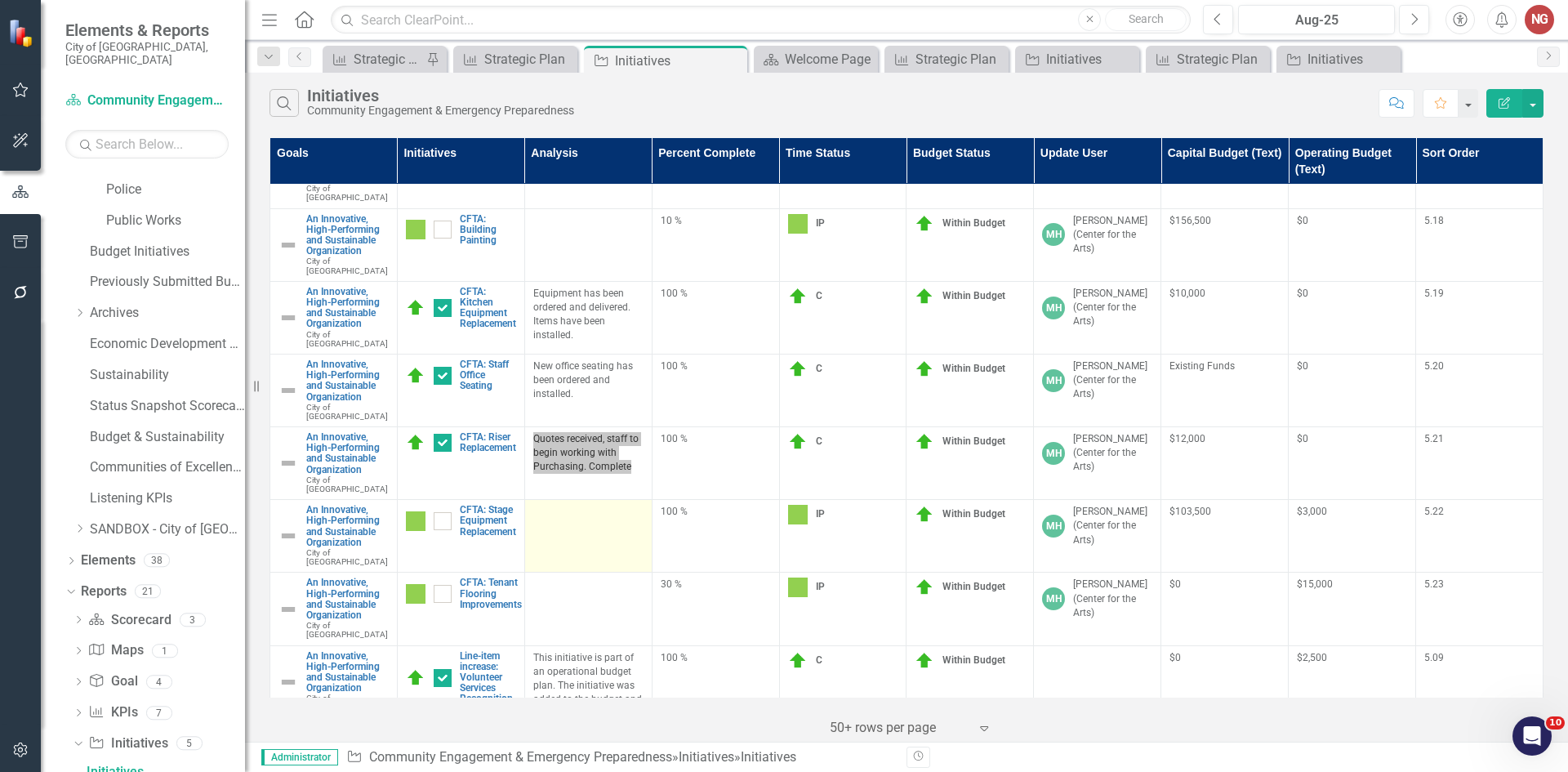
scroll to position [2452, 0]
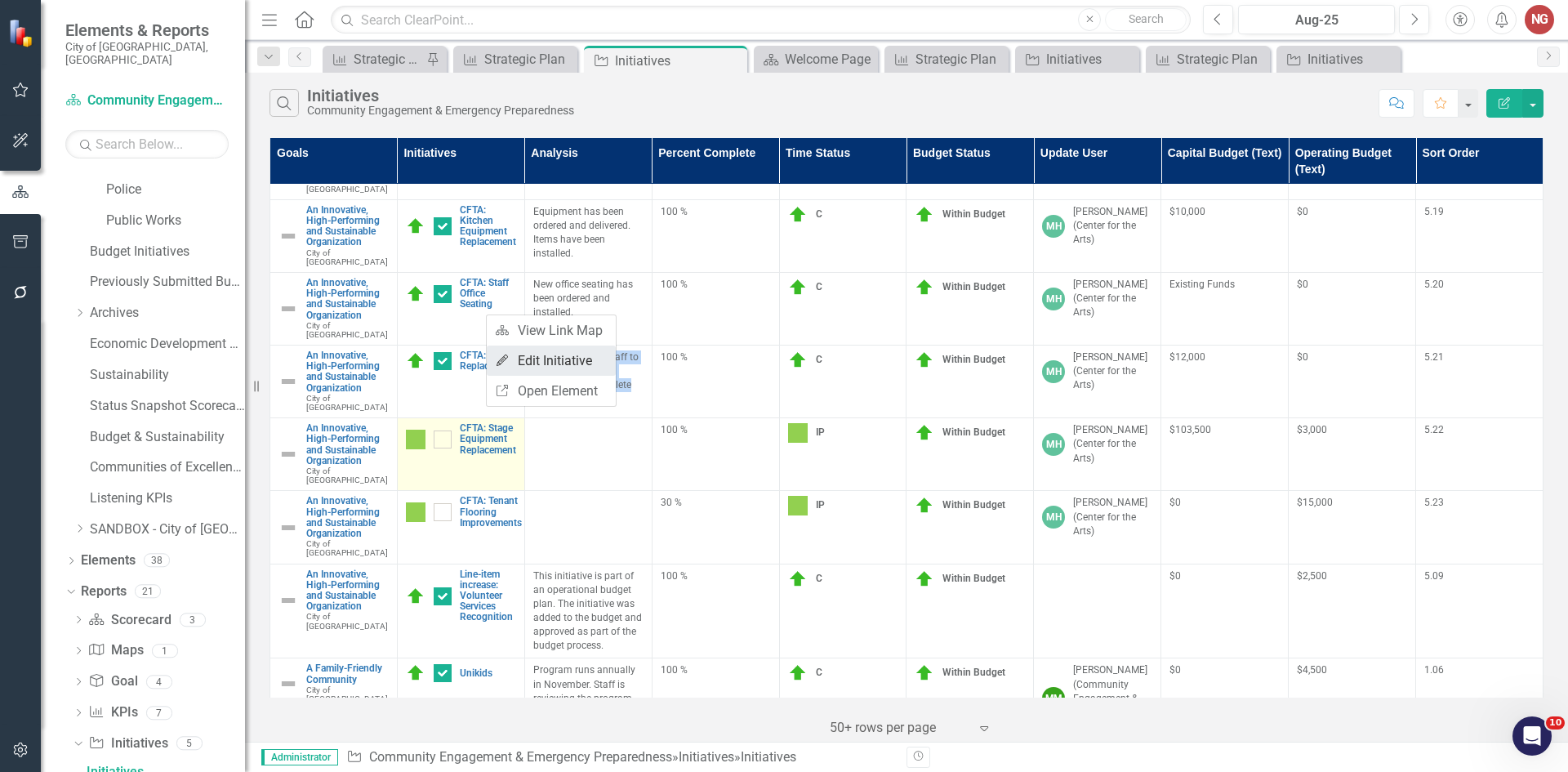
click at [543, 353] on link "Edit Edit Initiative" at bounding box center [551, 361] width 129 height 30
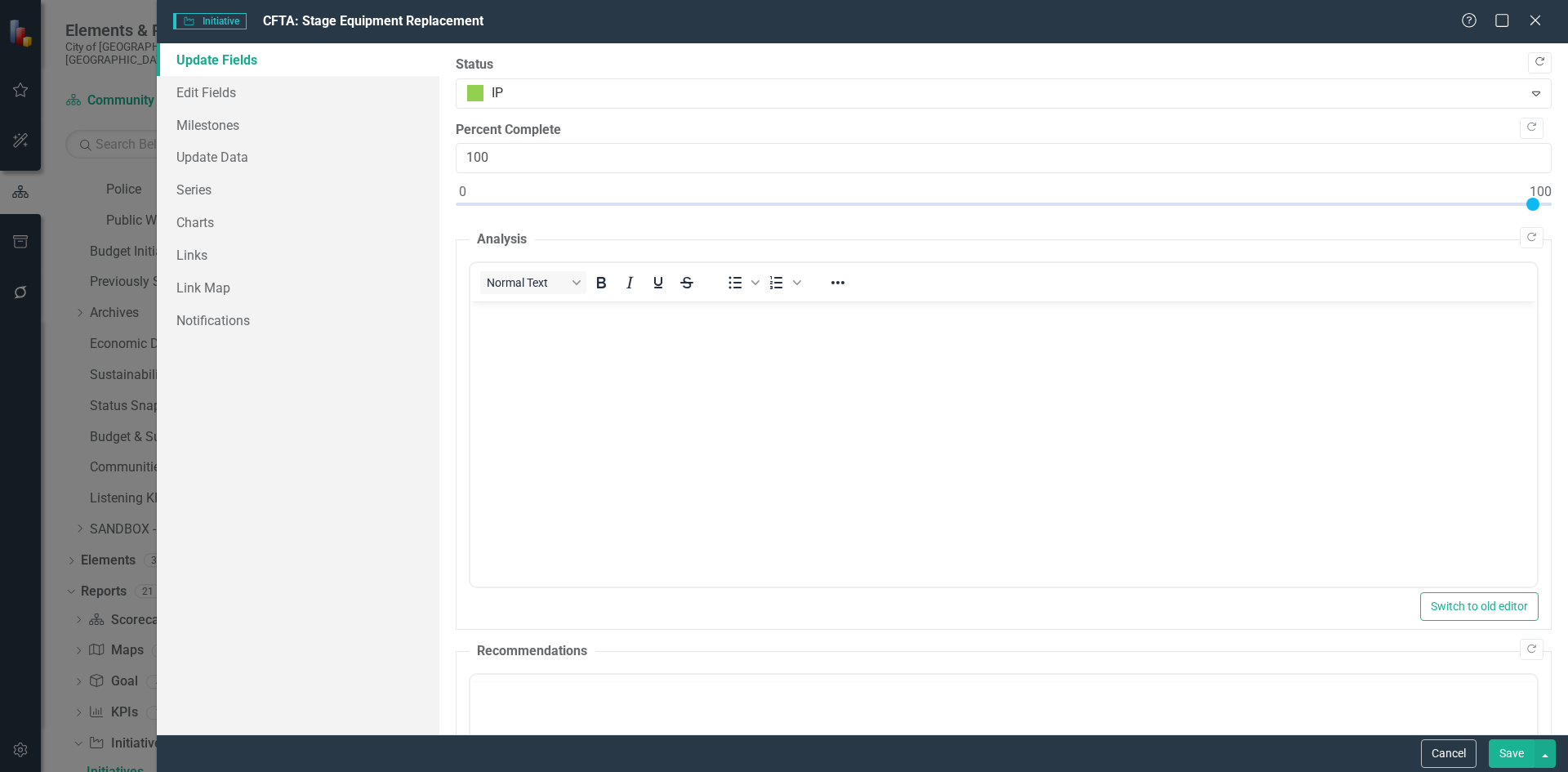
scroll to position [0, 0]
click at [1535, 67] on button "Copy Forward" at bounding box center [1540, 62] width 24 height 22
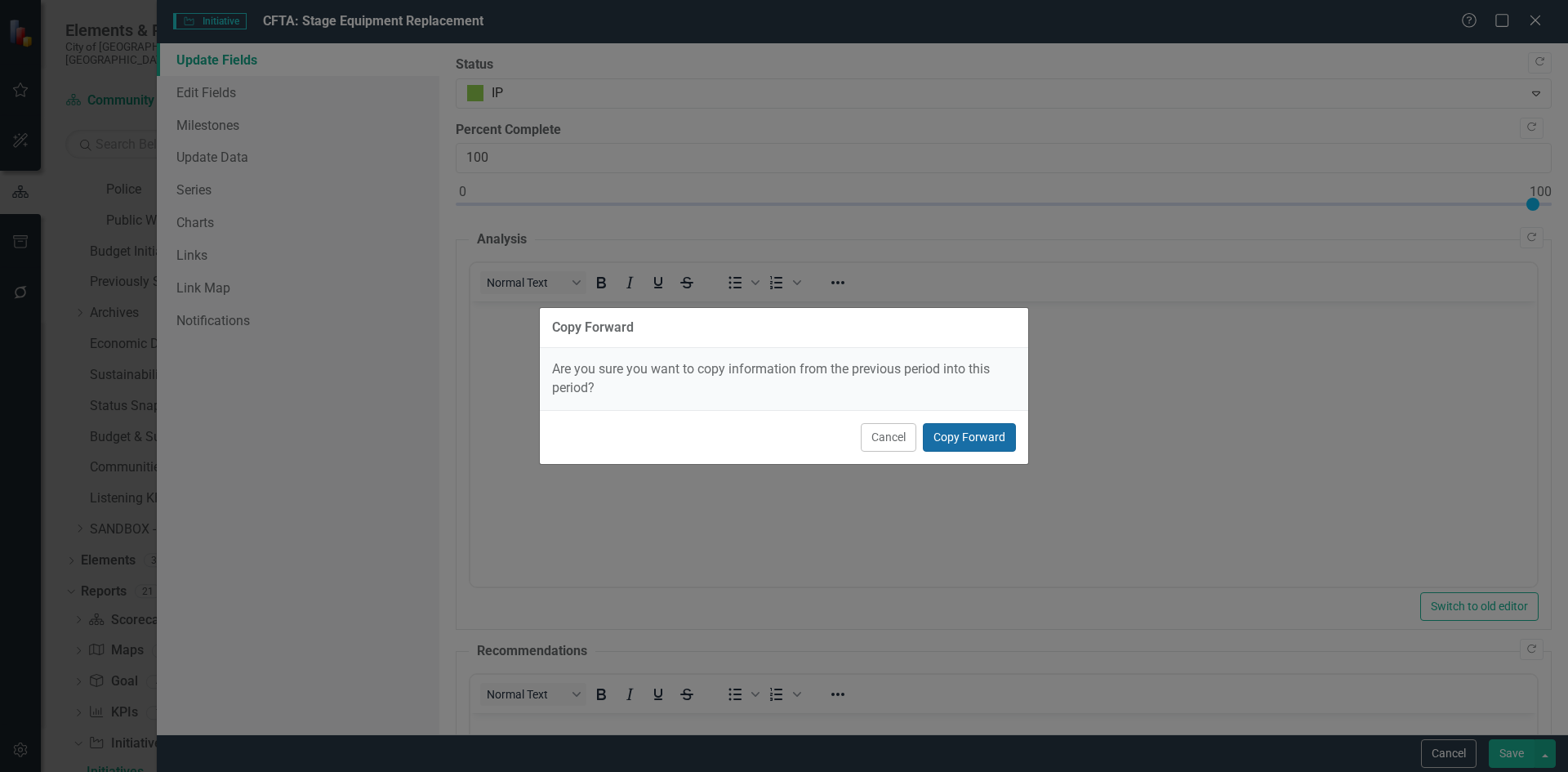
click at [955, 435] on button "Copy Forward" at bounding box center [970, 437] width 93 height 28
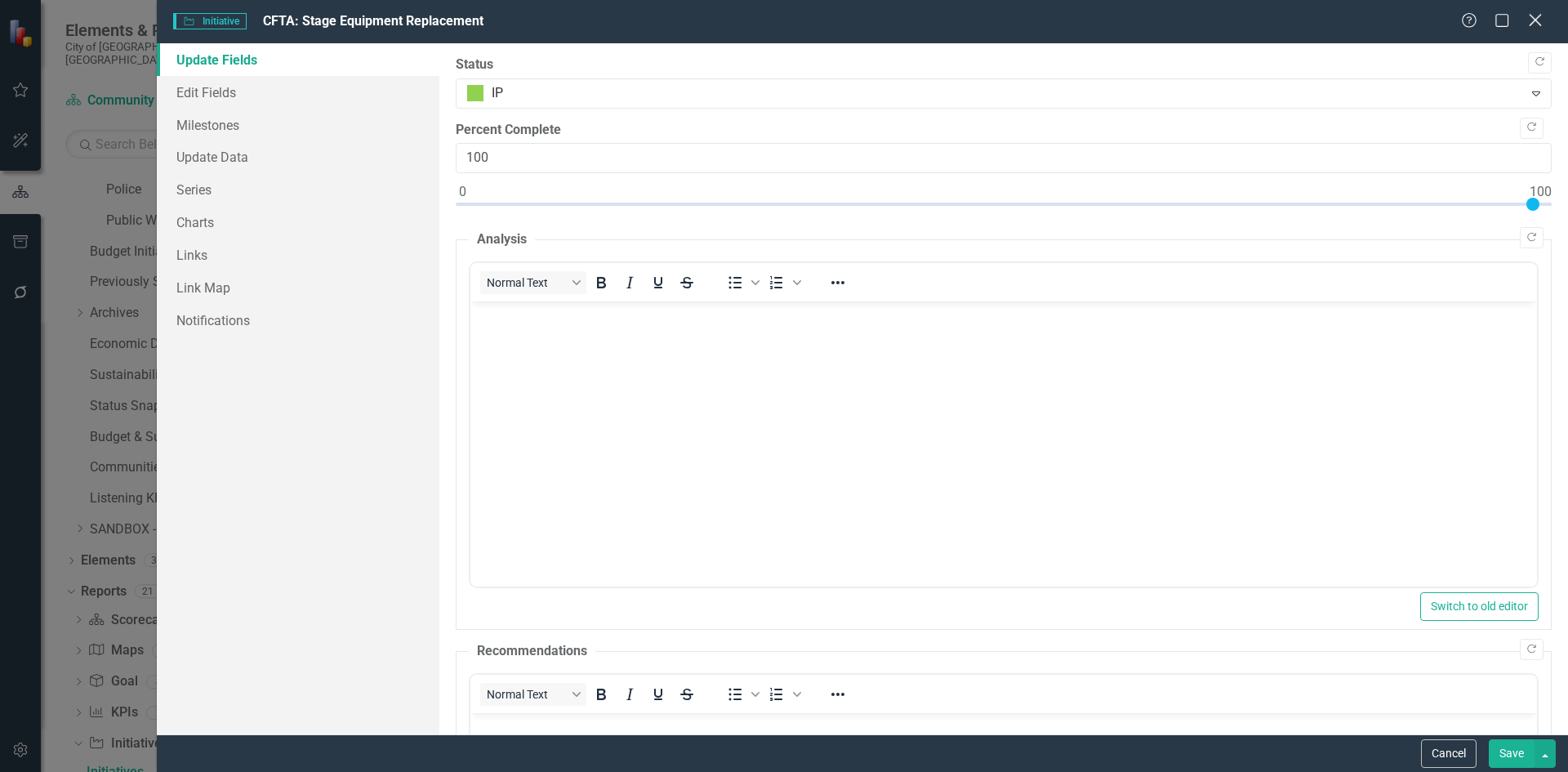
click at [1534, 17] on icon "Close" at bounding box center [1535, 20] width 21 height 15
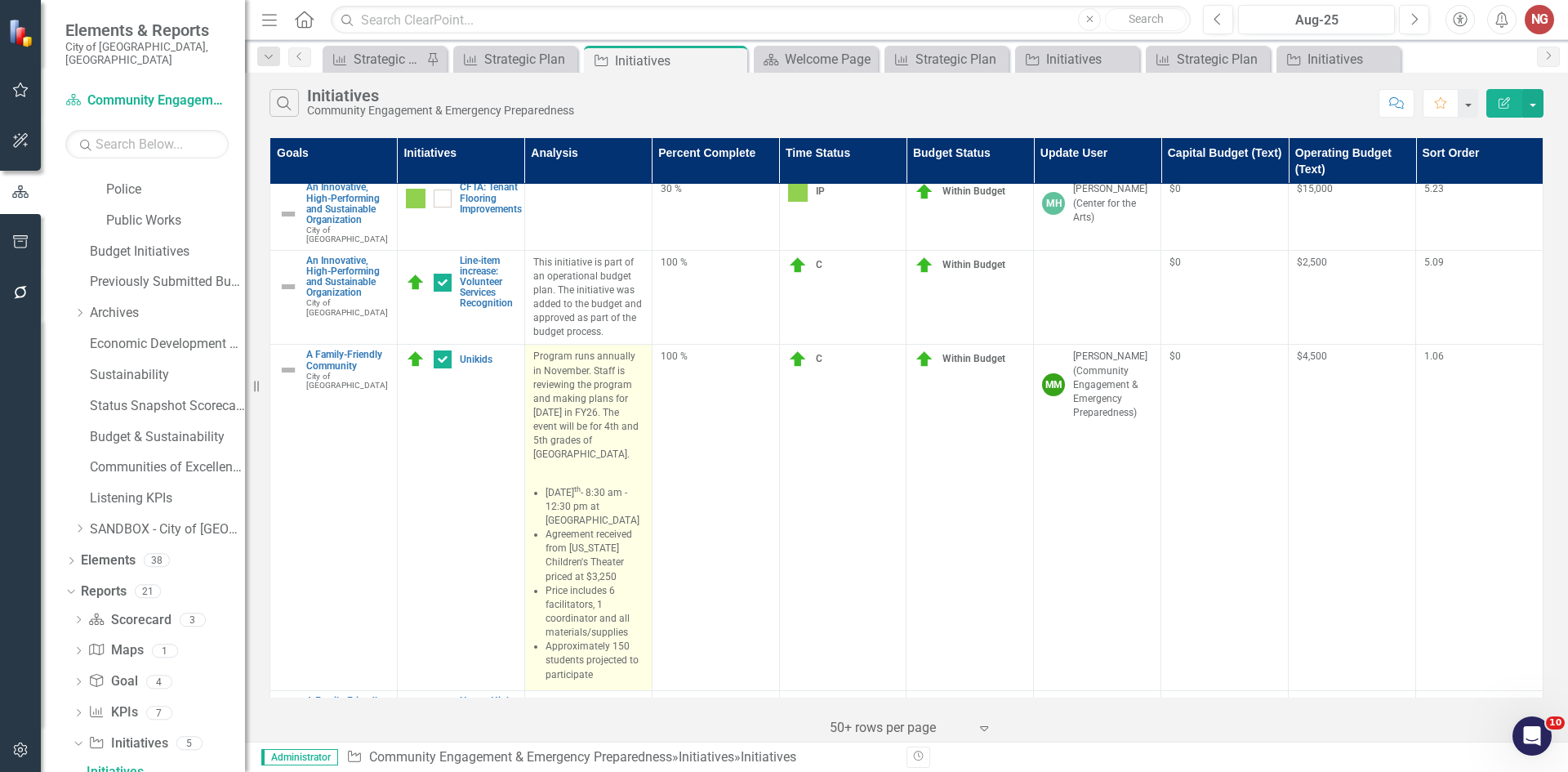
scroll to position [2778, 0]
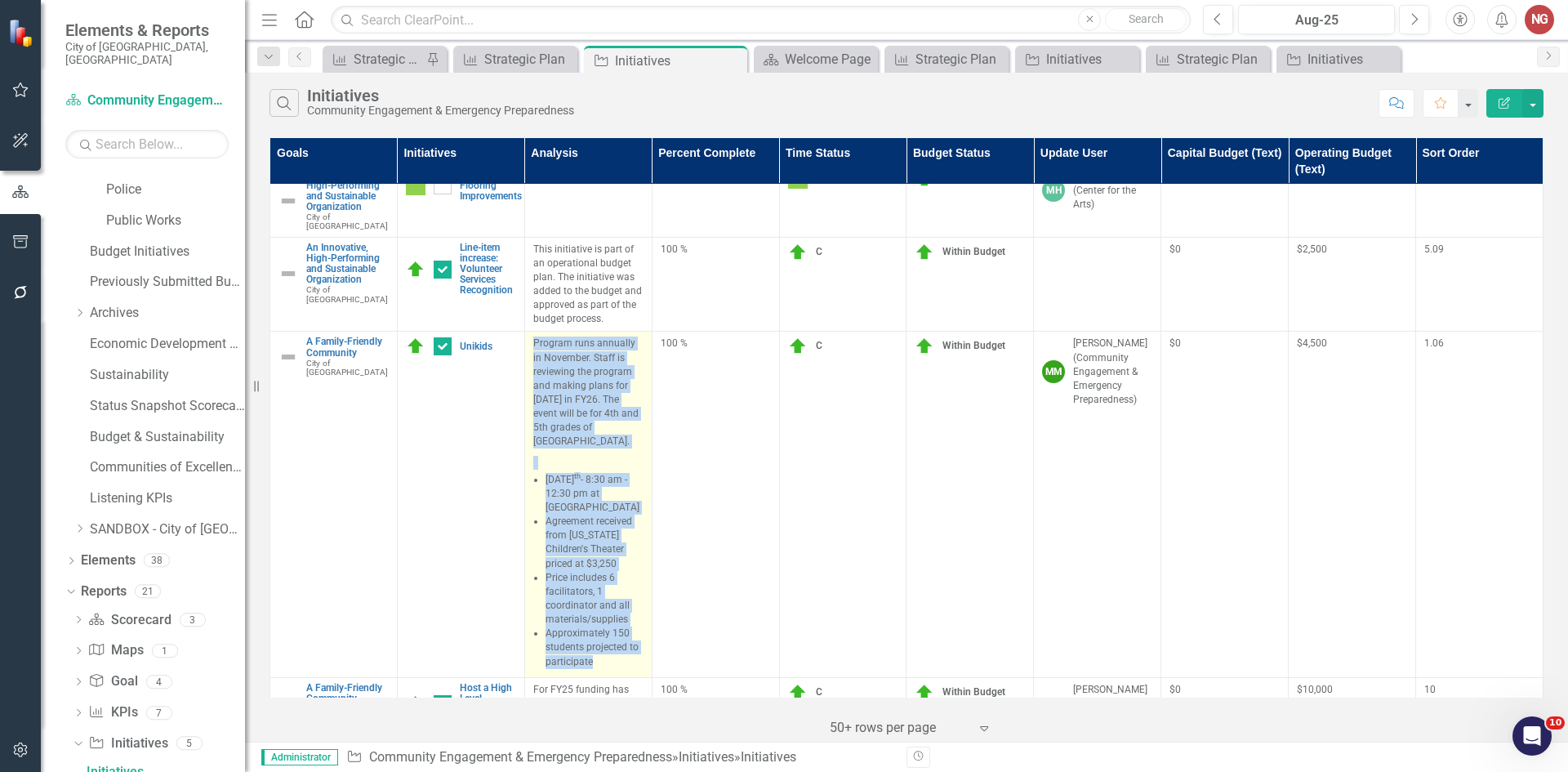
drag, startPoint x: 531, startPoint y: 205, endPoint x: 614, endPoint y: 551, distance: 355.8
click at [614, 552] on span "Program runs annually in November. Staff is reviewing the program and making pl…" at bounding box center [588, 502] width 110 height 332
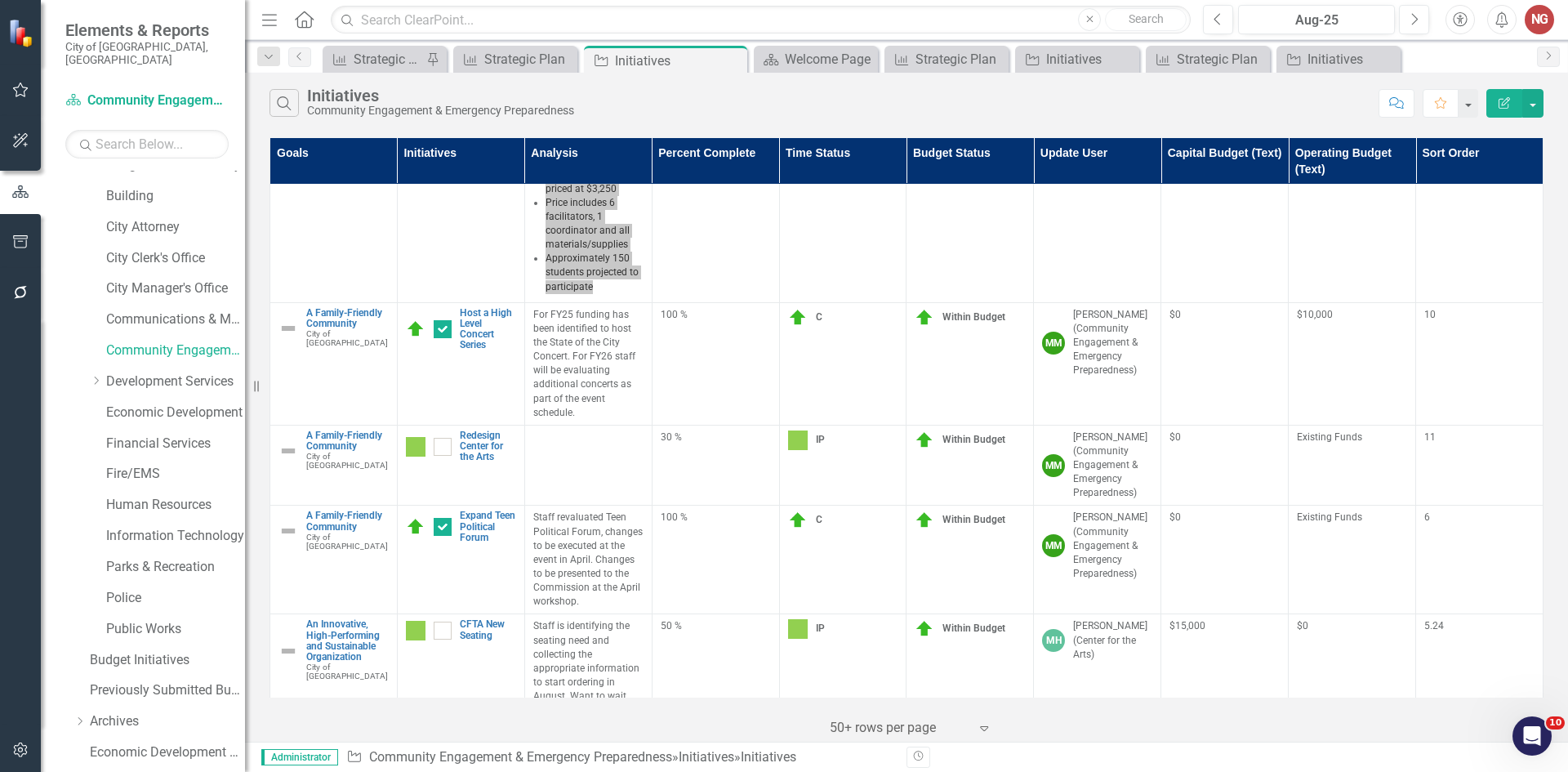
scroll to position [0, 0]
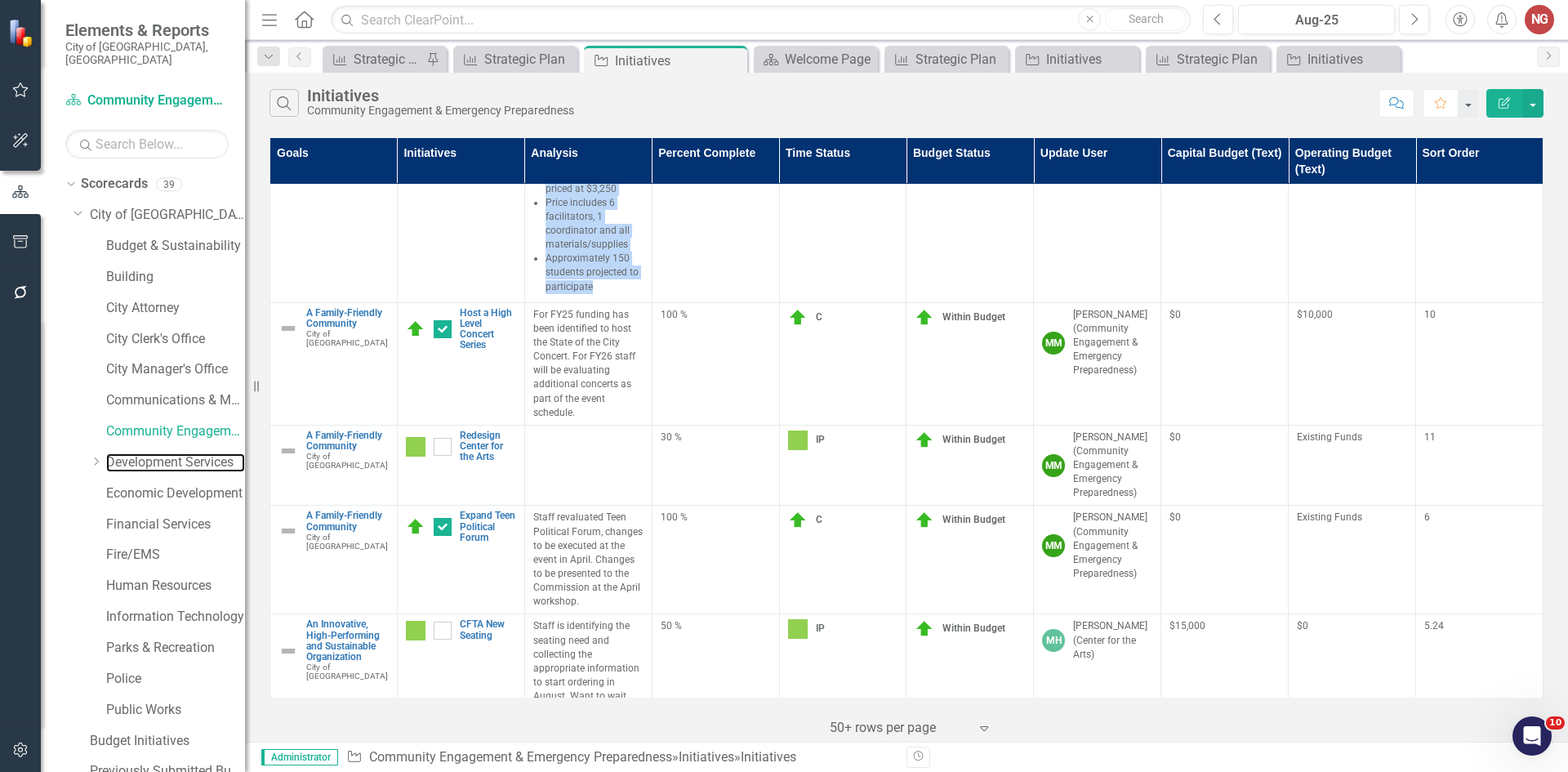
drag, startPoint x: 141, startPoint y: 450, endPoint x: 16, endPoint y: 470, distance: 126.6
click at [139, 453] on link "Development Services" at bounding box center [175, 463] width 139 height 19
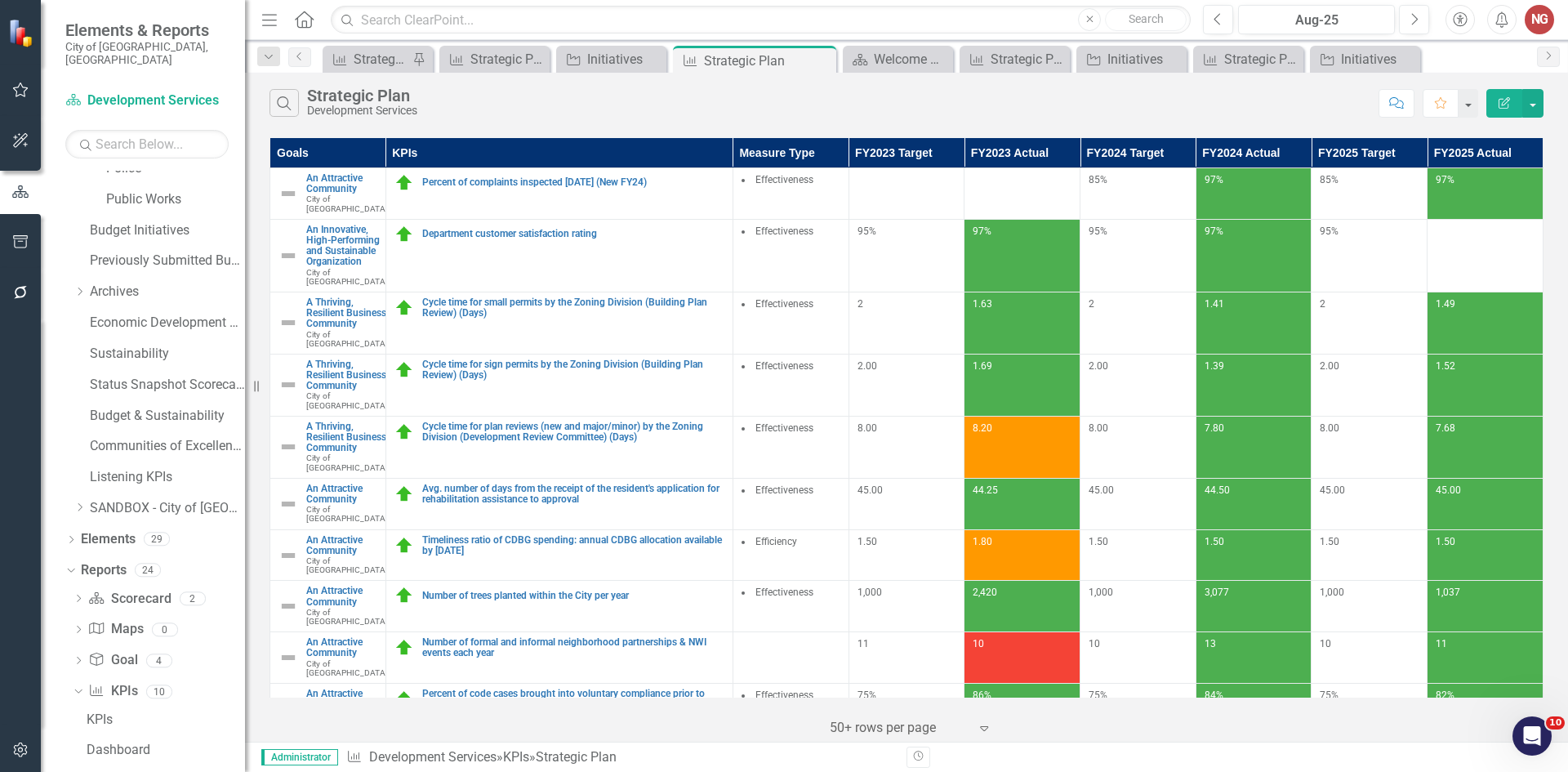
scroll to position [550, 0]
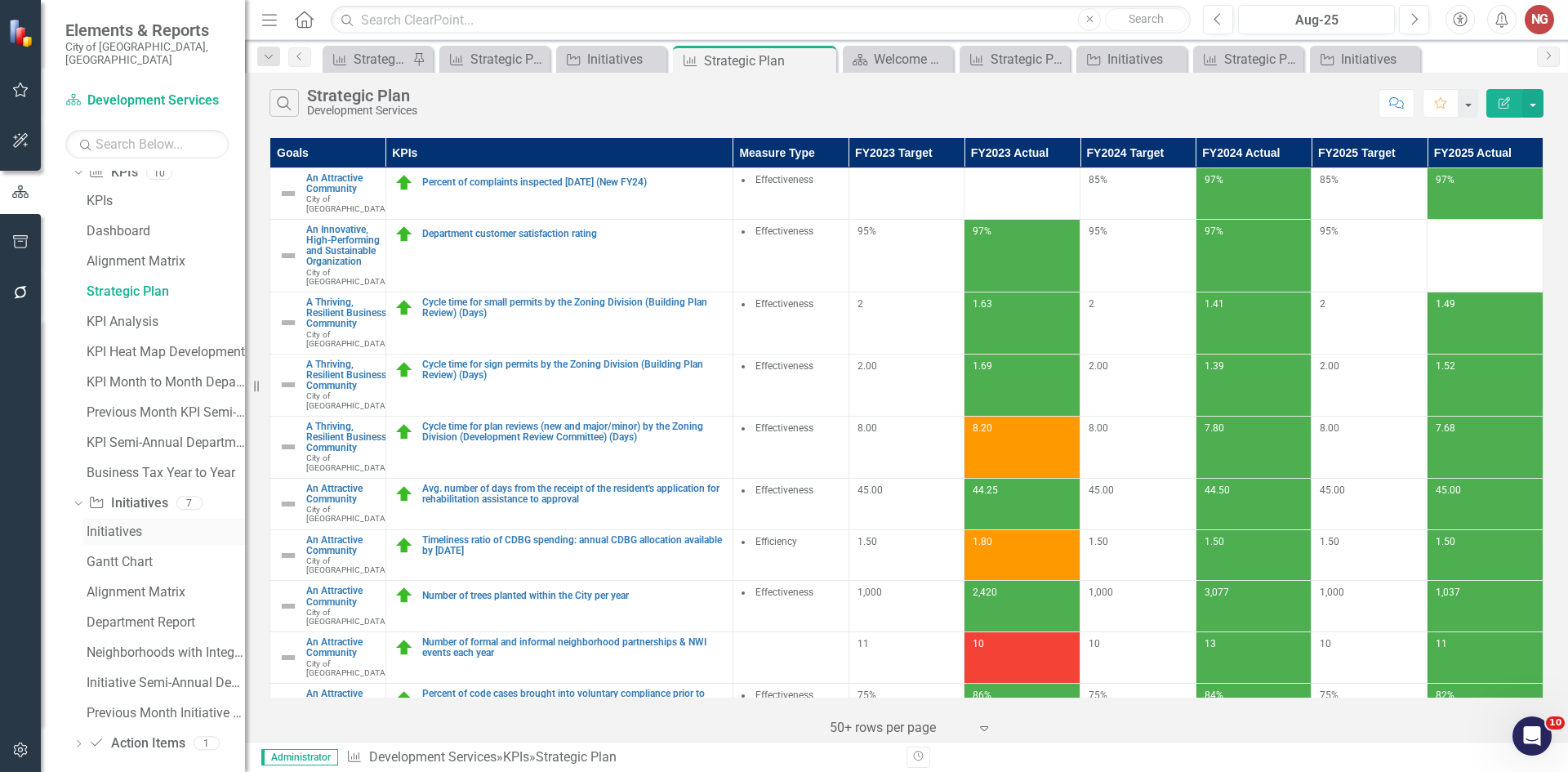
click at [106, 518] on link "Initiatives" at bounding box center [164, 532] width 163 height 26
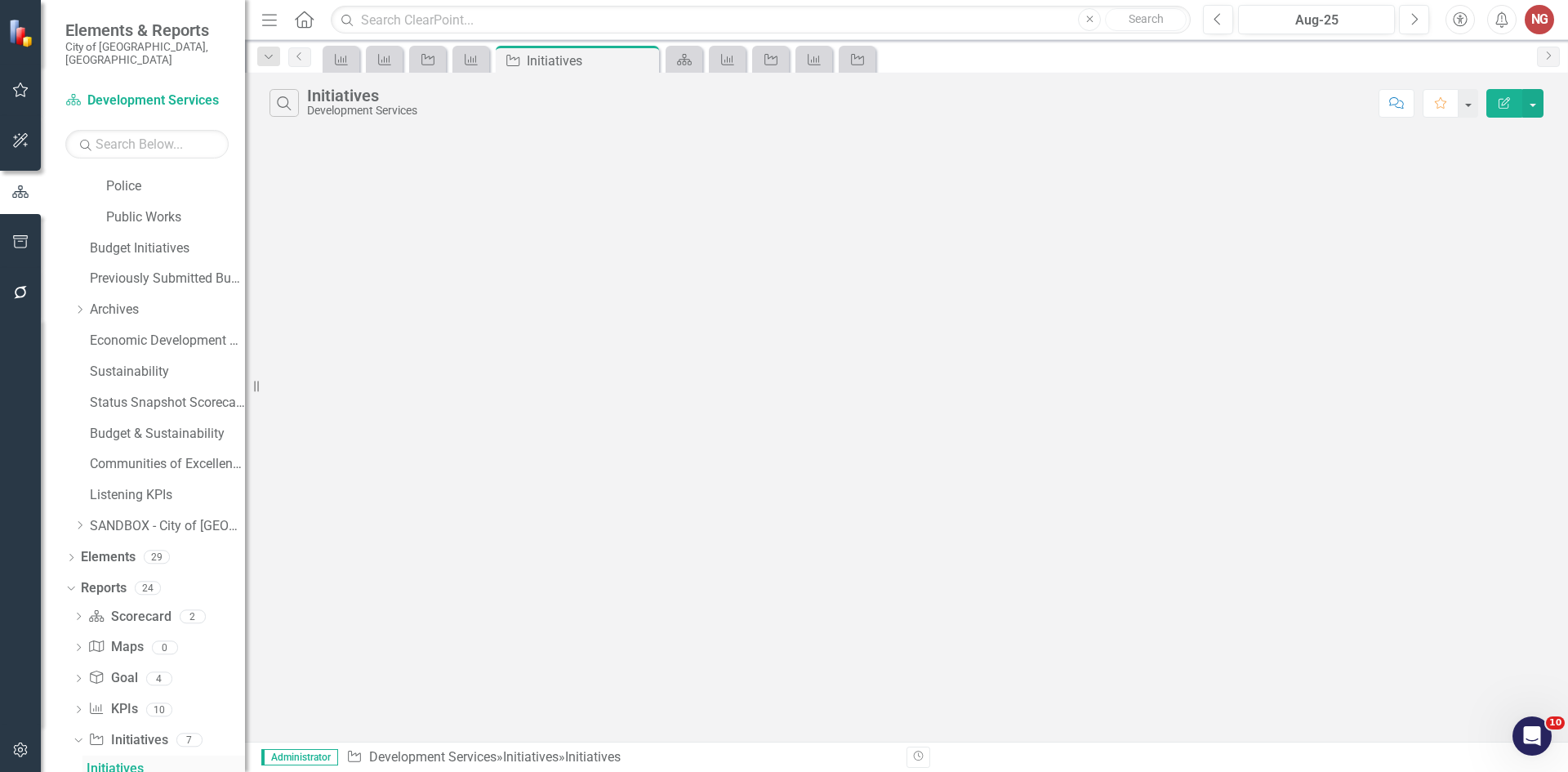
scroll to position [489, 0]
